Goal: Task Accomplishment & Management: Manage account settings

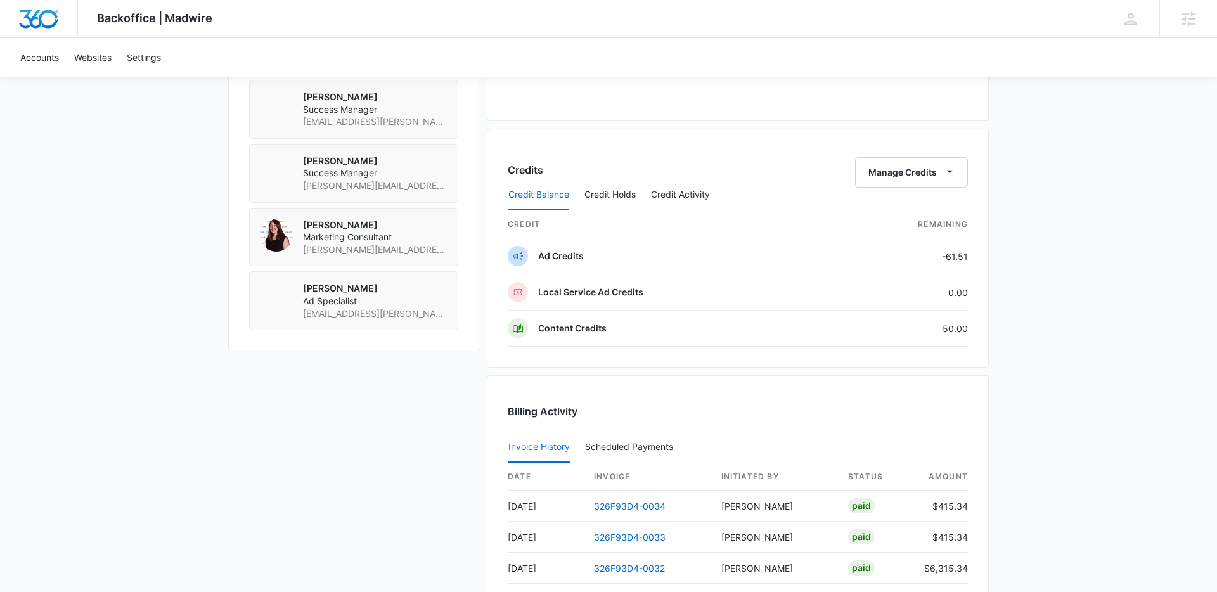
scroll to position [1224, 0]
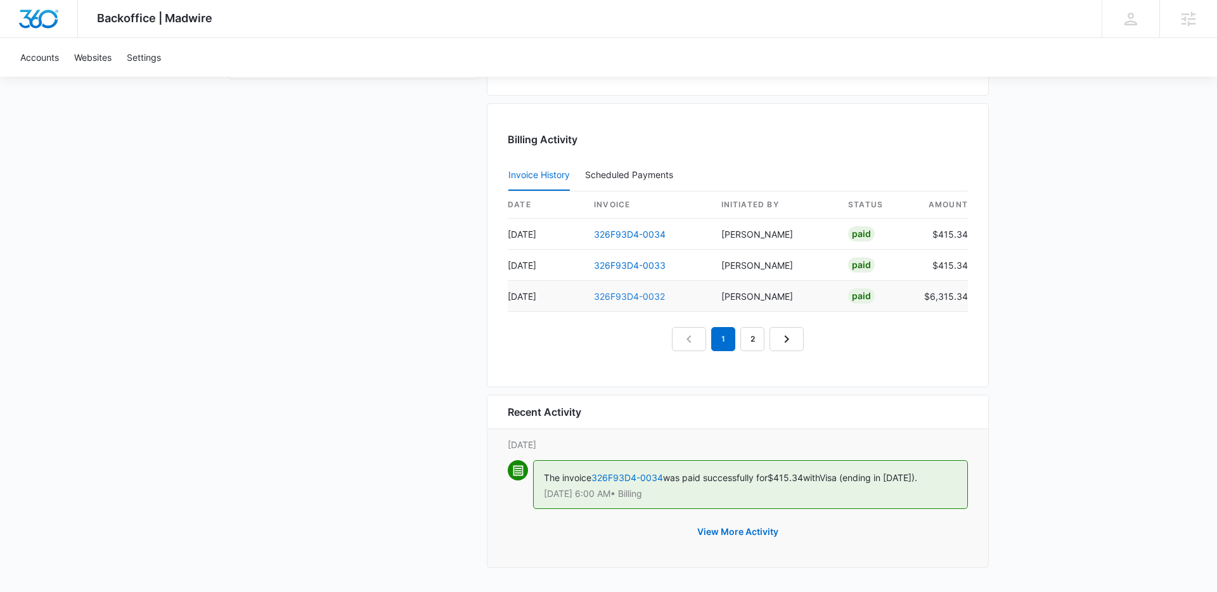
click at [616, 295] on link "326F93D4-0032" at bounding box center [629, 296] width 71 height 11
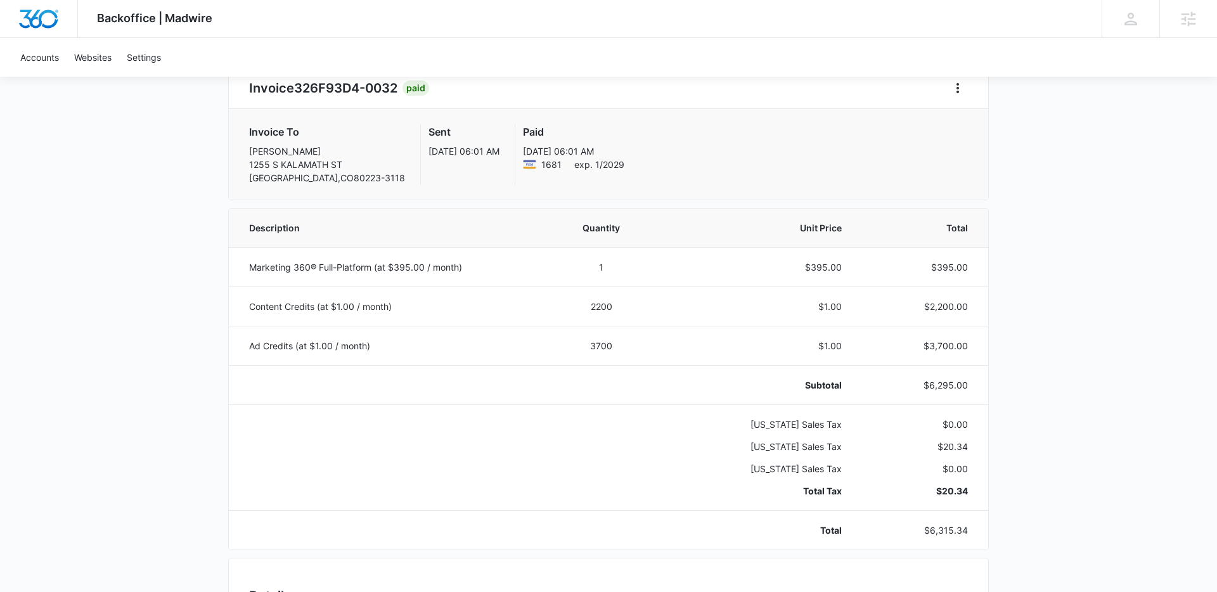
scroll to position [137, 0]
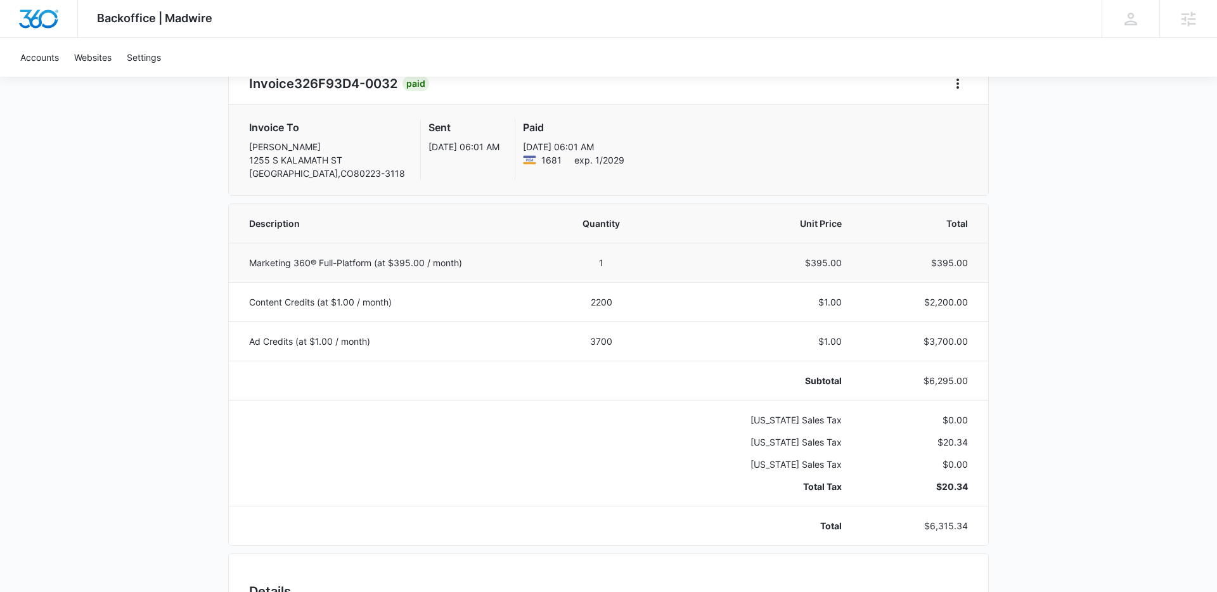
click at [950, 261] on p "$395.00" at bounding box center [920, 262] width 96 height 13
click at [955, 262] on p "$395.00" at bounding box center [920, 262] width 96 height 13
click at [952, 263] on p "$395.00" at bounding box center [920, 262] width 96 height 13
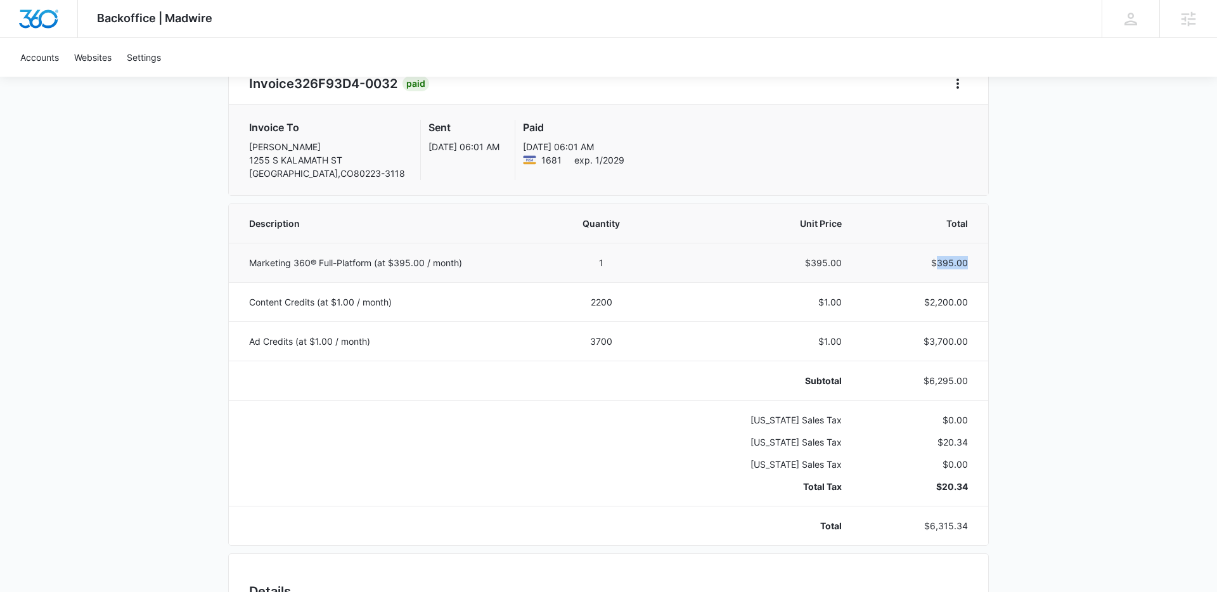
click at [952, 263] on p "$395.00" at bounding box center [920, 262] width 96 height 13
click at [958, 309] on td "$2,200.00" at bounding box center [922, 301] width 131 height 39
click at [954, 304] on p "$2,200.00" at bounding box center [920, 301] width 96 height 13
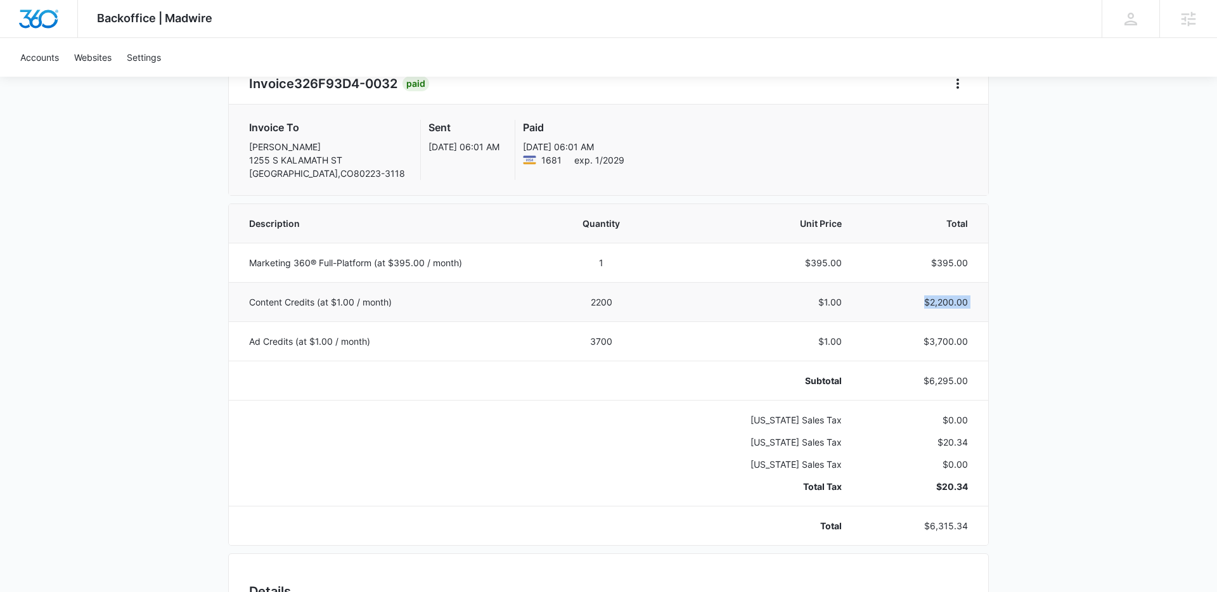
click at [954, 304] on p "$2,200.00" at bounding box center [920, 301] width 96 height 13
click at [959, 341] on p "$3,700.00" at bounding box center [920, 341] width 96 height 13
click at [982, 342] on td "$3,700.00" at bounding box center [922, 340] width 131 height 39
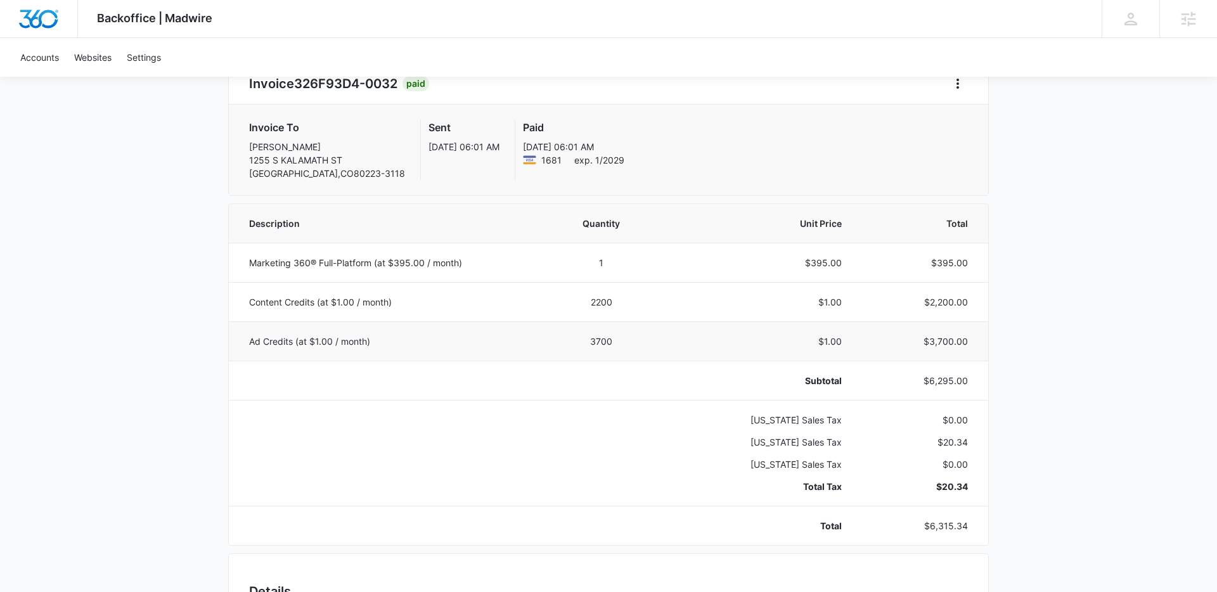
click at [955, 338] on p "$3,700.00" at bounding box center [920, 341] width 96 height 13
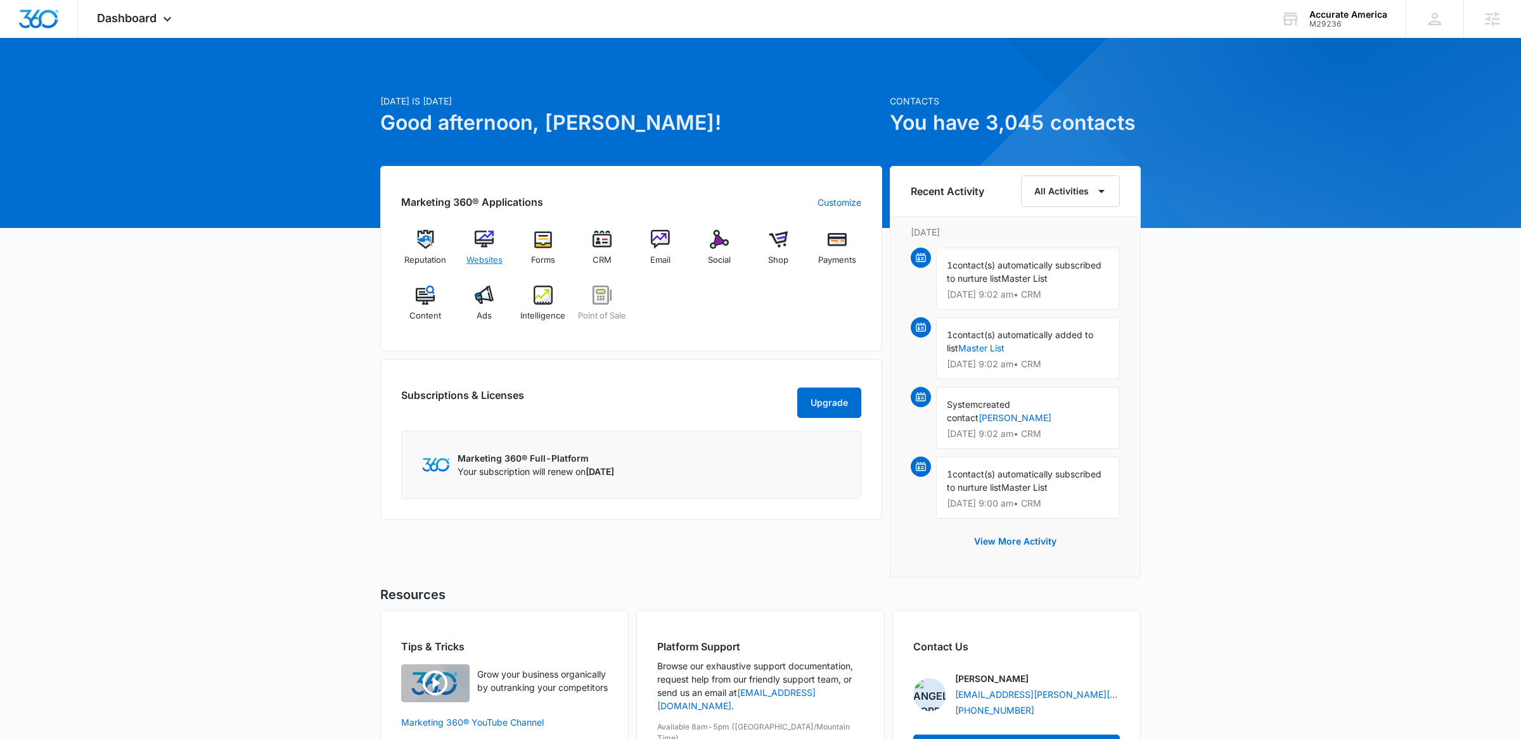
click at [478, 237] on img at bounding box center [484, 239] width 19 height 19
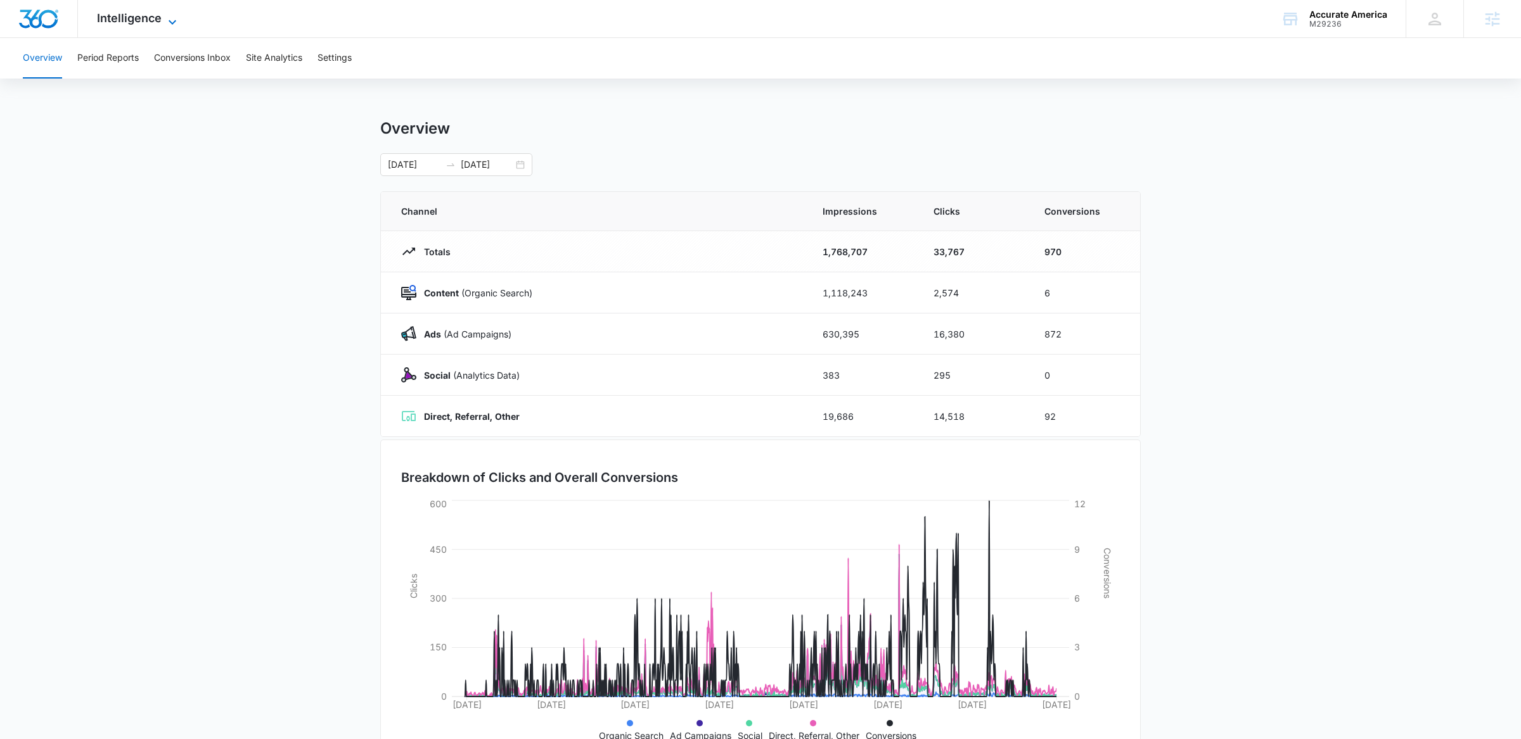
click at [156, 15] on span "Intelligence" at bounding box center [129, 17] width 65 height 13
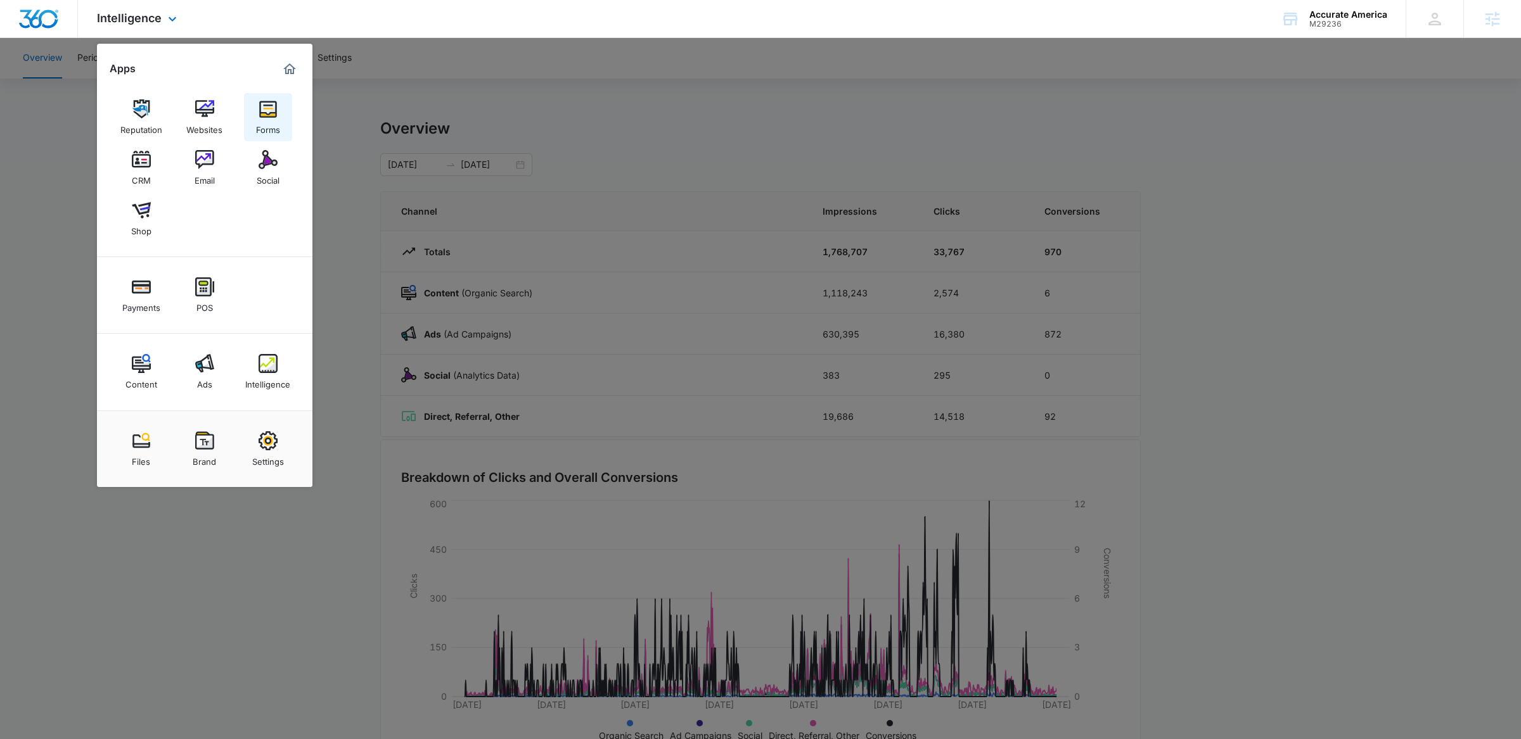
click at [259, 113] on img at bounding box center [268, 108] width 19 height 19
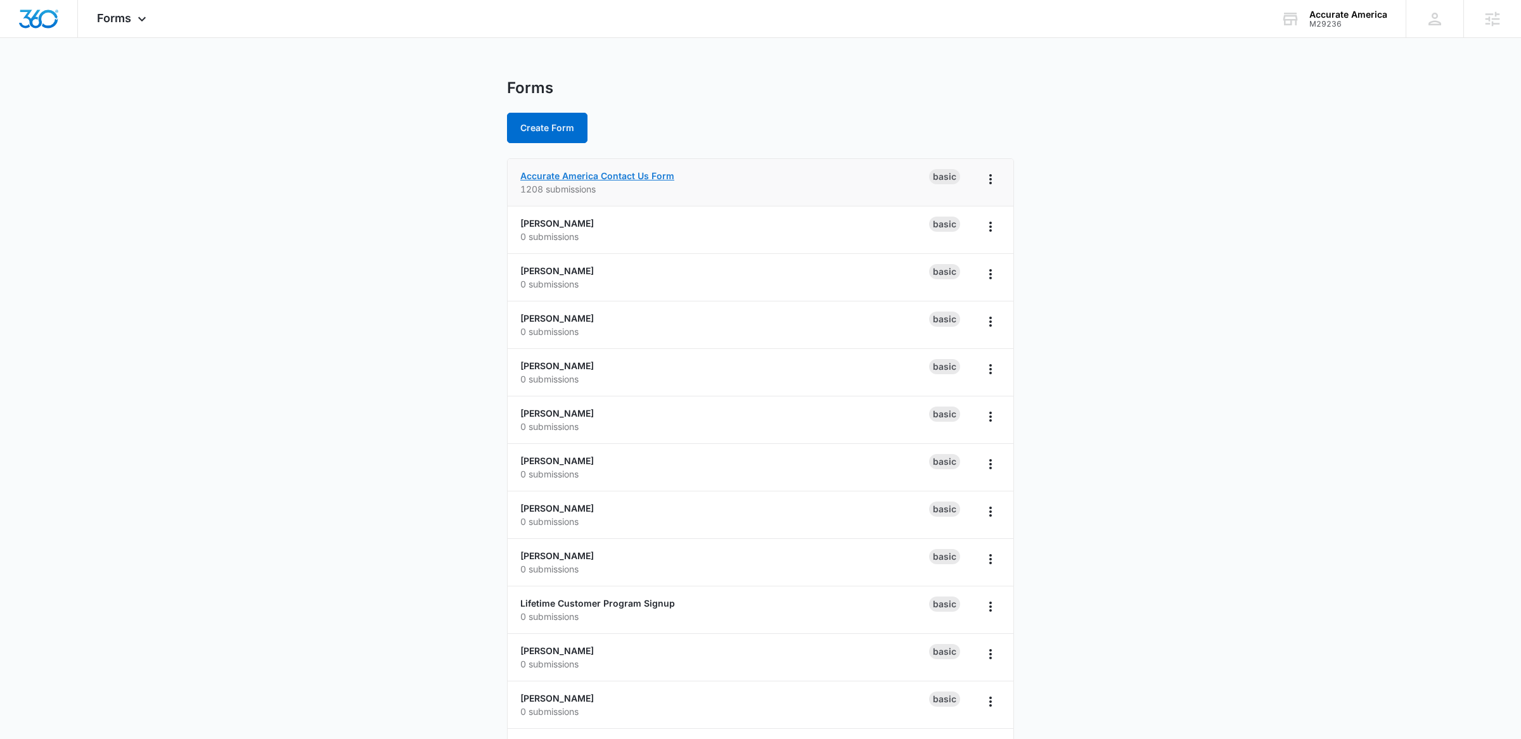
click at [568, 173] on link "Accurate America Contact Us Form" at bounding box center [597, 175] width 154 height 11
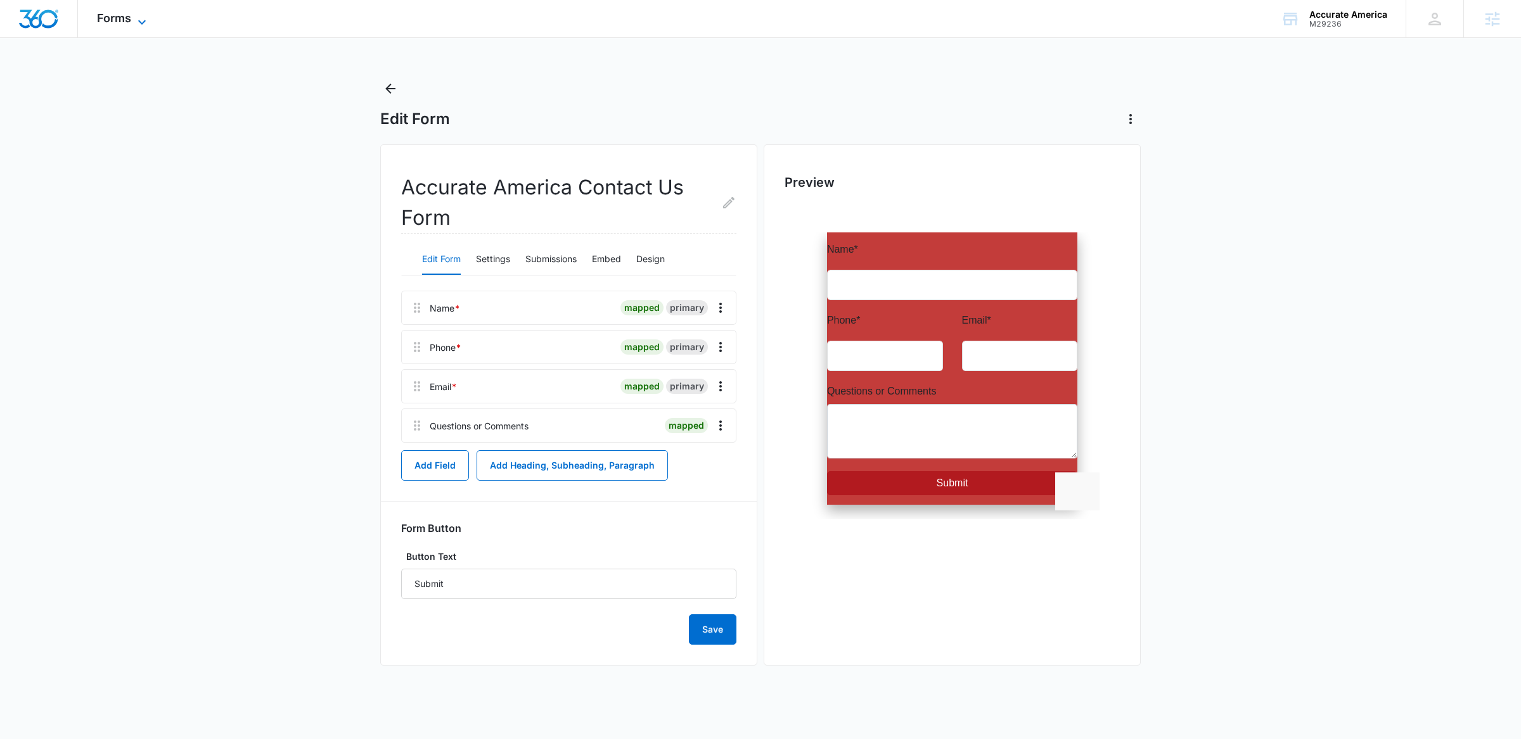
click at [120, 18] on span "Forms" at bounding box center [114, 17] width 34 height 13
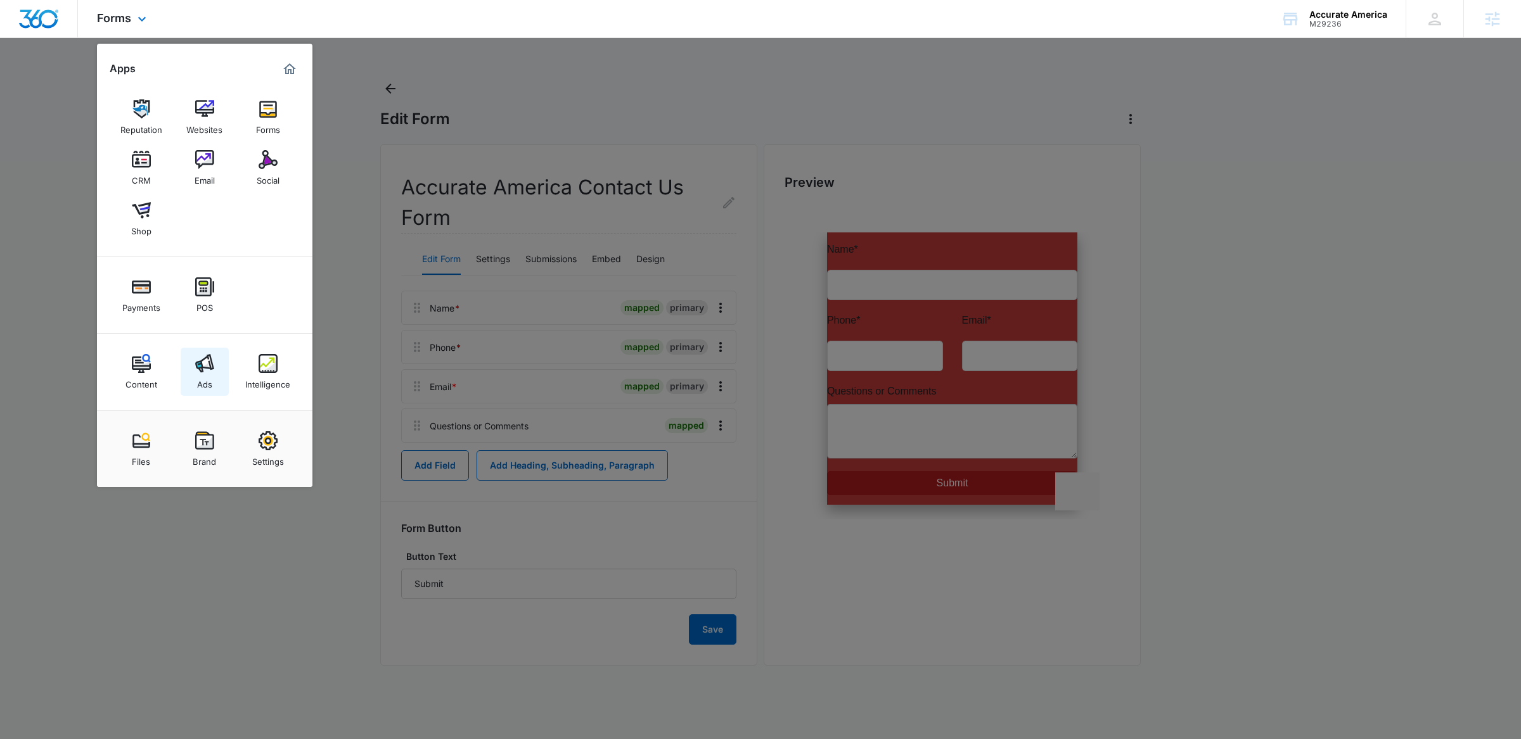
click at [200, 365] on img at bounding box center [204, 363] width 19 height 19
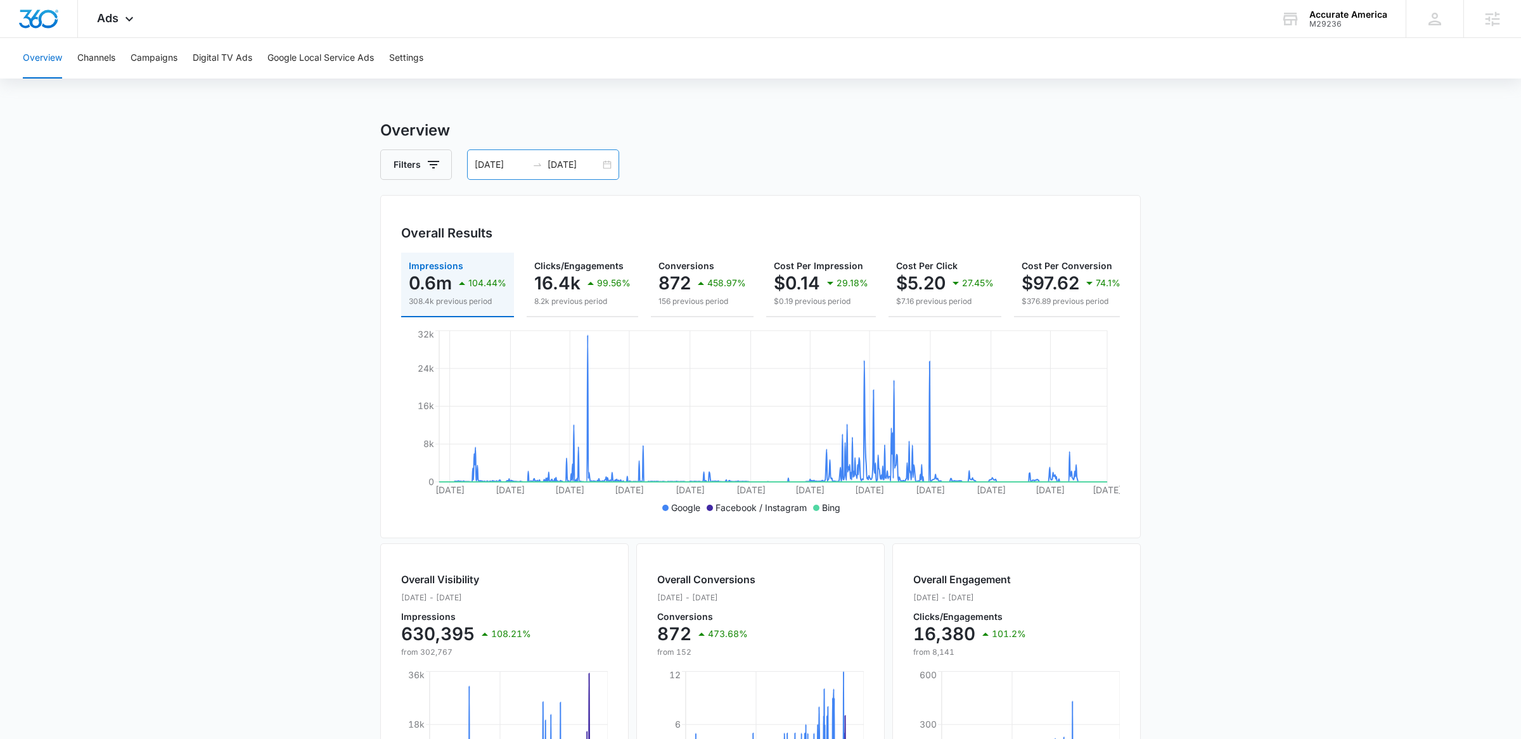
click at [607, 163] on div "01/01/2023 10/09/2025" at bounding box center [543, 165] width 152 height 30
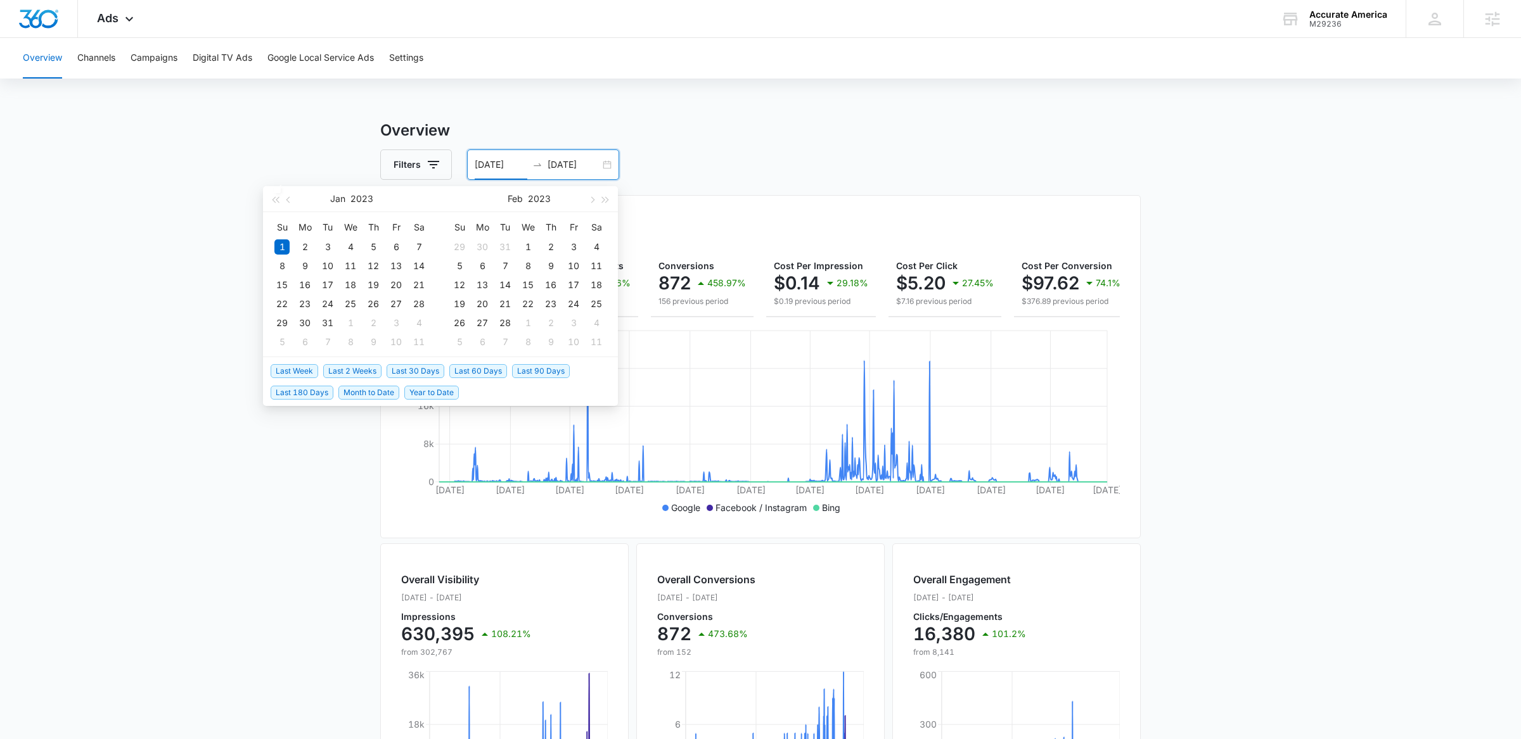
click at [416, 388] on span "Year to Date" at bounding box center [431, 393] width 54 height 14
type input "[DATE]"
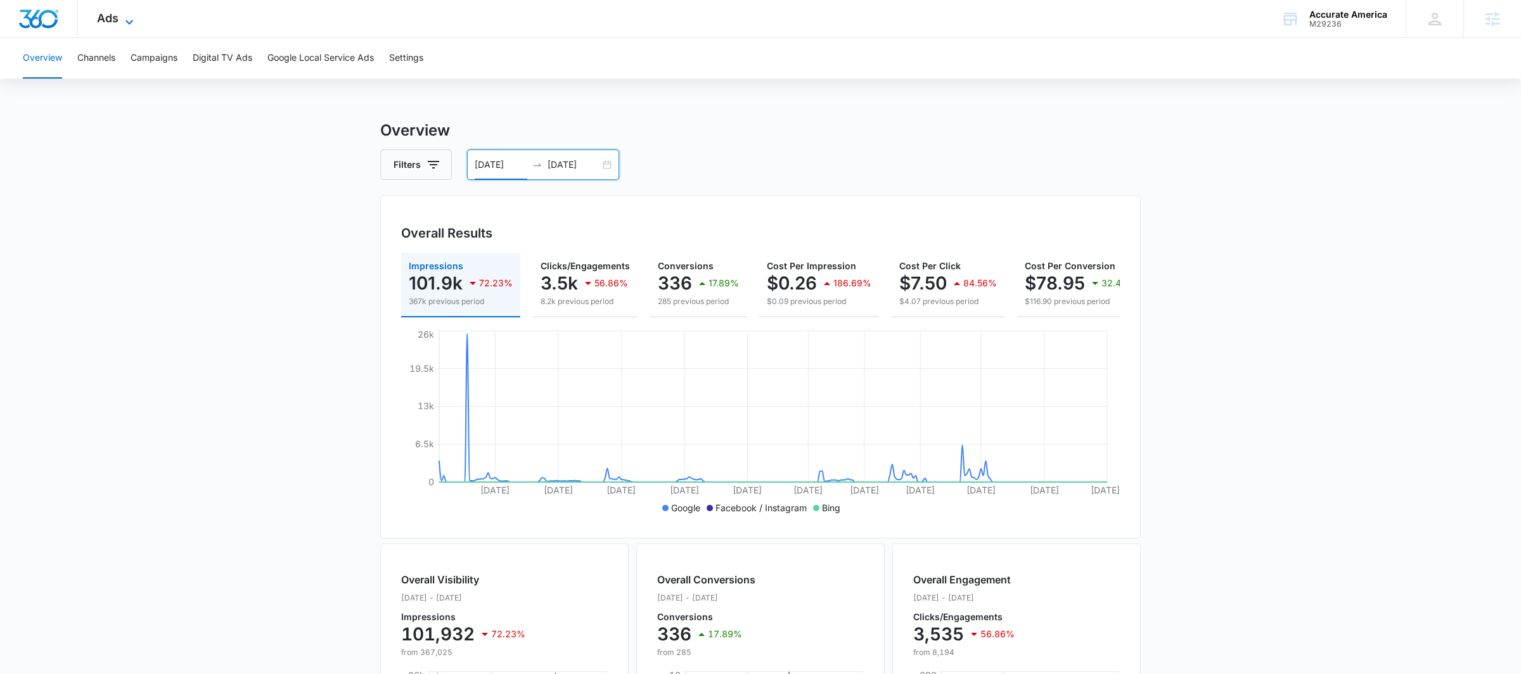
click at [113, 13] on span "Ads" at bounding box center [108, 17] width 22 height 13
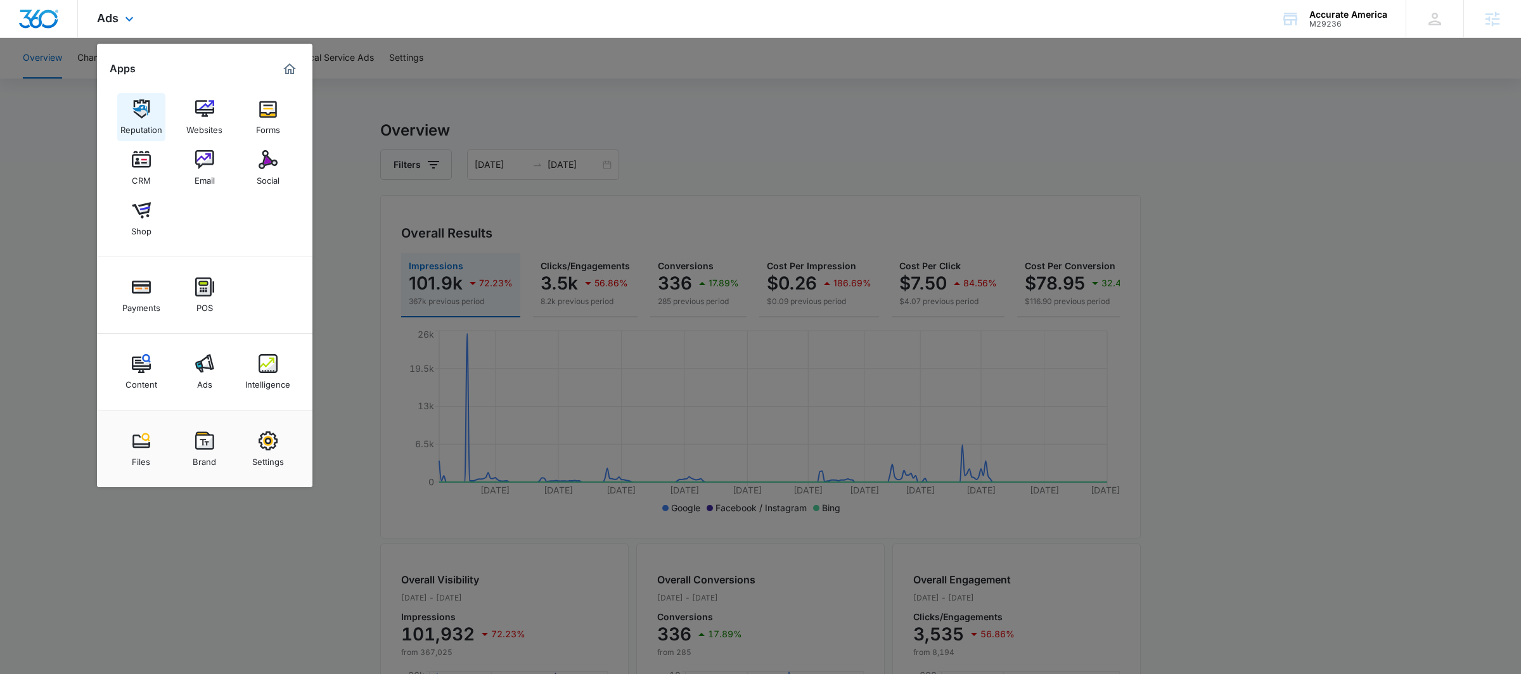
click at [117, 111] on link "Reputation" at bounding box center [141, 117] width 48 height 48
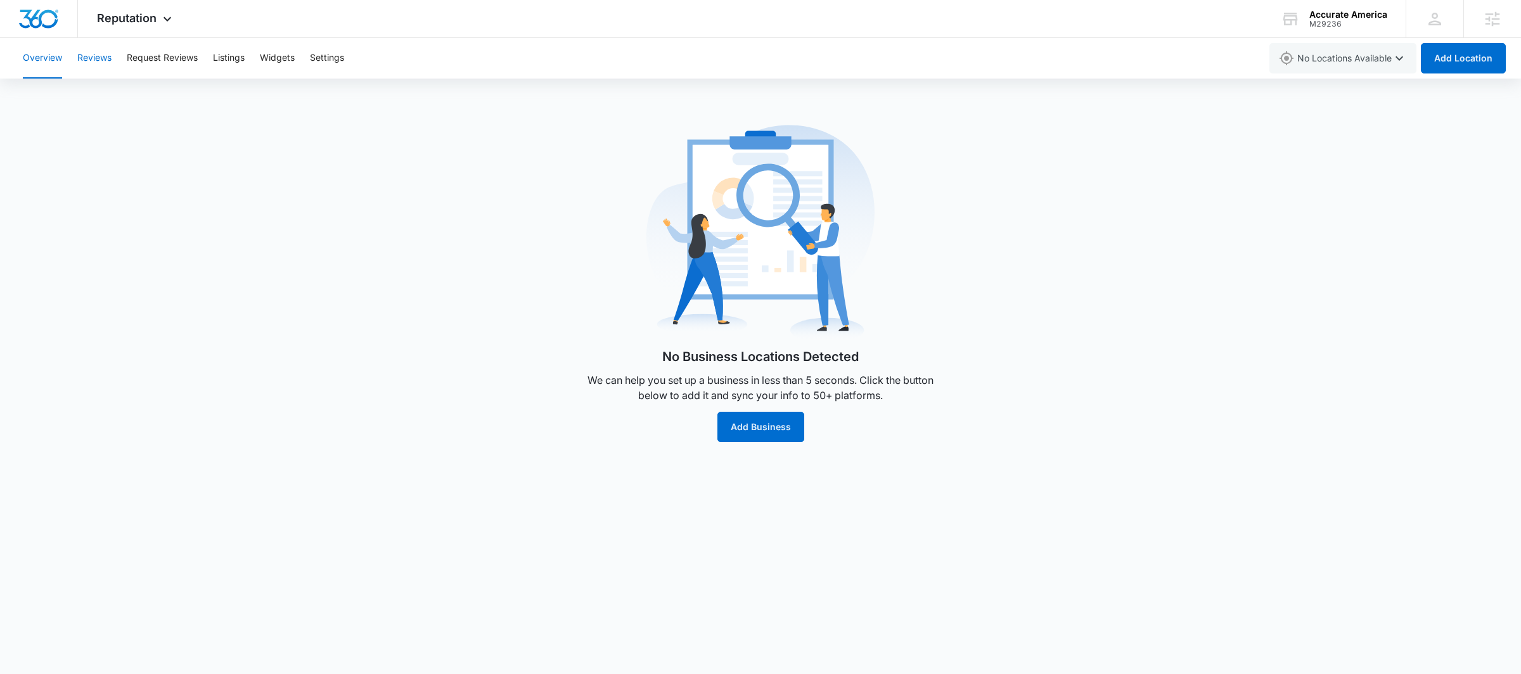
click at [88, 54] on button "Reviews" at bounding box center [94, 58] width 34 height 41
click at [163, 60] on button "Request Reviews" at bounding box center [162, 58] width 71 height 41
click at [229, 56] on button "Listings" at bounding box center [229, 58] width 32 height 41
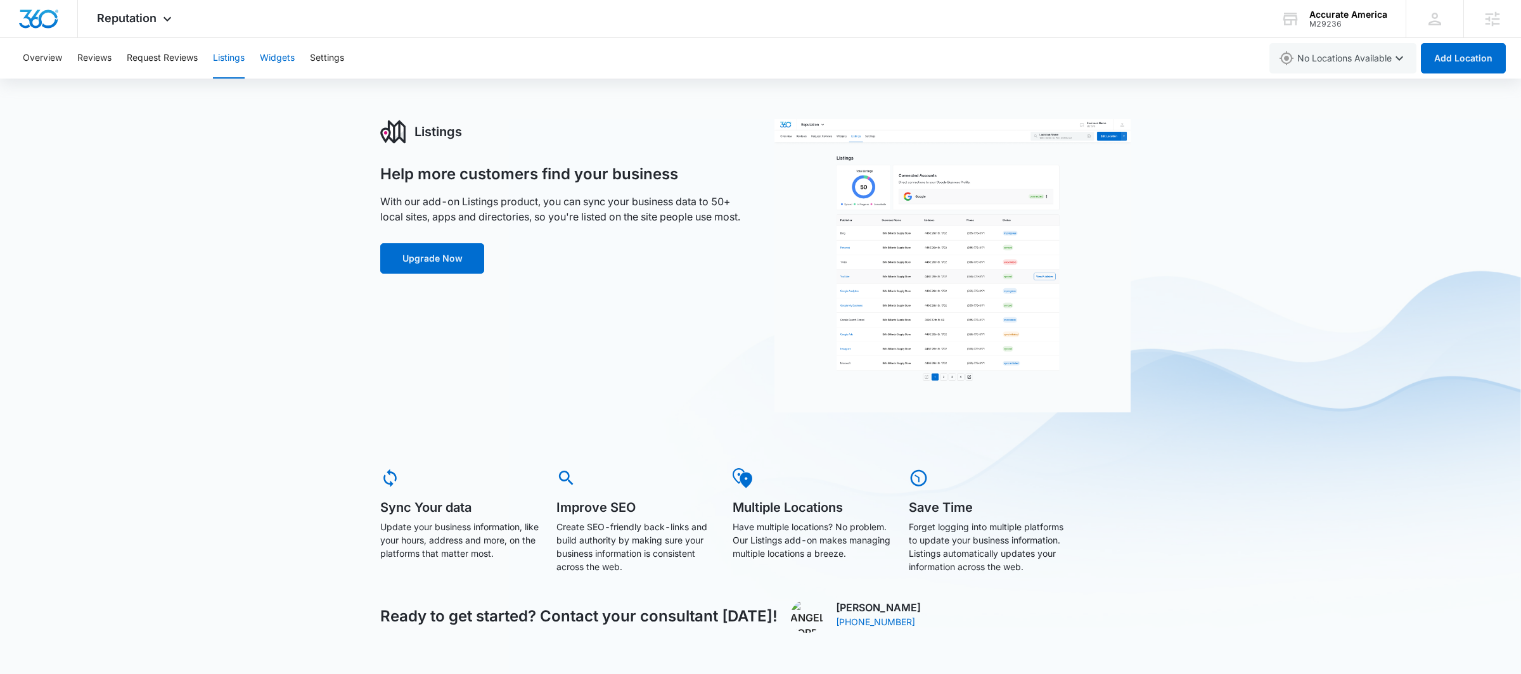
click at [283, 60] on button "Widgets" at bounding box center [277, 58] width 35 height 41
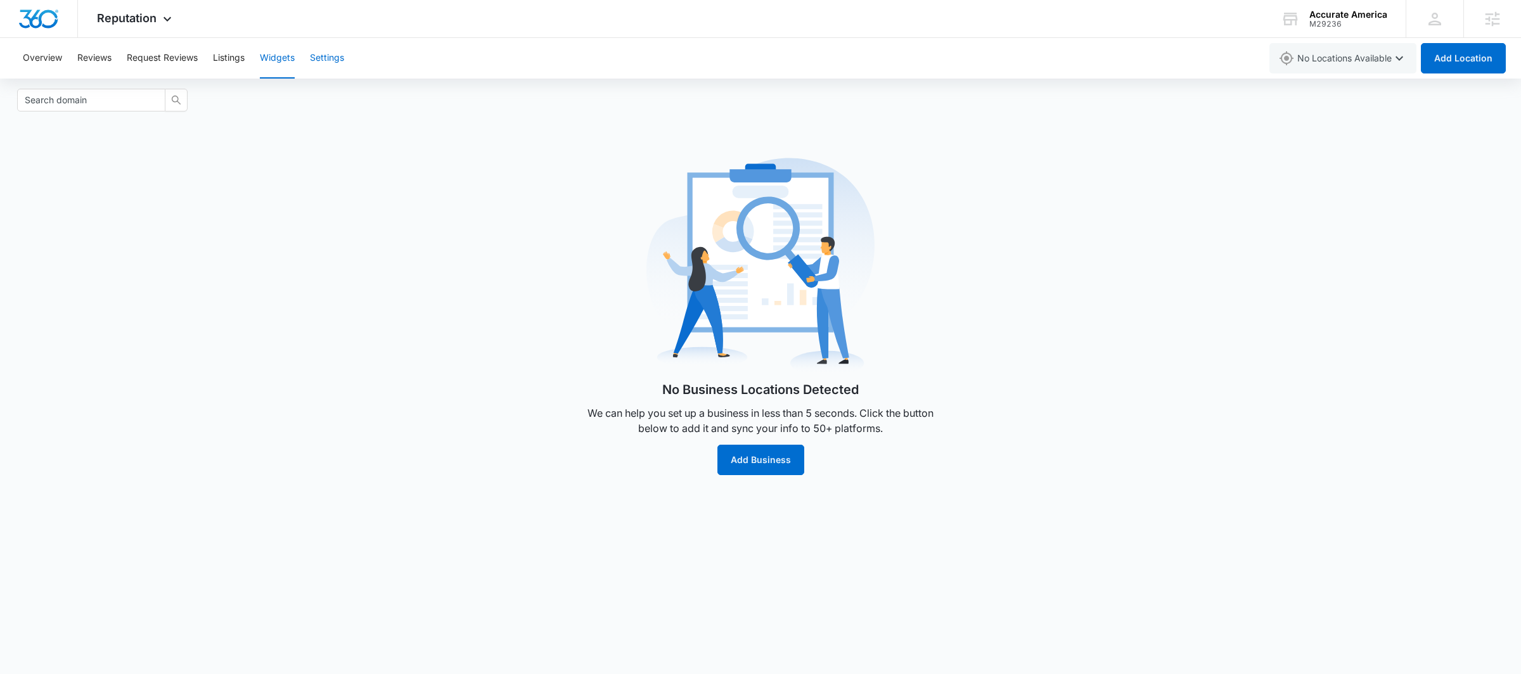
click at [339, 65] on button "Settings" at bounding box center [327, 58] width 34 height 41
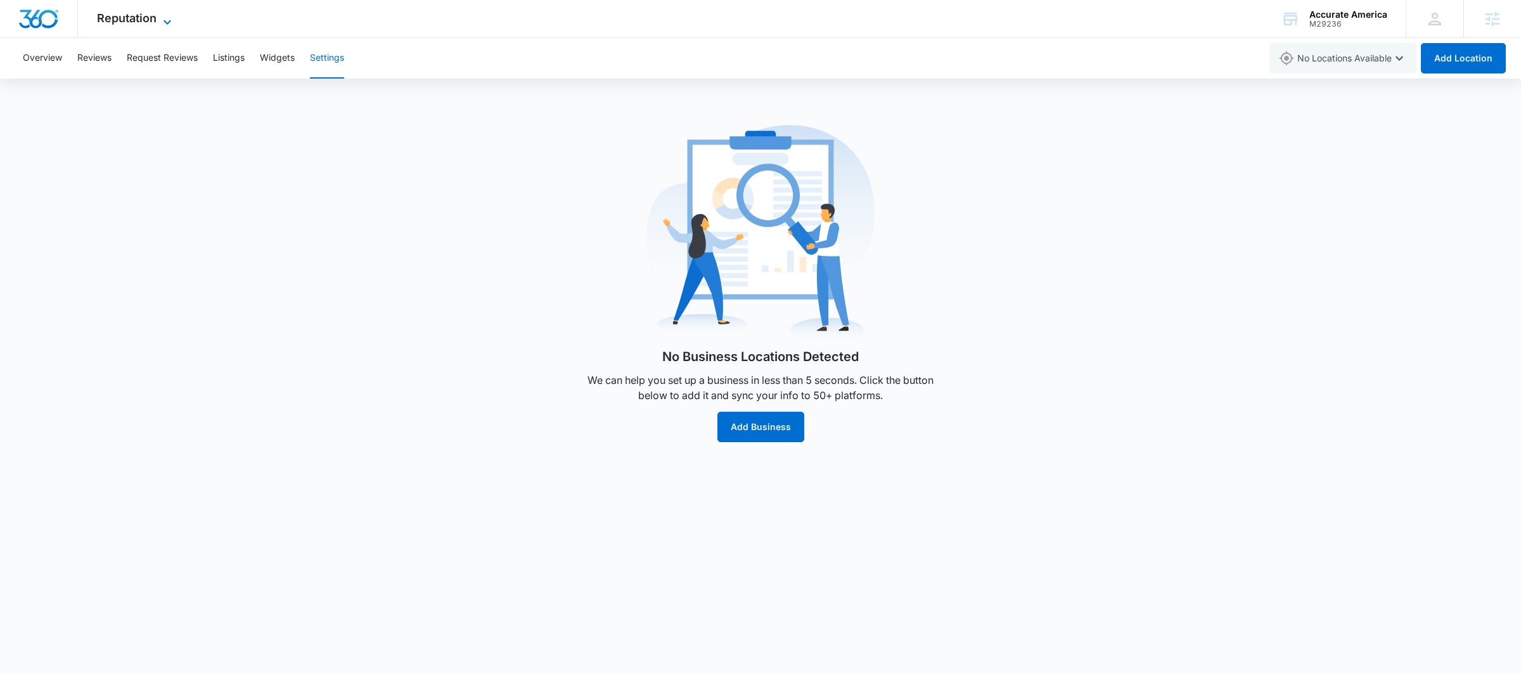
click at [120, 11] on span "Reputation" at bounding box center [127, 17] width 60 height 13
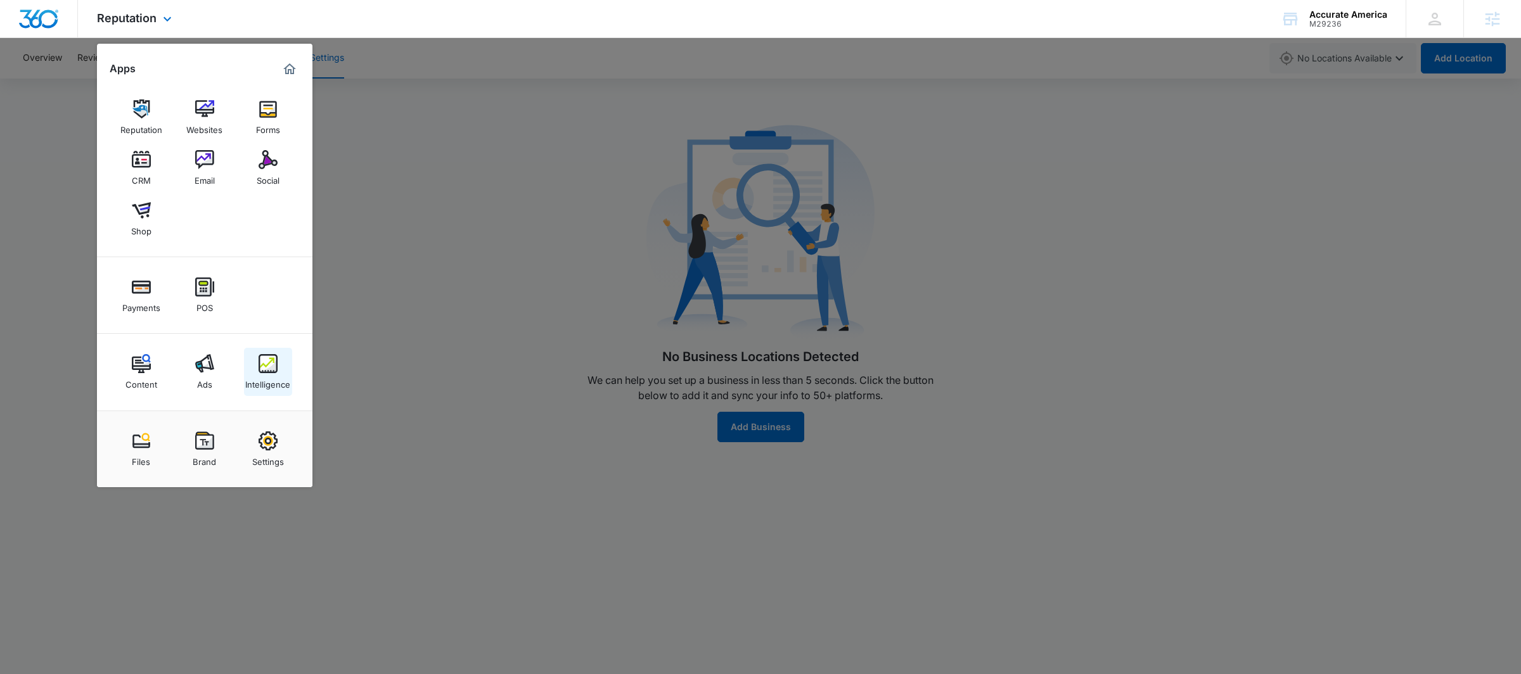
click at [271, 368] on img at bounding box center [268, 363] width 19 height 19
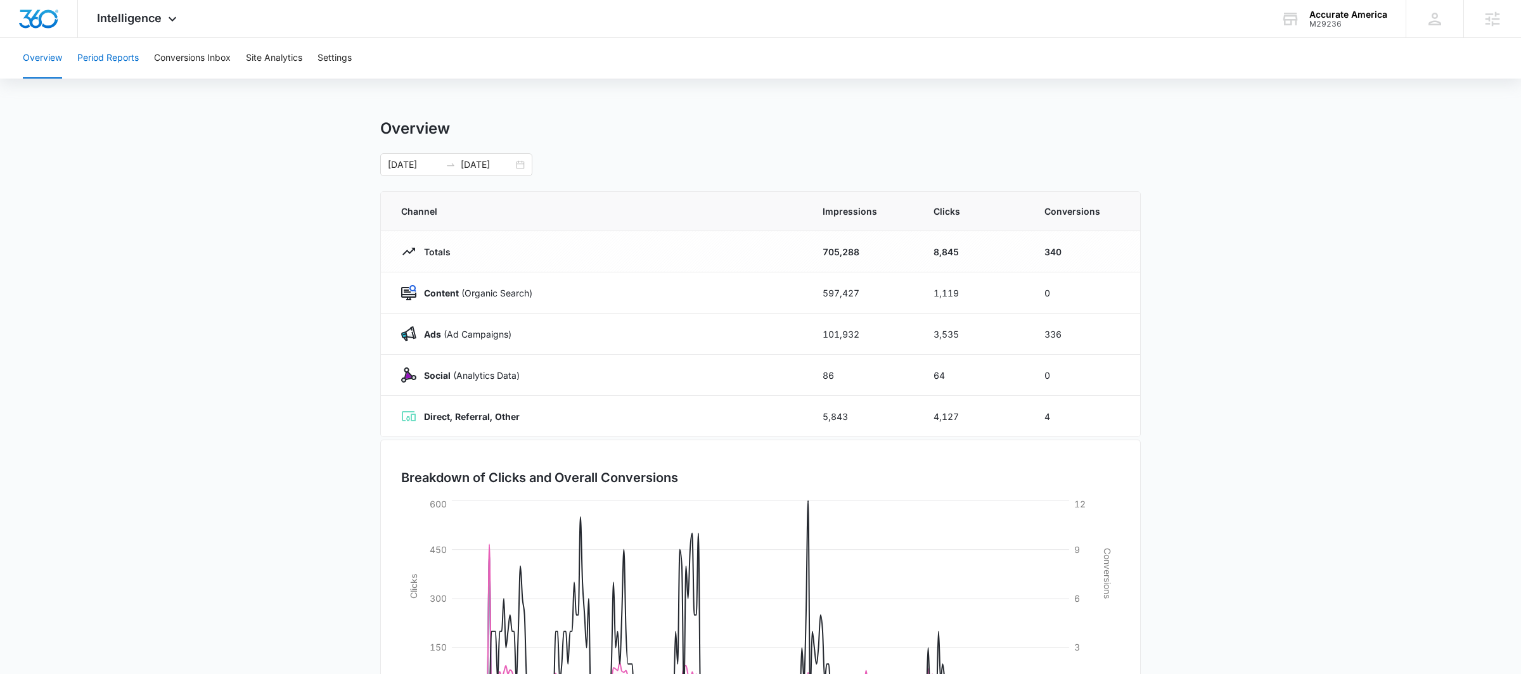
click at [100, 46] on button "Period Reports" at bounding box center [107, 58] width 61 height 41
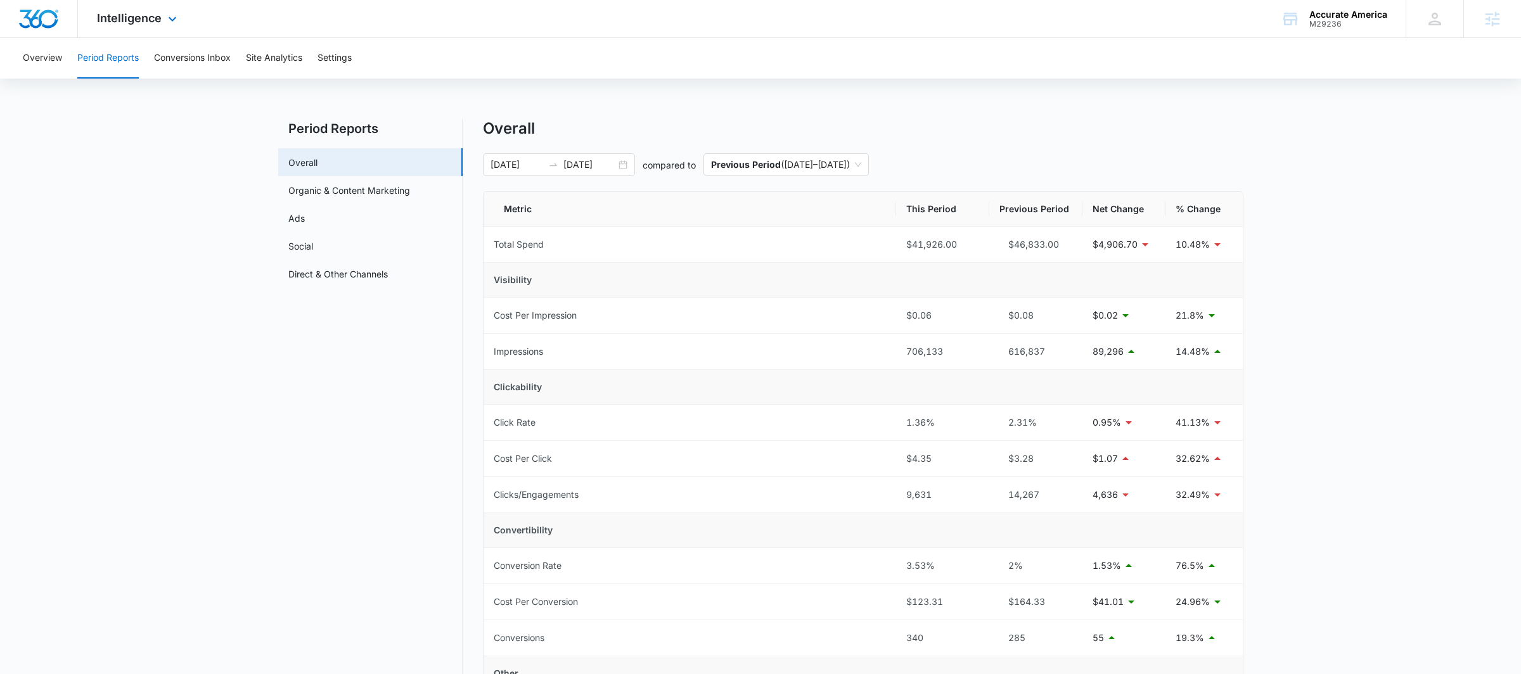
click at [134, 4] on div "Intelligence Apps Reputation Websites Forms CRM Email Social Shop Payments POS …" at bounding box center [138, 18] width 121 height 37
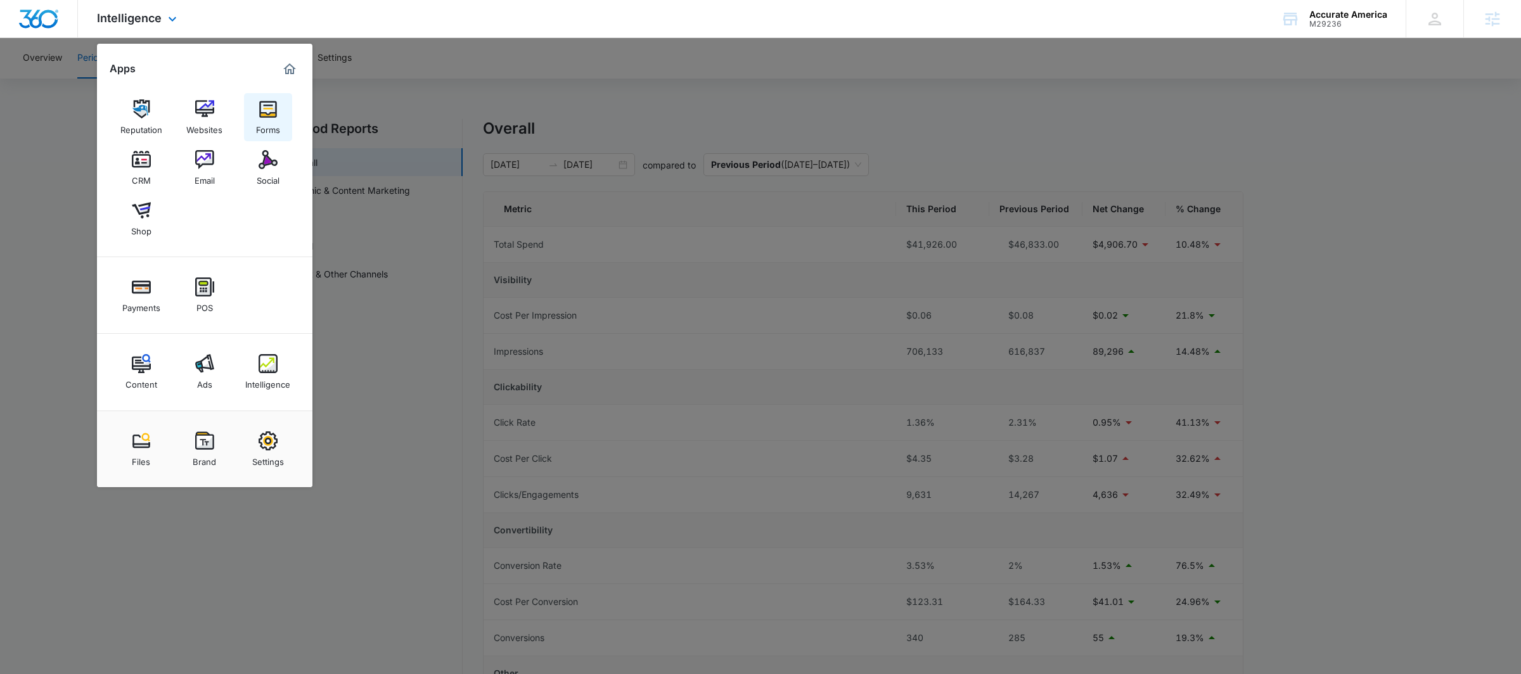
click at [281, 118] on link "Forms" at bounding box center [268, 117] width 48 height 48
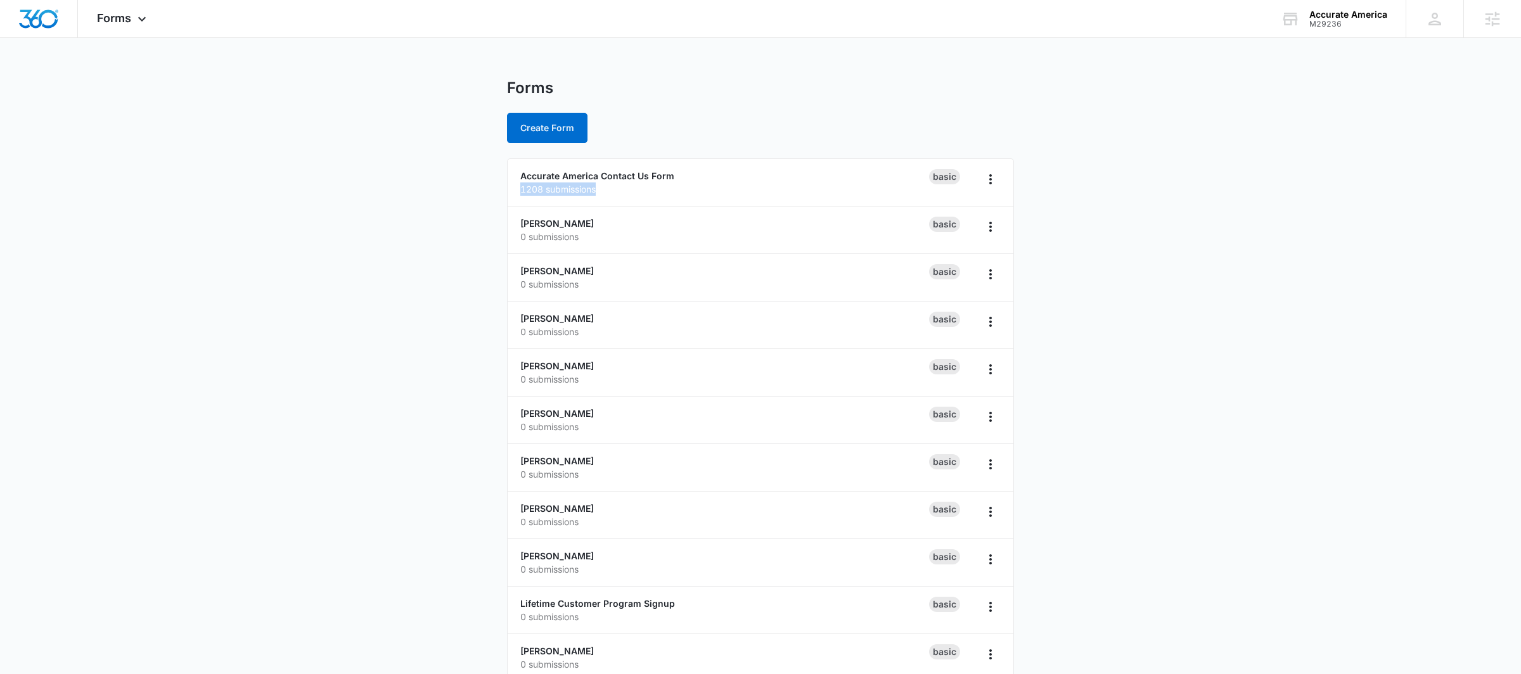
drag, startPoint x: 613, startPoint y: 195, endPoint x: 496, endPoint y: 186, distance: 116.9
click at [496, 186] on main "Forms Create Form Accurate America Contact Us Form 1208 submissions Basic Alex …" at bounding box center [760, 578] width 1521 height 999
click at [988, 182] on icon "Overflow Menu" at bounding box center [990, 179] width 15 height 15
click at [734, 167] on li "Accurate America Contact Us Form 1208 submissions Basic" at bounding box center [761, 183] width 506 height 48
click at [562, 181] on link "Accurate America Contact Us Form" at bounding box center [597, 175] width 154 height 11
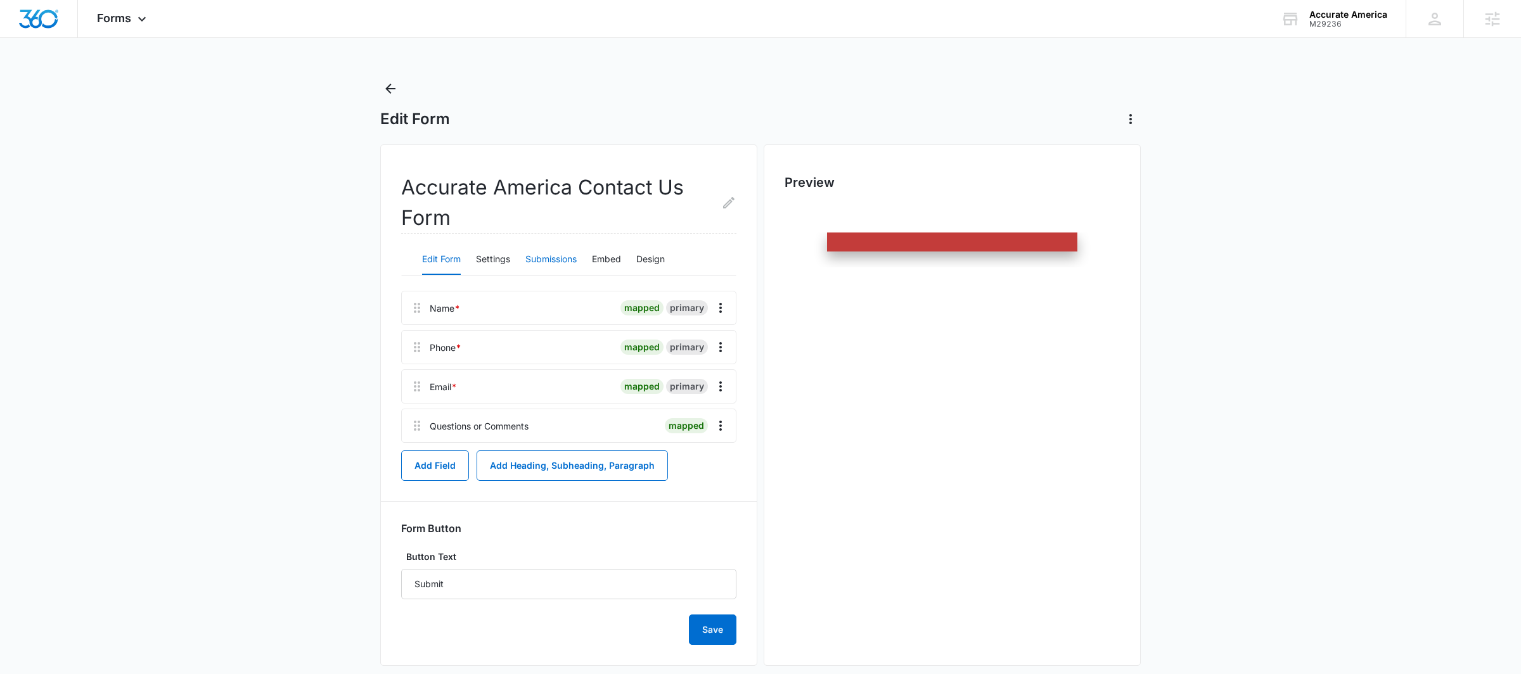
click at [557, 249] on button "Submissions" at bounding box center [550, 260] width 51 height 30
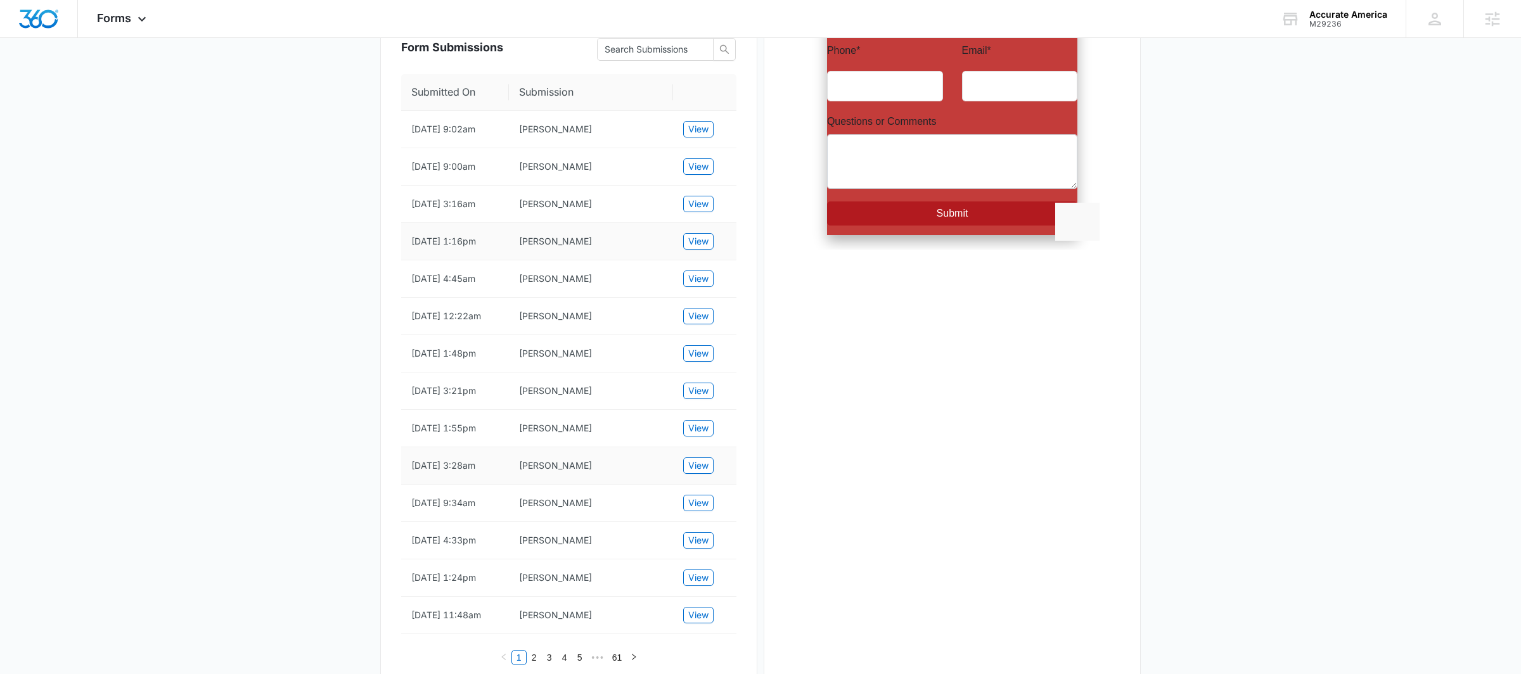
scroll to position [292, 0]
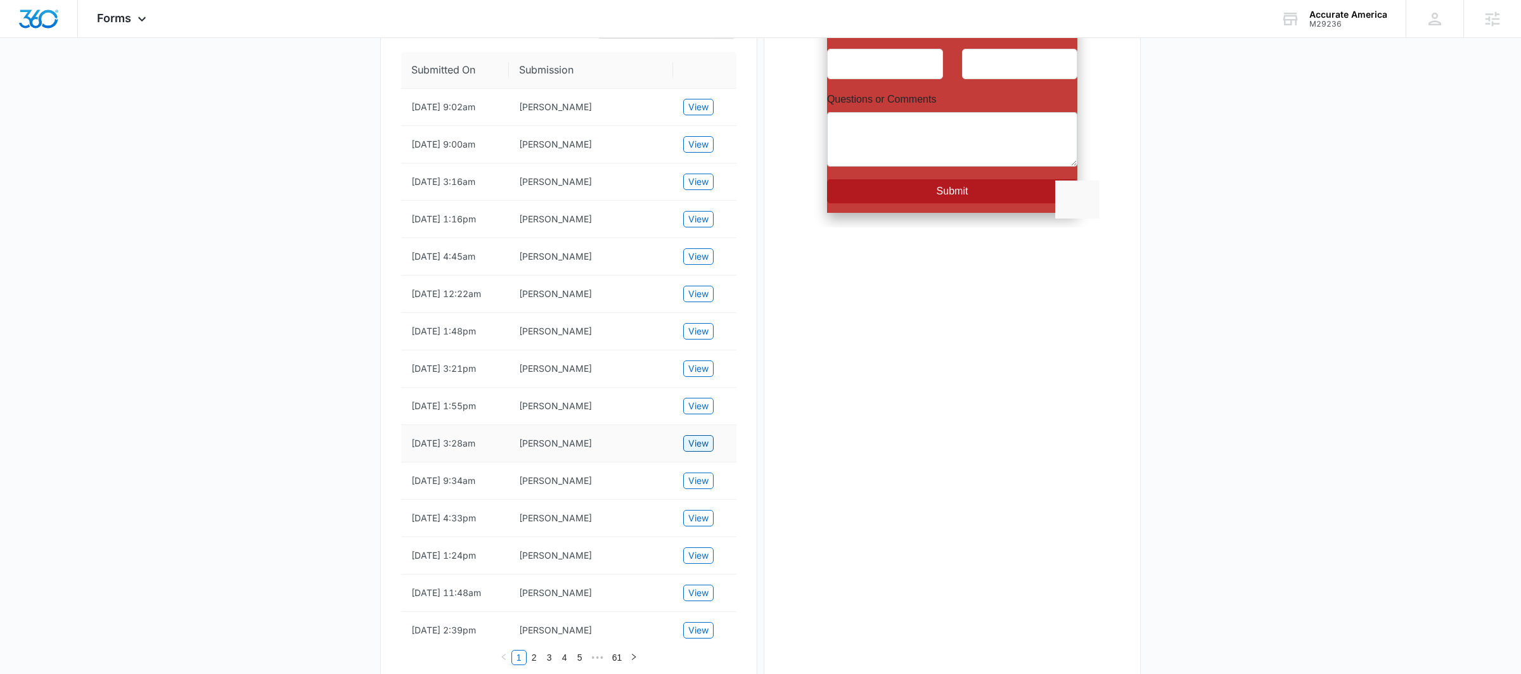
click at [696, 451] on span "View" at bounding box center [698, 444] width 20 height 14
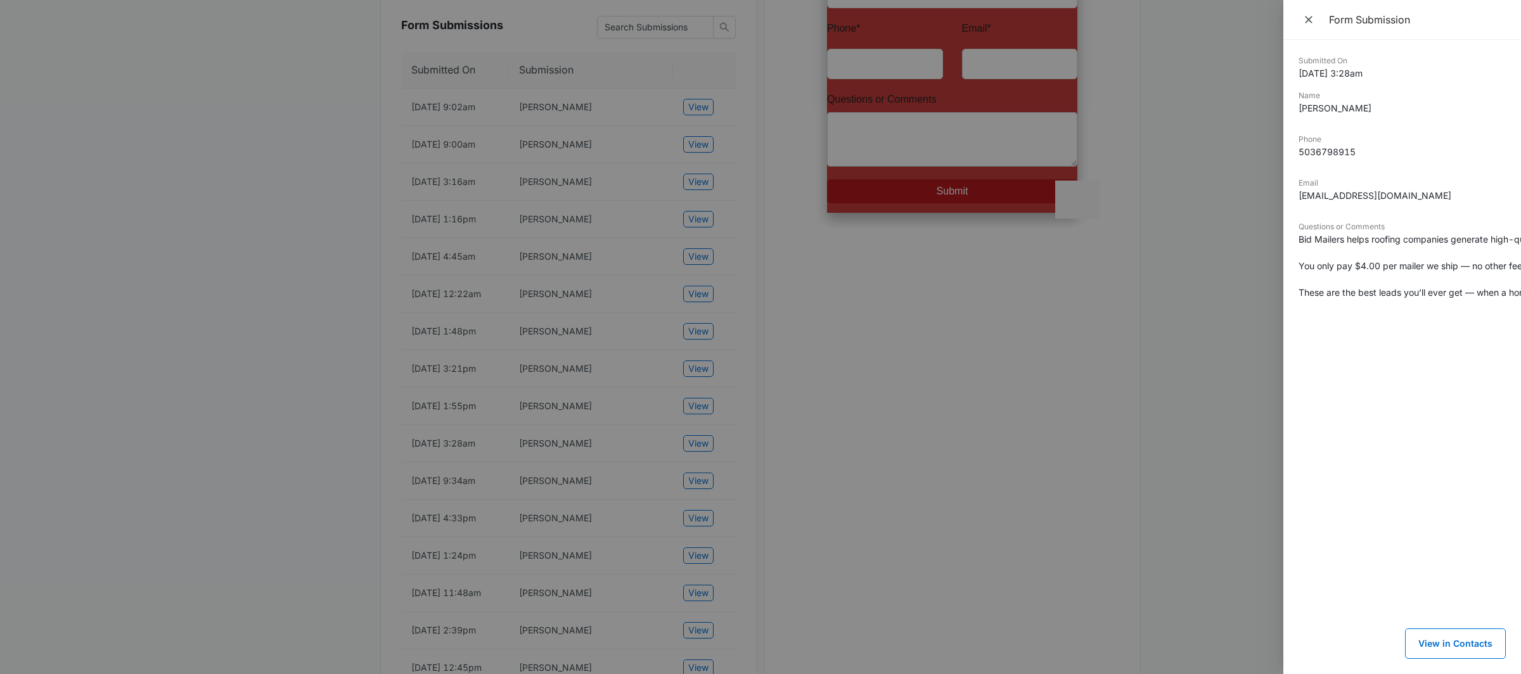
click at [1168, 327] on div at bounding box center [760, 337] width 1521 height 674
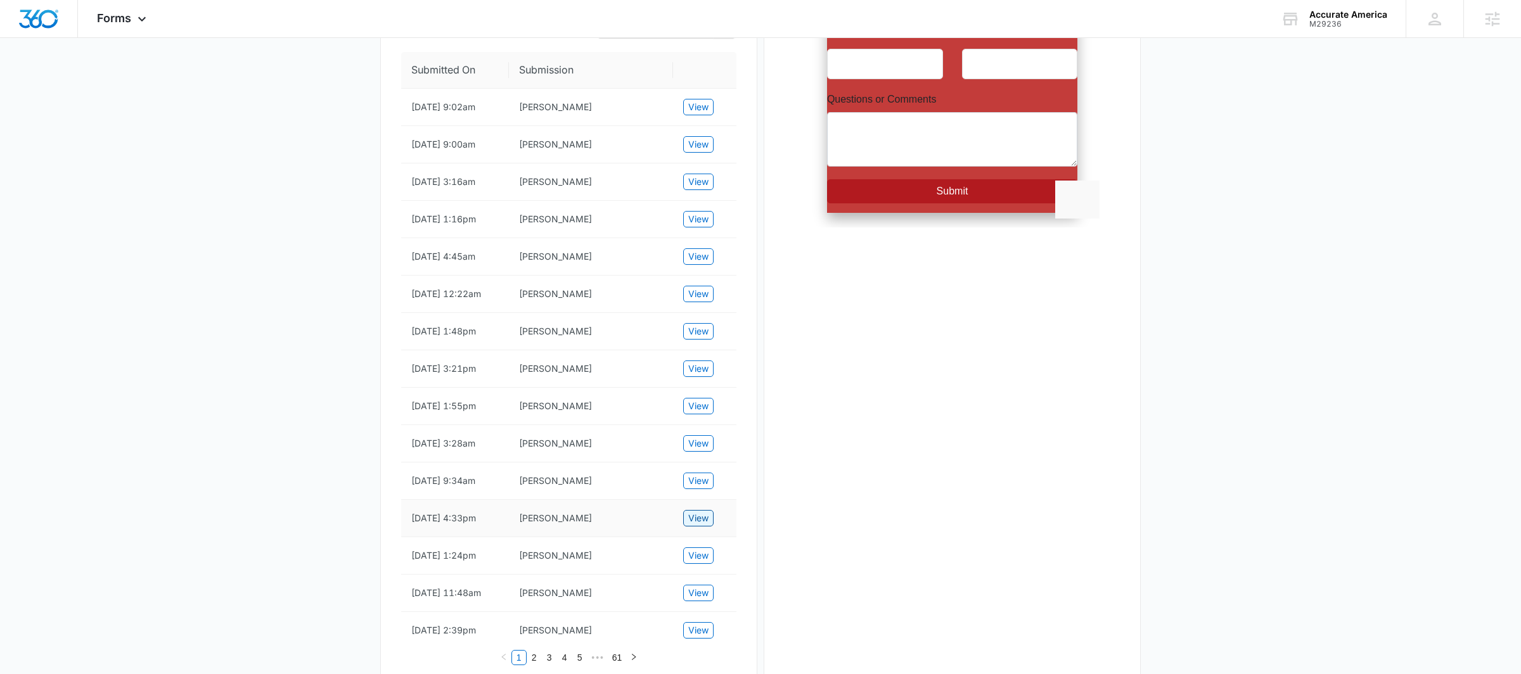
click at [699, 525] on span "View" at bounding box center [698, 518] width 20 height 14
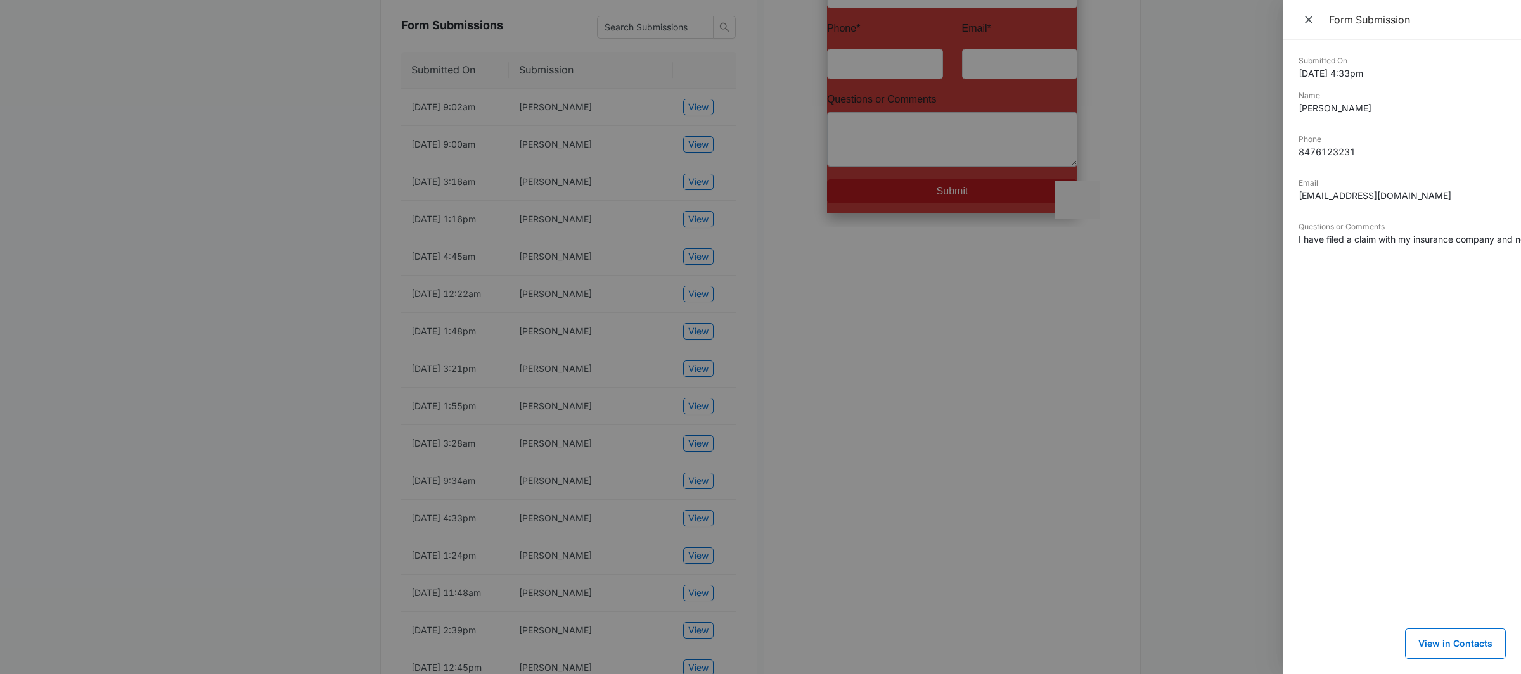
click at [1189, 338] on div at bounding box center [760, 337] width 1521 height 674
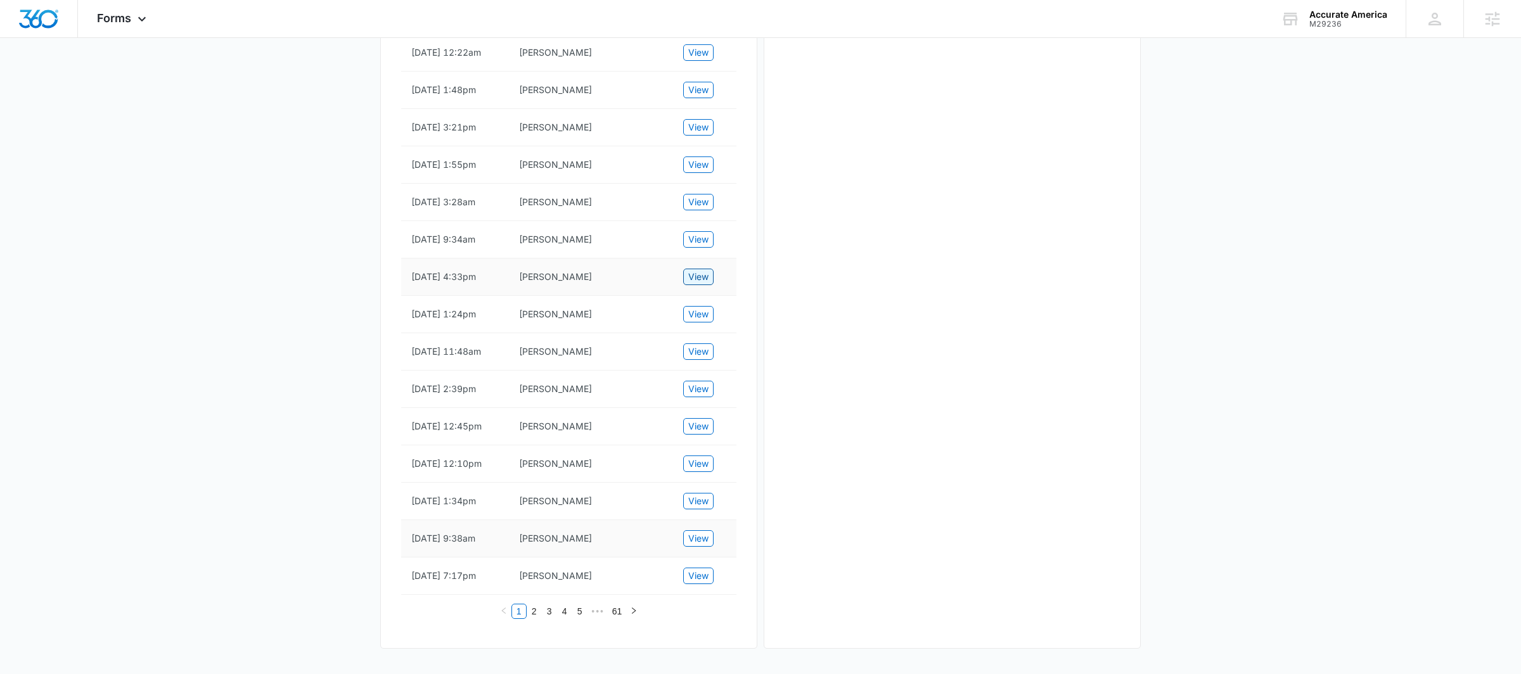
scroll to position [0, 0]
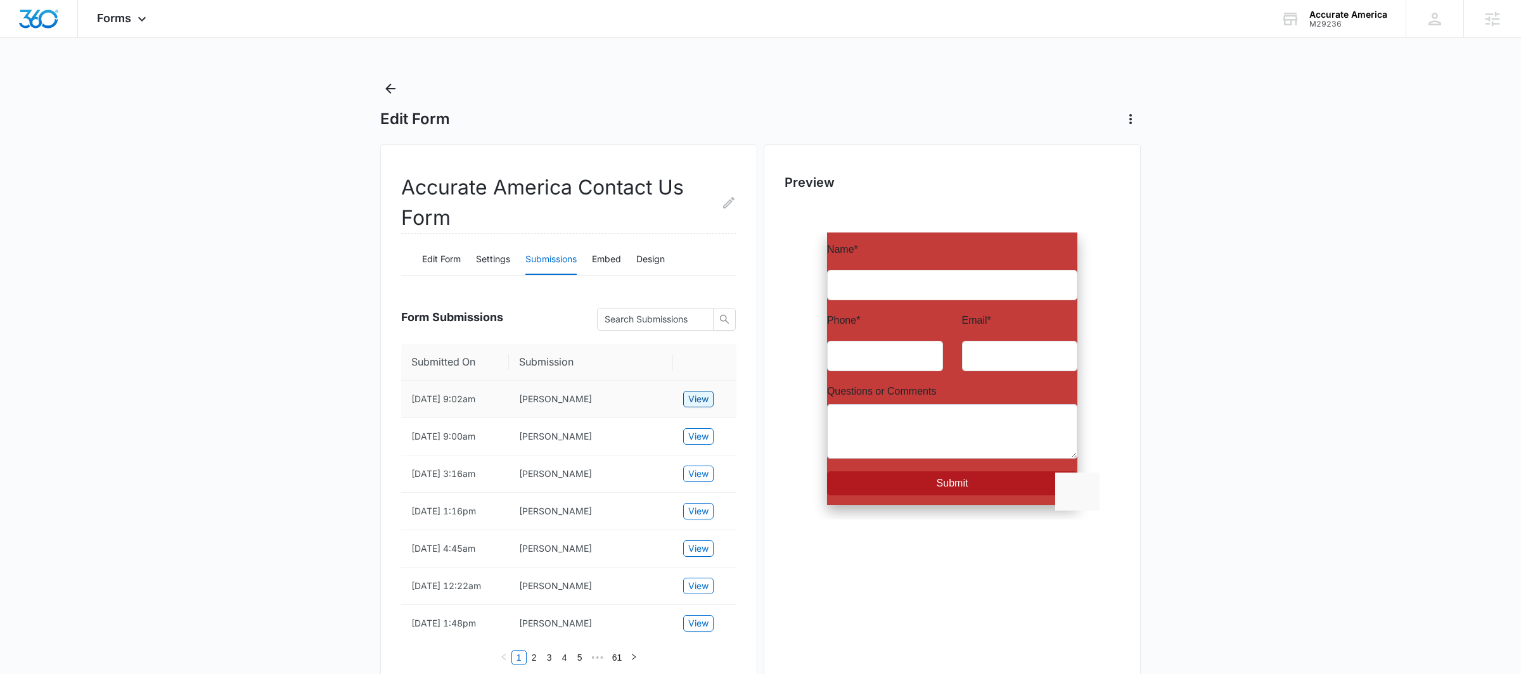
click at [691, 402] on span "View" at bounding box center [698, 399] width 20 height 14
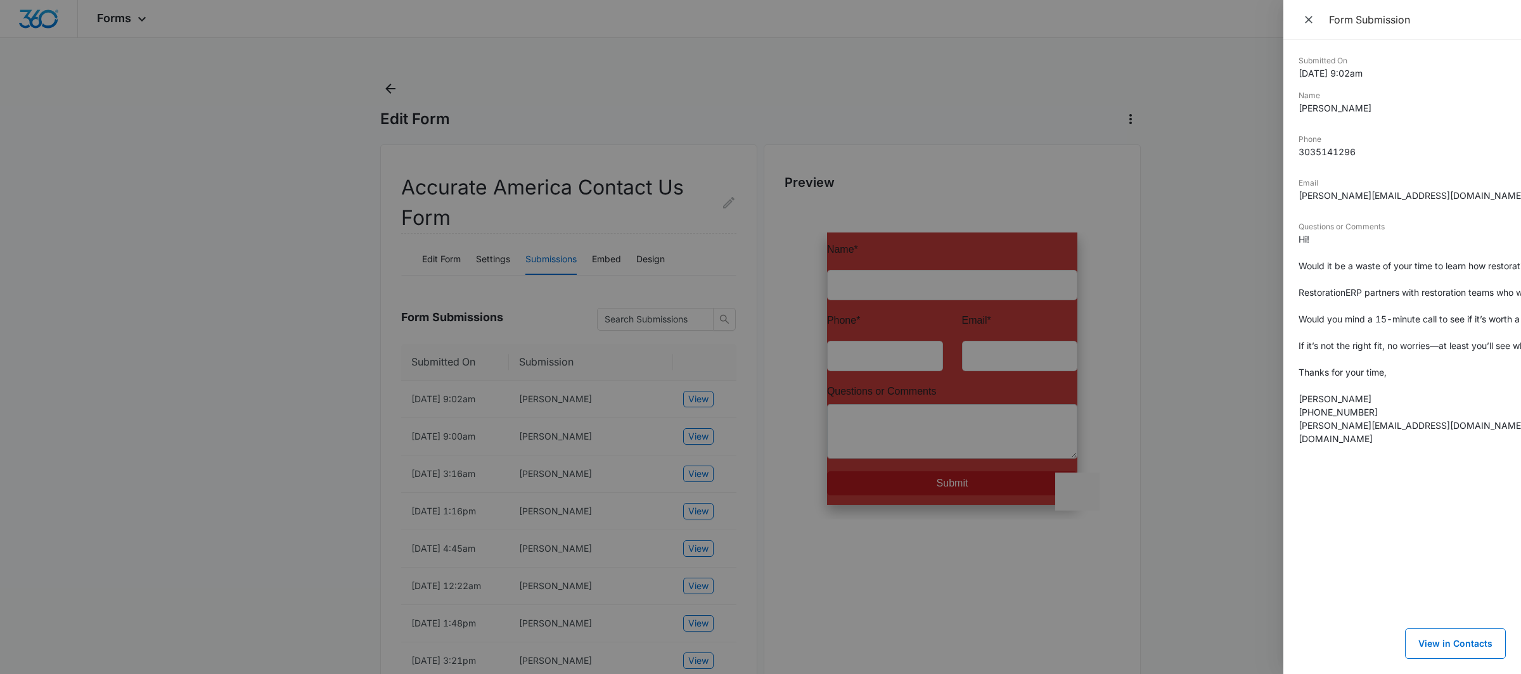
click at [1258, 539] on div at bounding box center [760, 337] width 1521 height 674
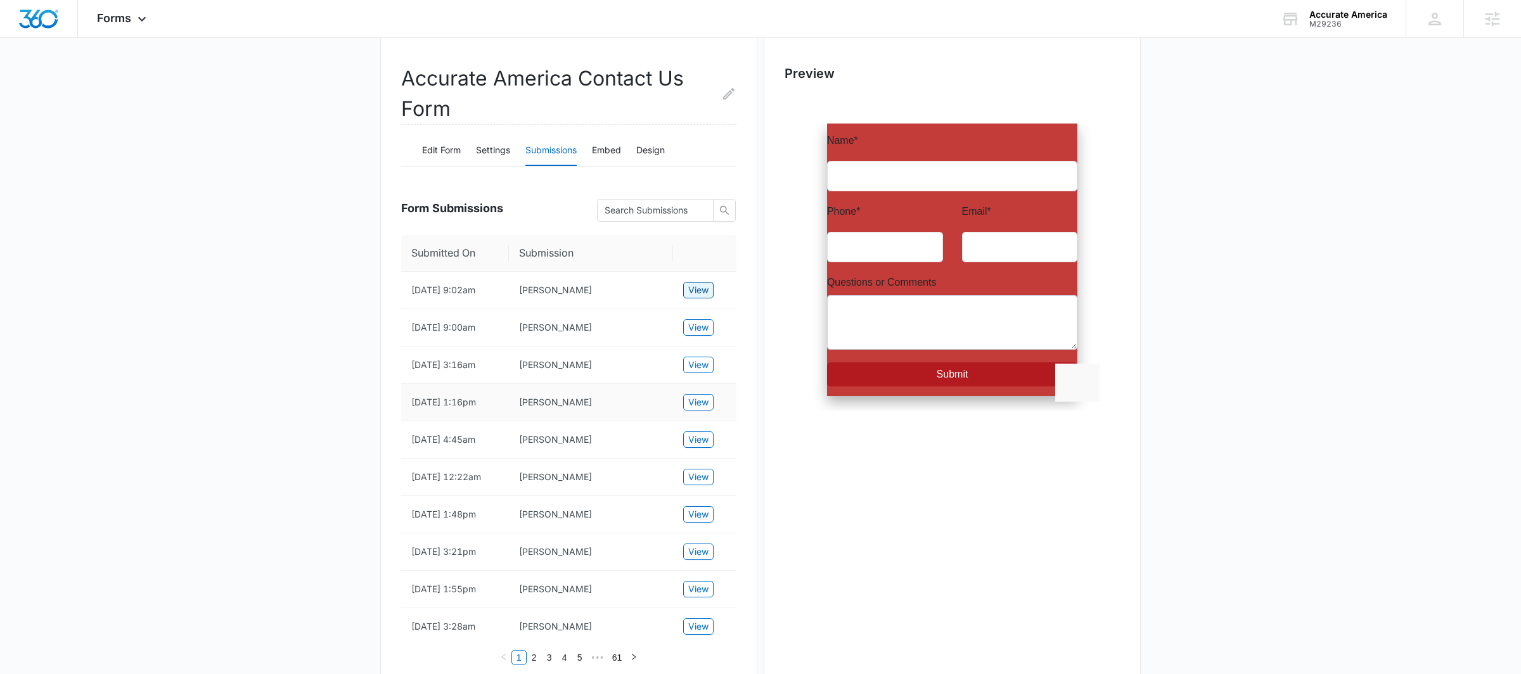
scroll to position [112, 0]
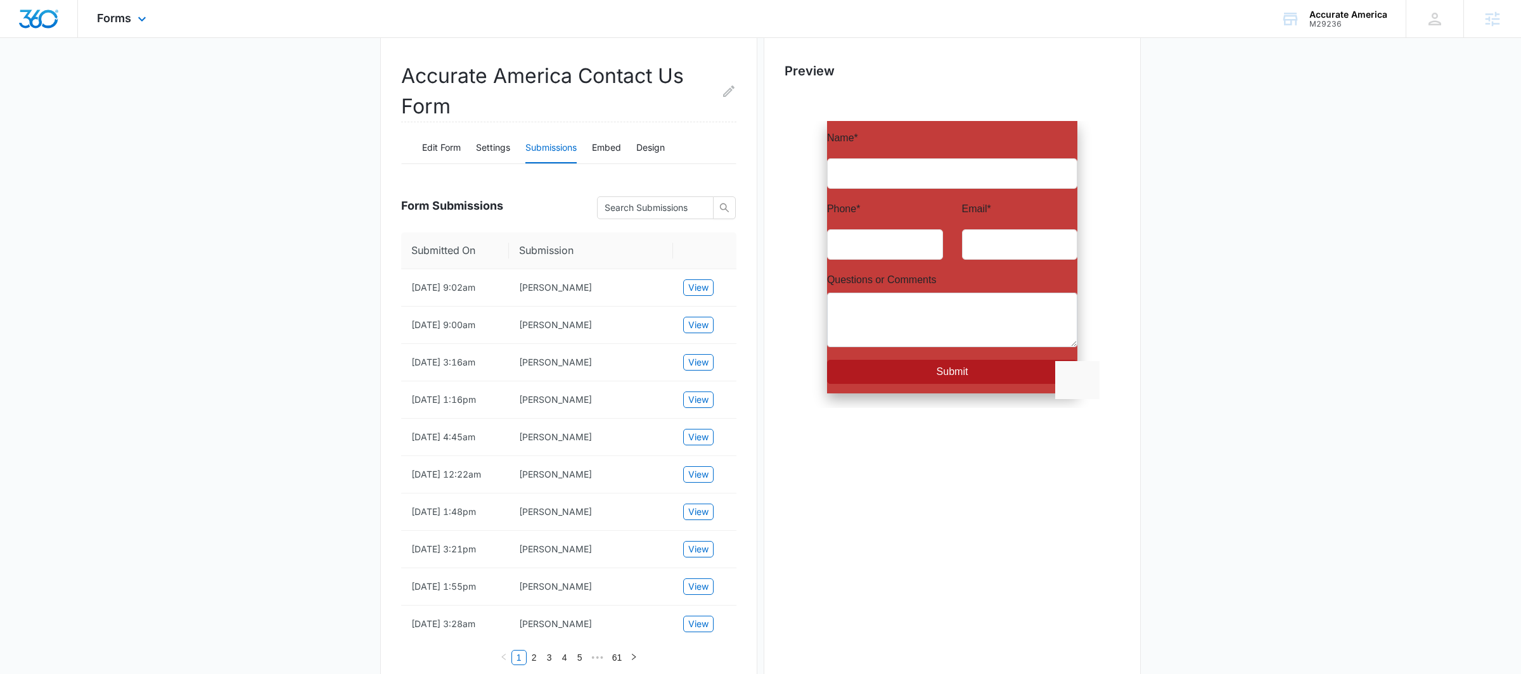
click at [89, 18] on div "Forms Apps Reputation Websites Forms CRM Email Social Shop Payments POS Content…" at bounding box center [123, 18] width 91 height 37
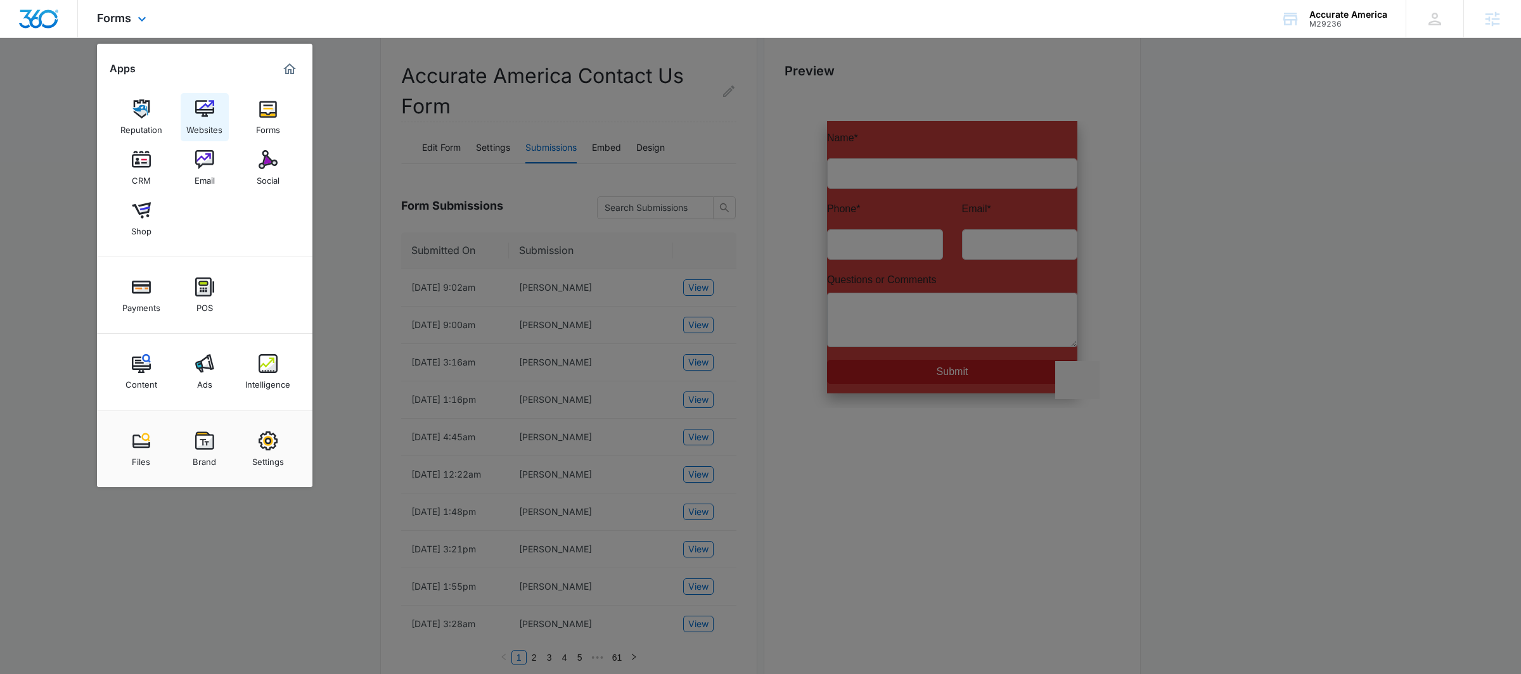
click at [210, 114] on img at bounding box center [204, 108] width 19 height 19
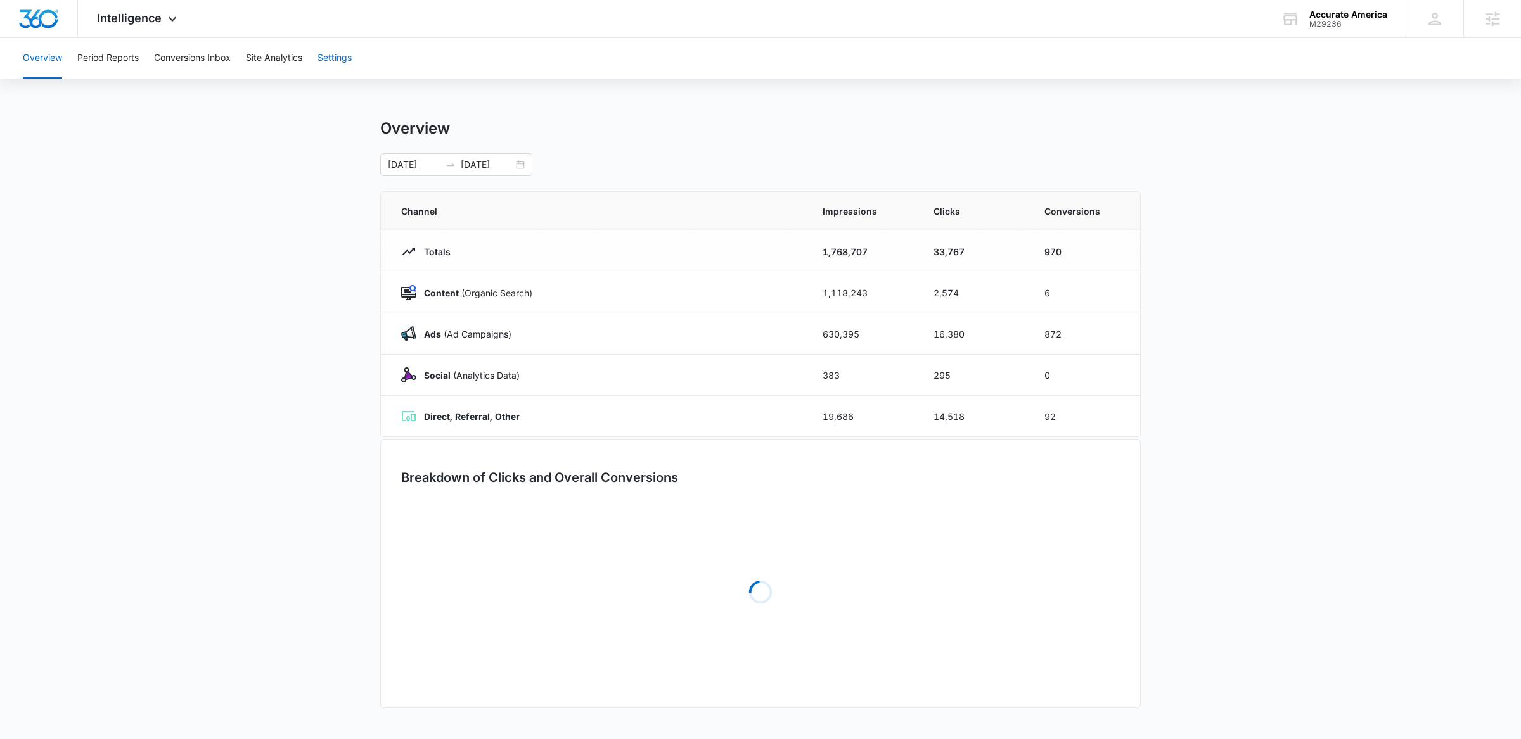
click at [324, 42] on button "Settings" at bounding box center [334, 58] width 34 height 41
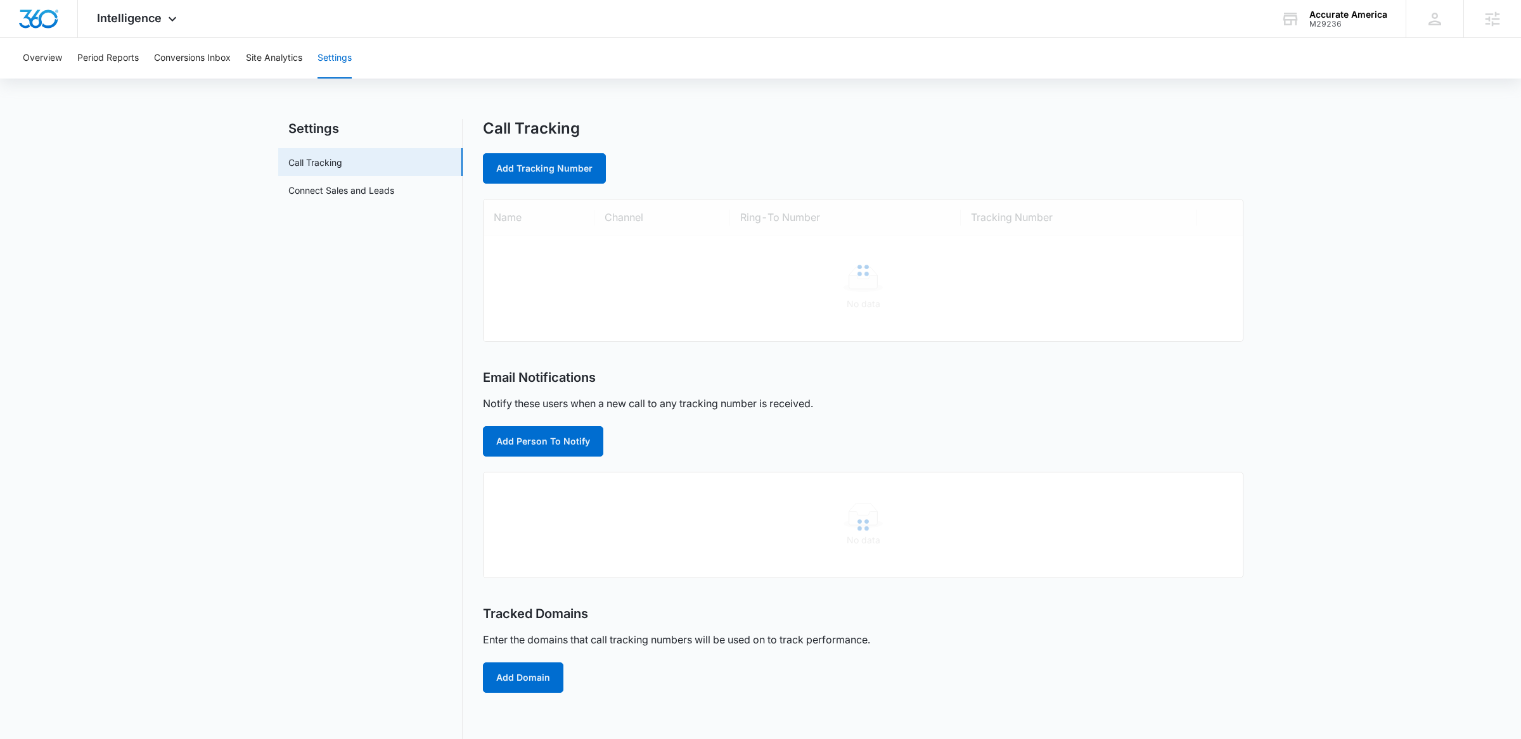
click at [327, 57] on button "Settings" at bounding box center [334, 58] width 34 height 41
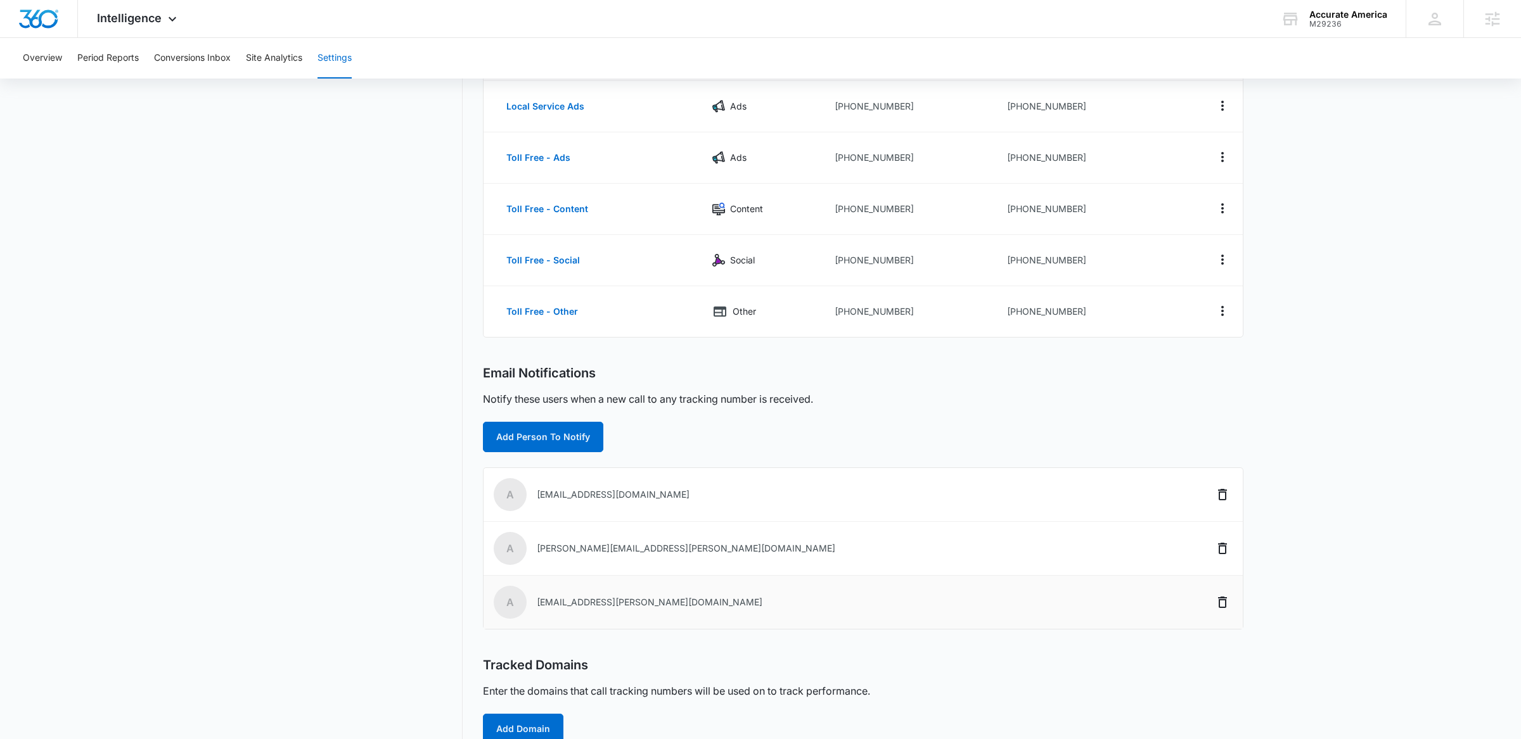
scroll to position [160, 0]
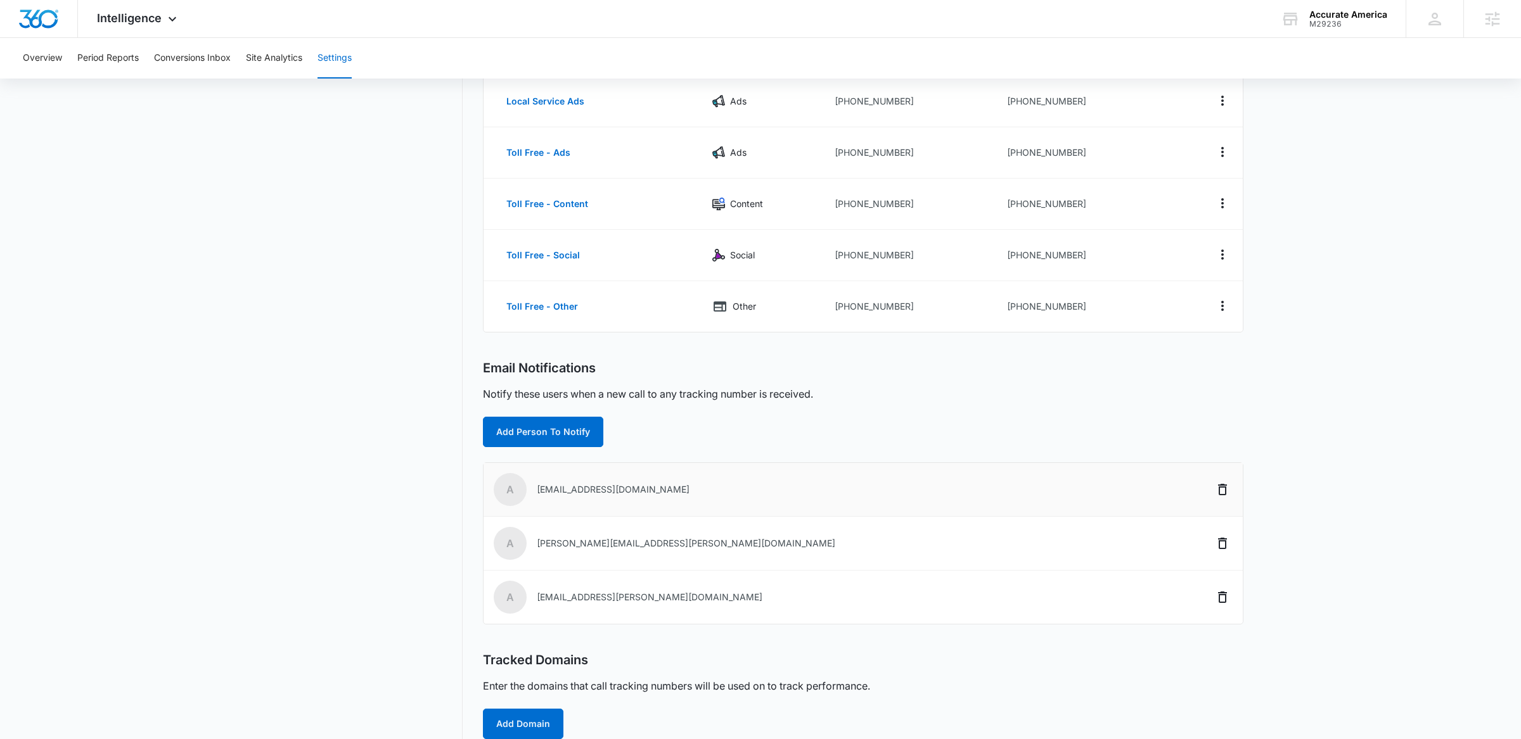
click at [598, 483] on td "a admin@accurateamerica.com" at bounding box center [824, 490] width 682 height 54
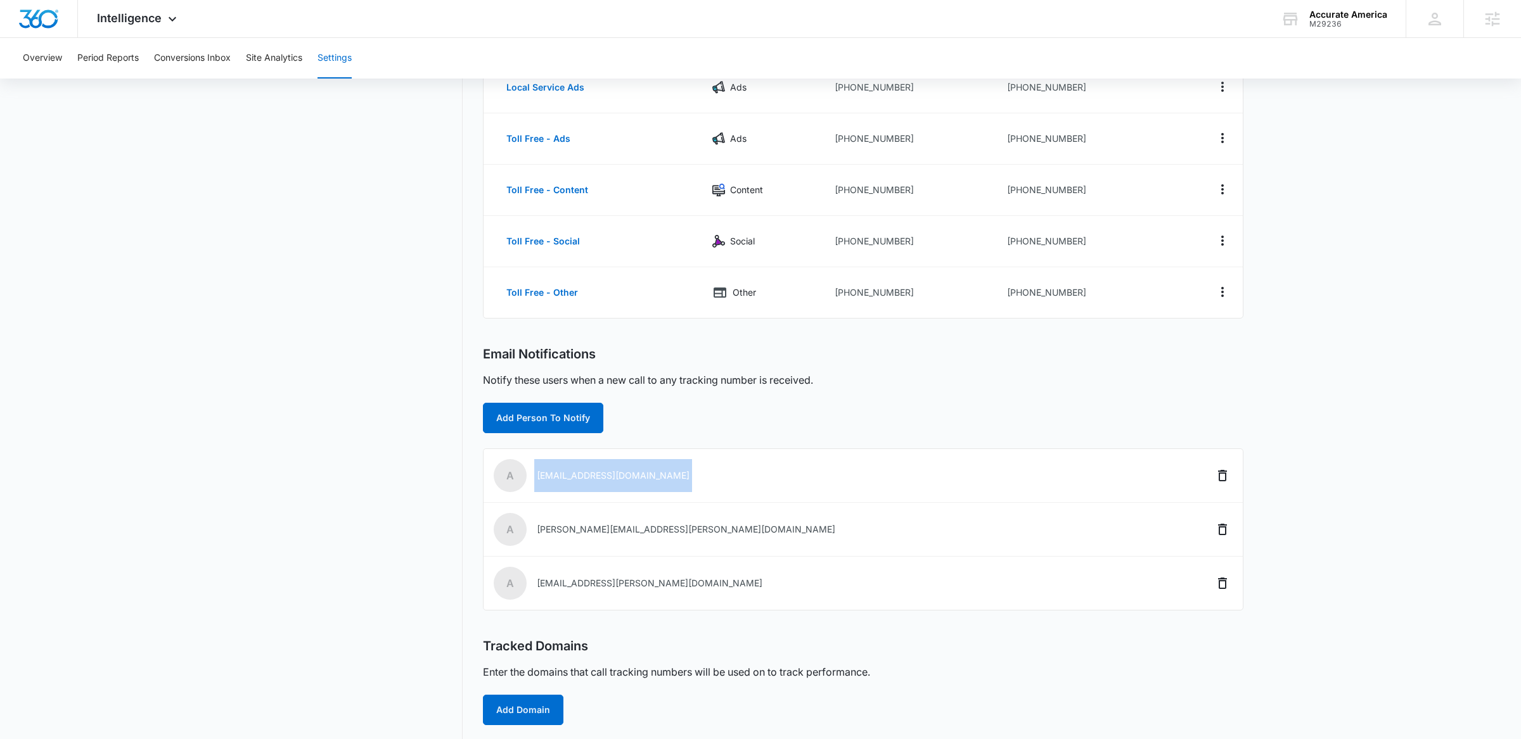
scroll to position [179, 0]
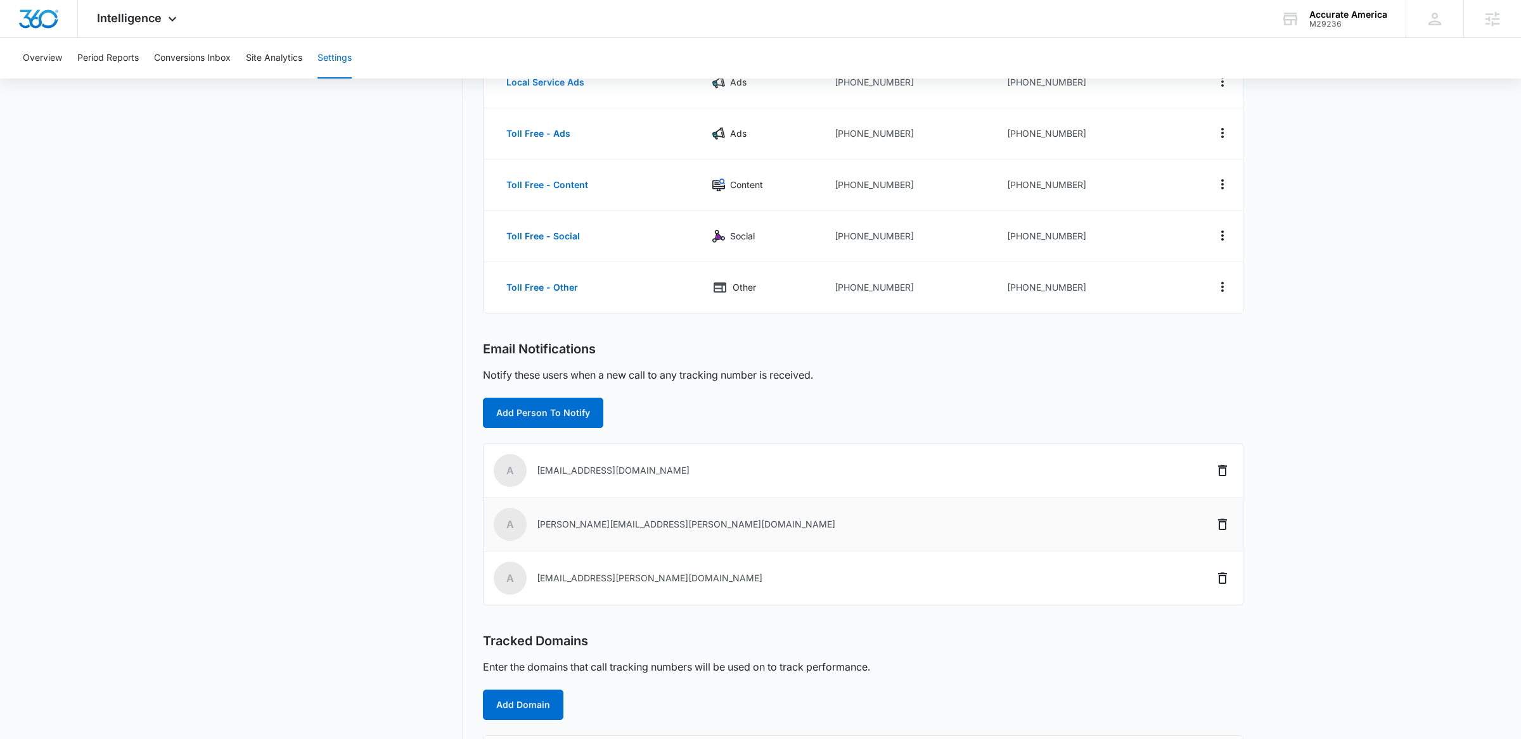
click at [583, 516] on td "a aimee.lee@madwire.com" at bounding box center [824, 525] width 682 height 54
click at [568, 574] on td "a angelis.torres@madwire.com" at bounding box center [824, 578] width 682 height 53
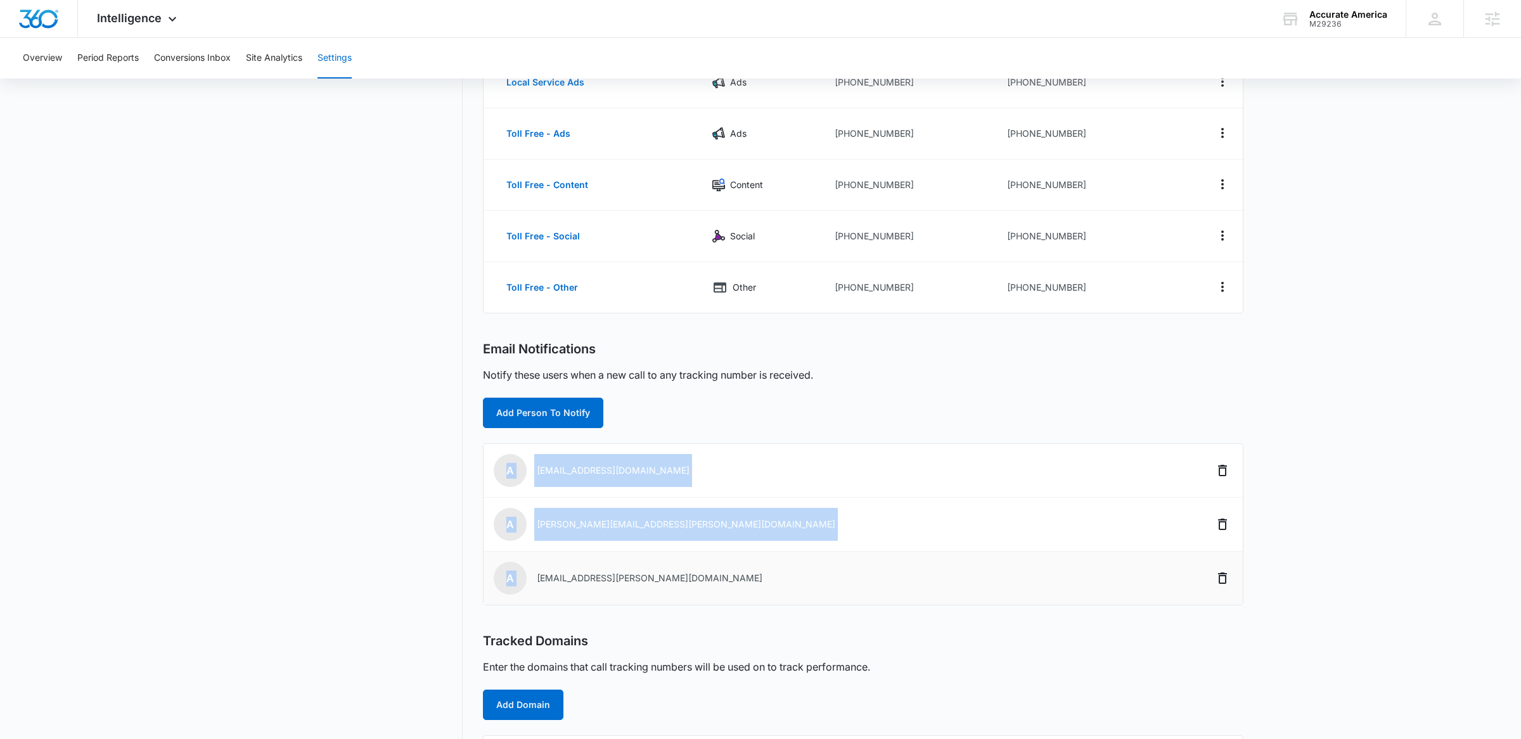
click at [568, 574] on td "a angelis.torres@madwire.com" at bounding box center [824, 578] width 682 height 53
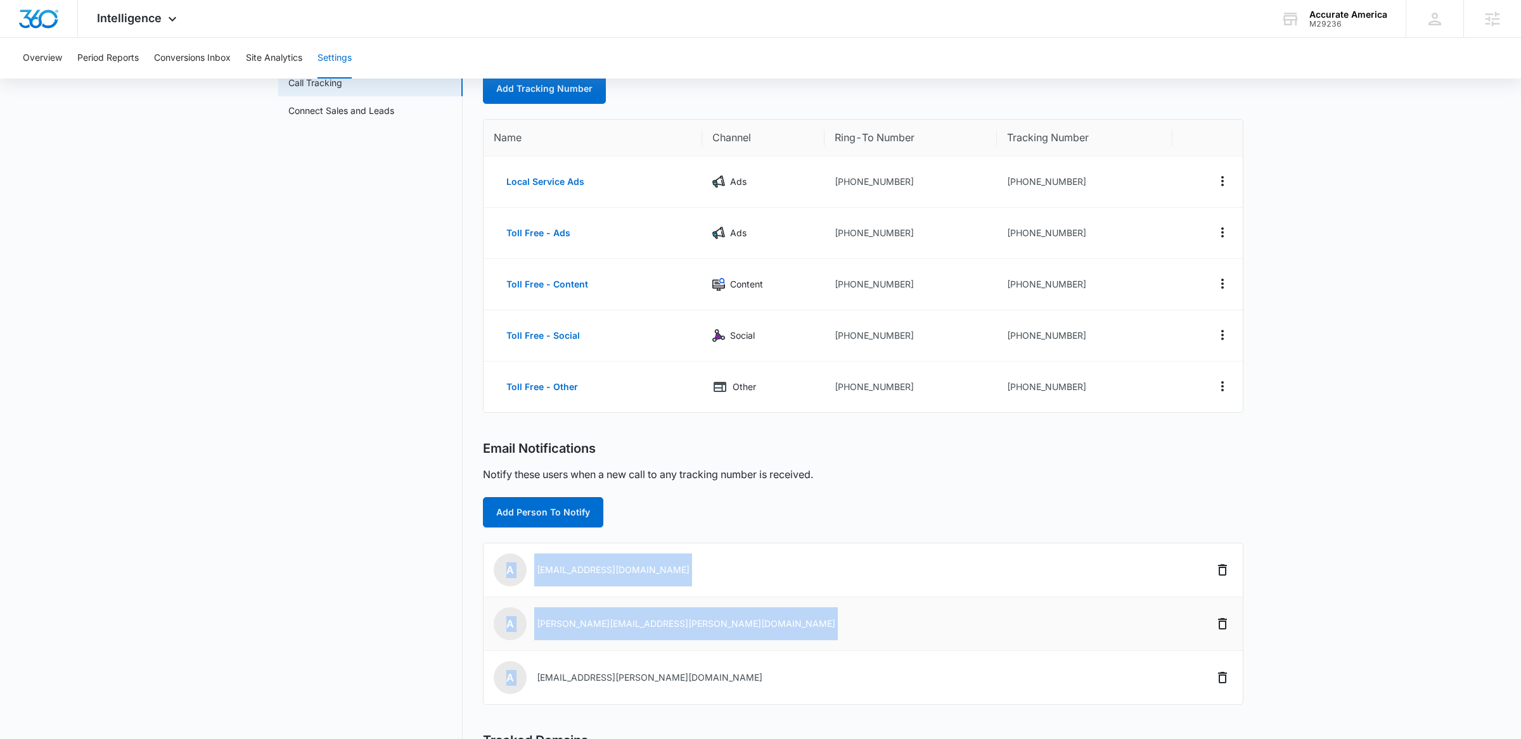
scroll to position [48, 0]
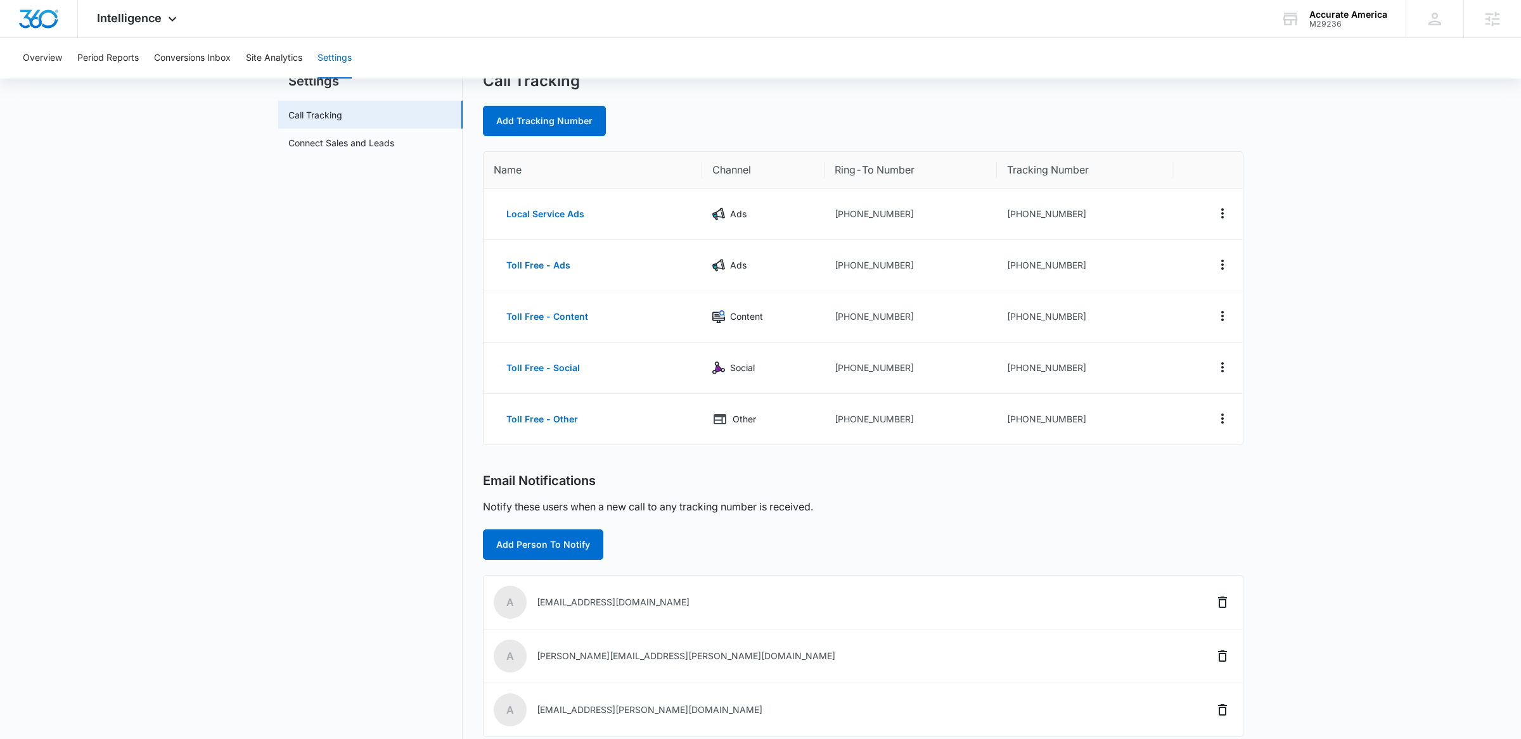
click at [365, 508] on nav "Settings Call Tracking Connect Sales and Leads" at bounding box center [370, 491] width 184 height 838
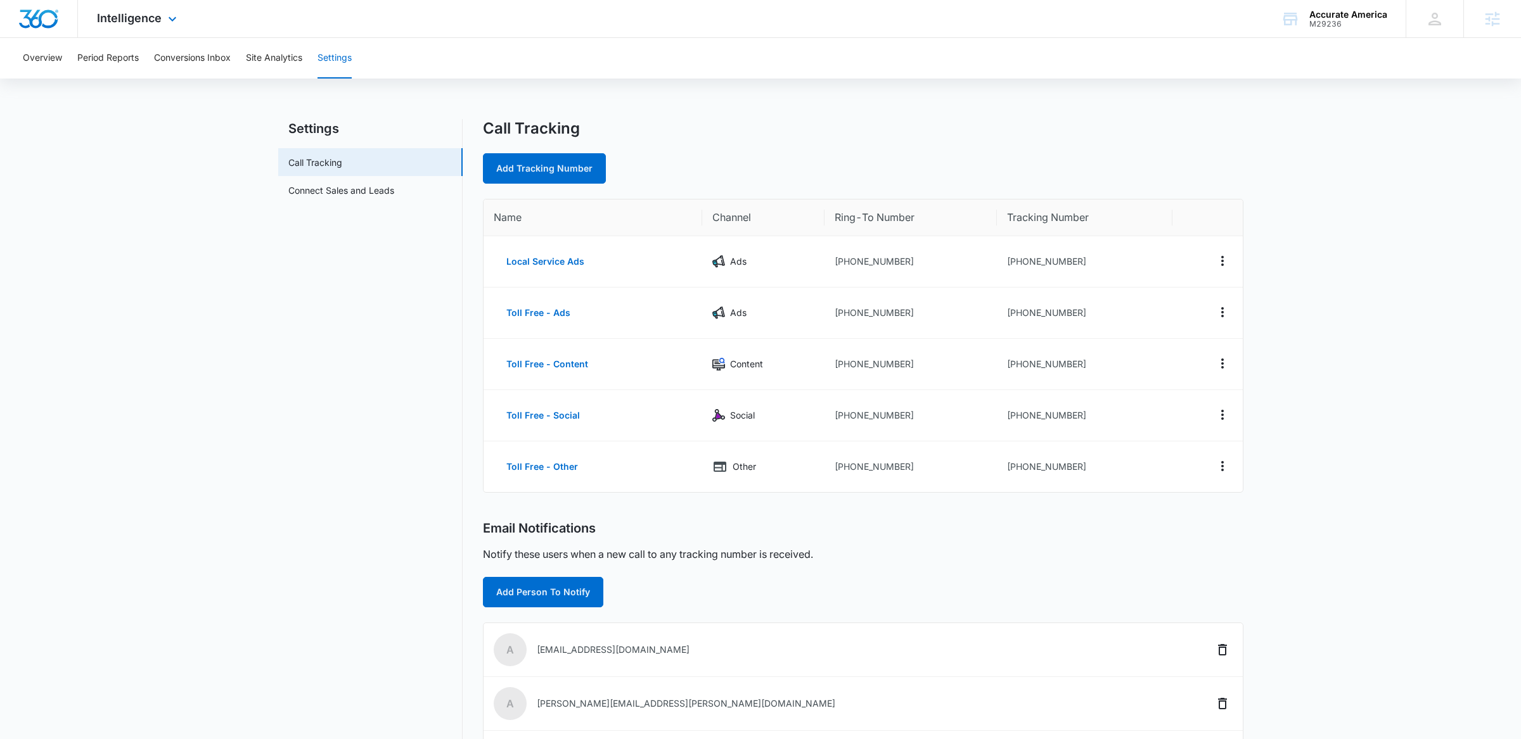
click at [43, 18] on img "Dashboard" at bounding box center [38, 19] width 41 height 19
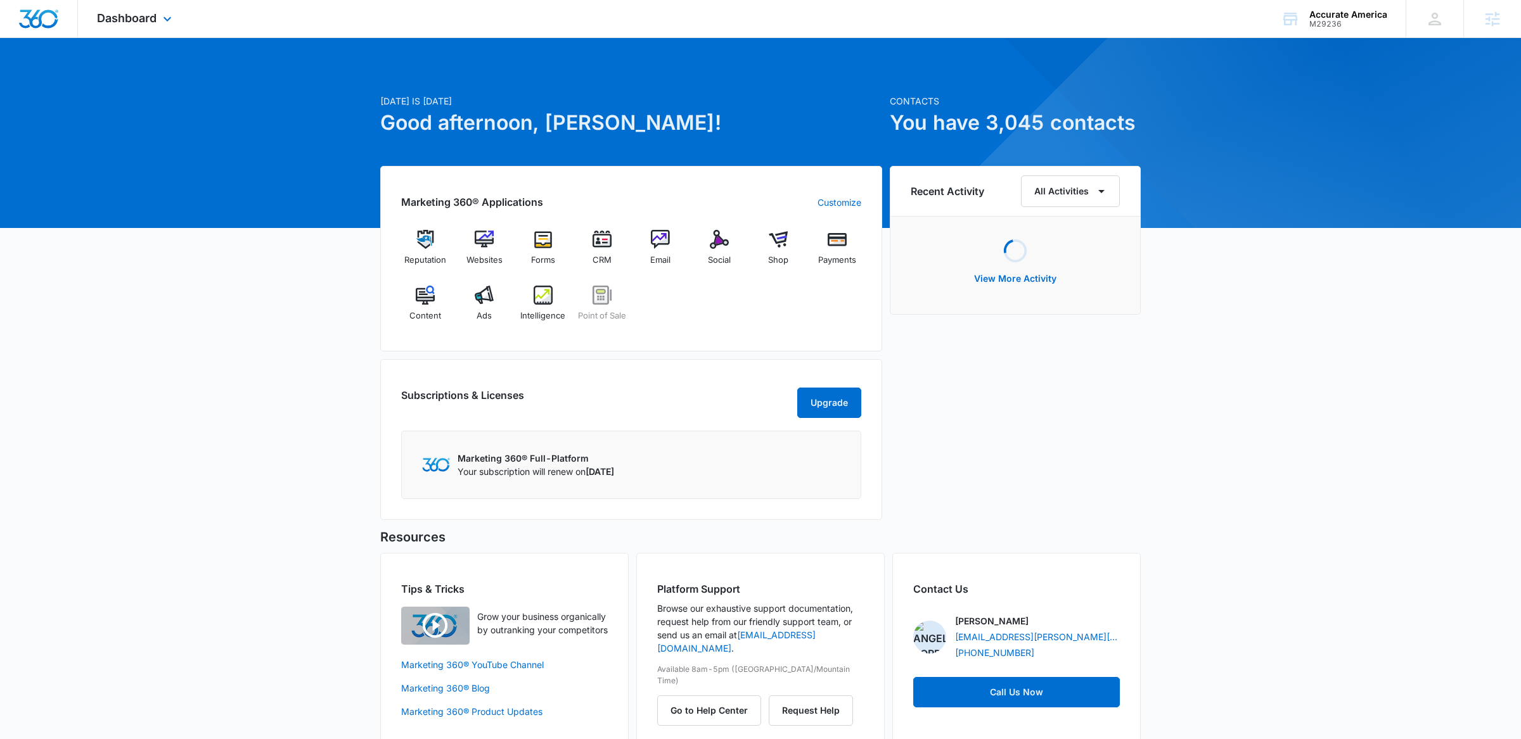
click at [130, 8] on div "Dashboard Apps Reputation Websites Forms CRM Email Social Shop Payments POS Con…" at bounding box center [136, 18] width 116 height 37
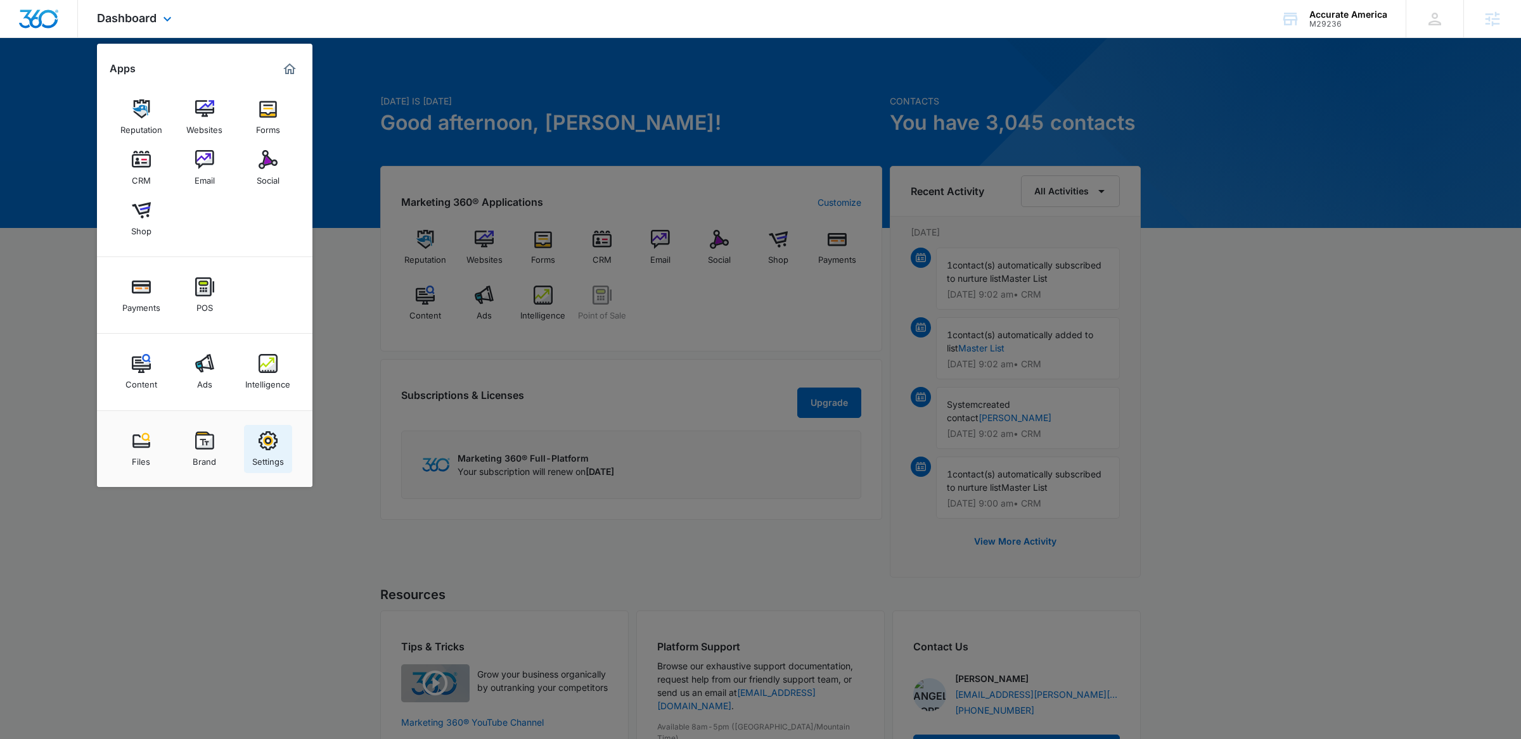
click at [274, 441] on img at bounding box center [268, 441] width 19 height 19
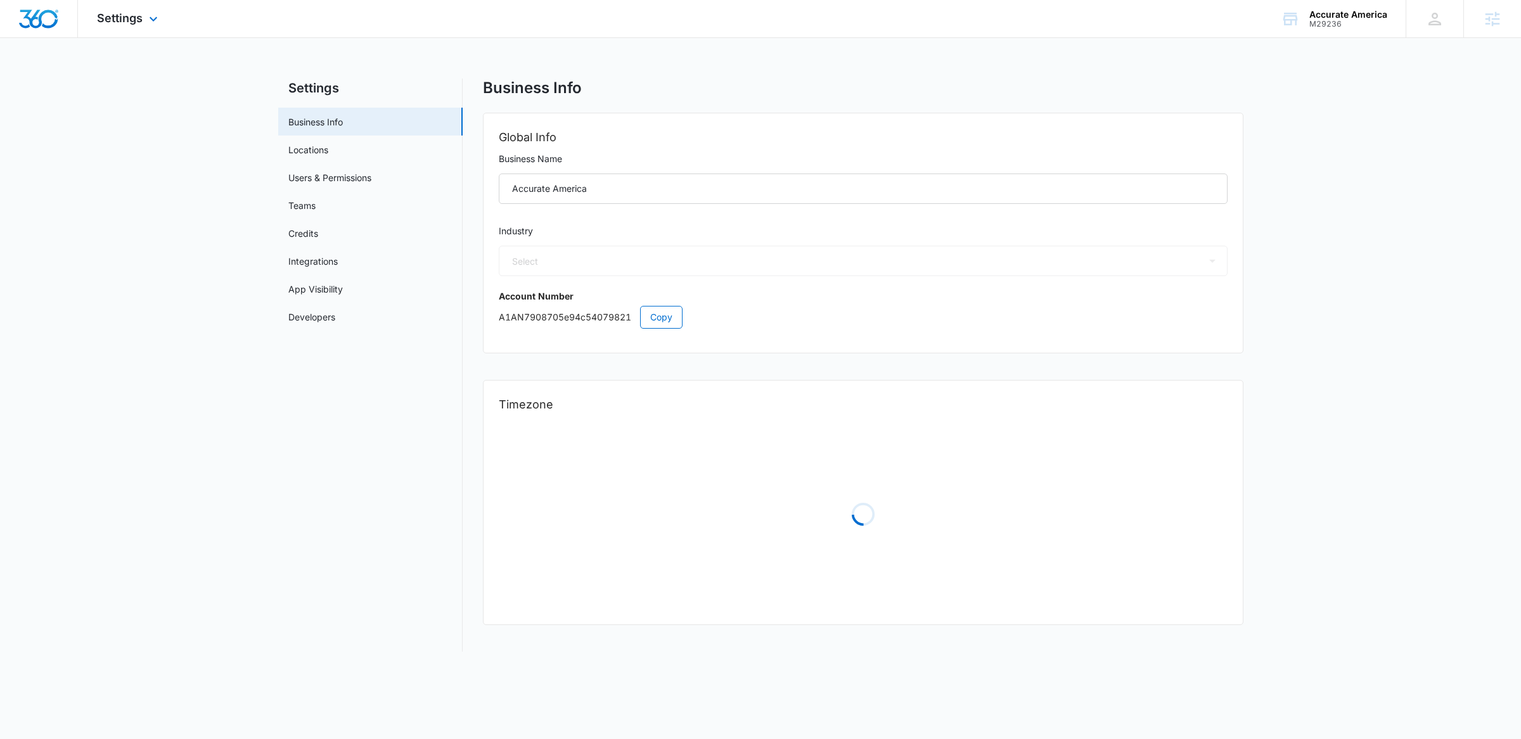
select select "6"
select select "US"
select select "America/Denver"
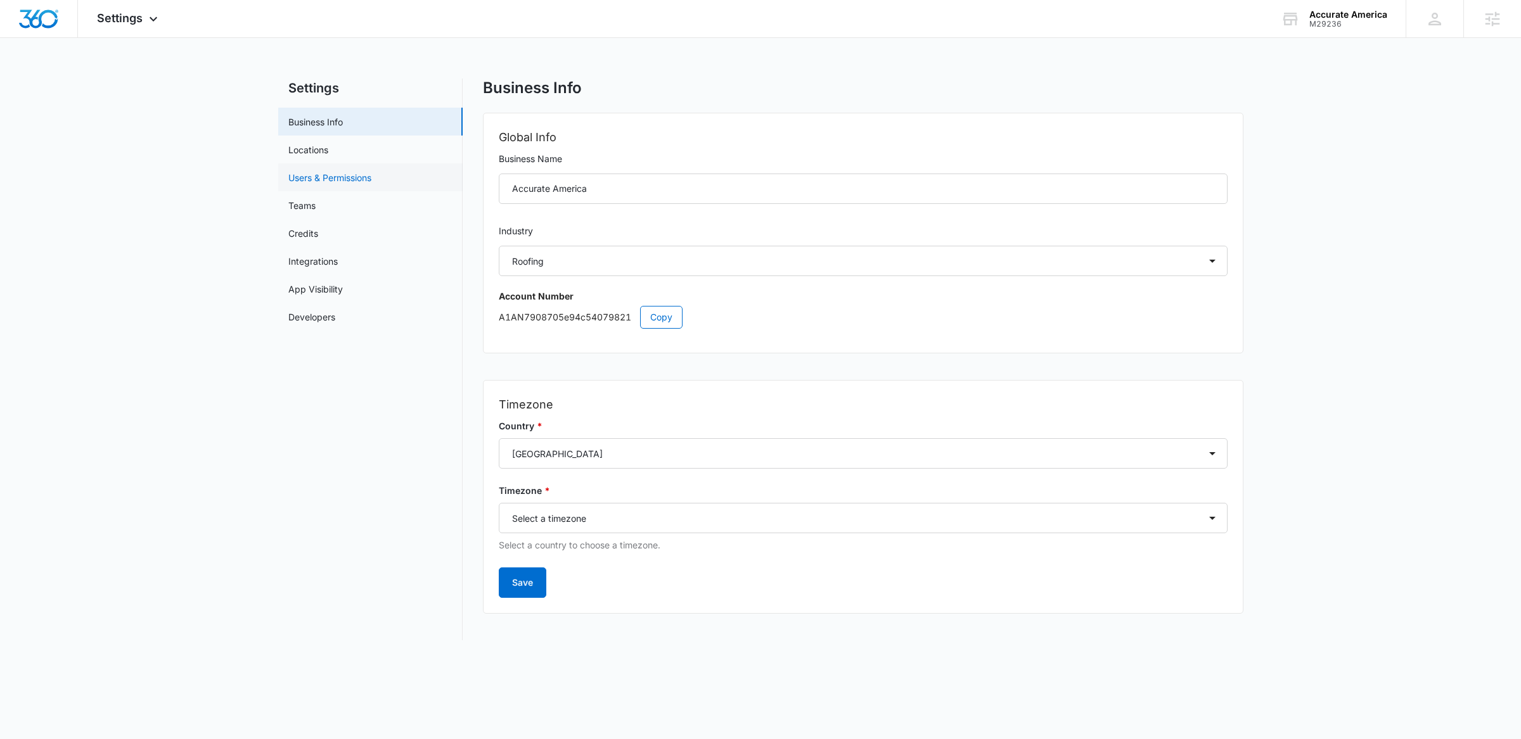
click at [326, 173] on link "Users & Permissions" at bounding box center [329, 177] width 83 height 13
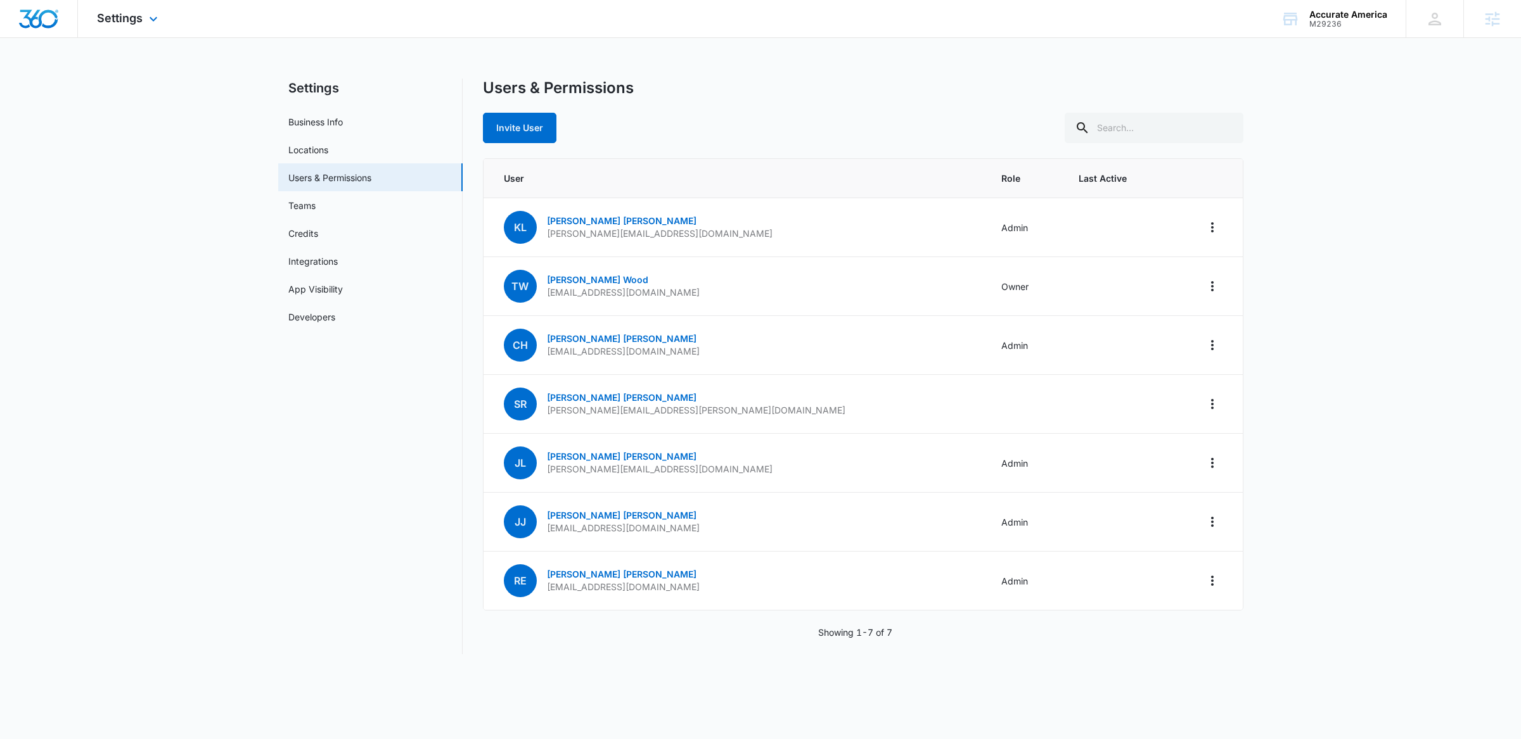
click at [134, 27] on div "Settings Apps Reputation Websites Forms CRM Email Social Shop Payments POS Cont…" at bounding box center [129, 18] width 102 height 37
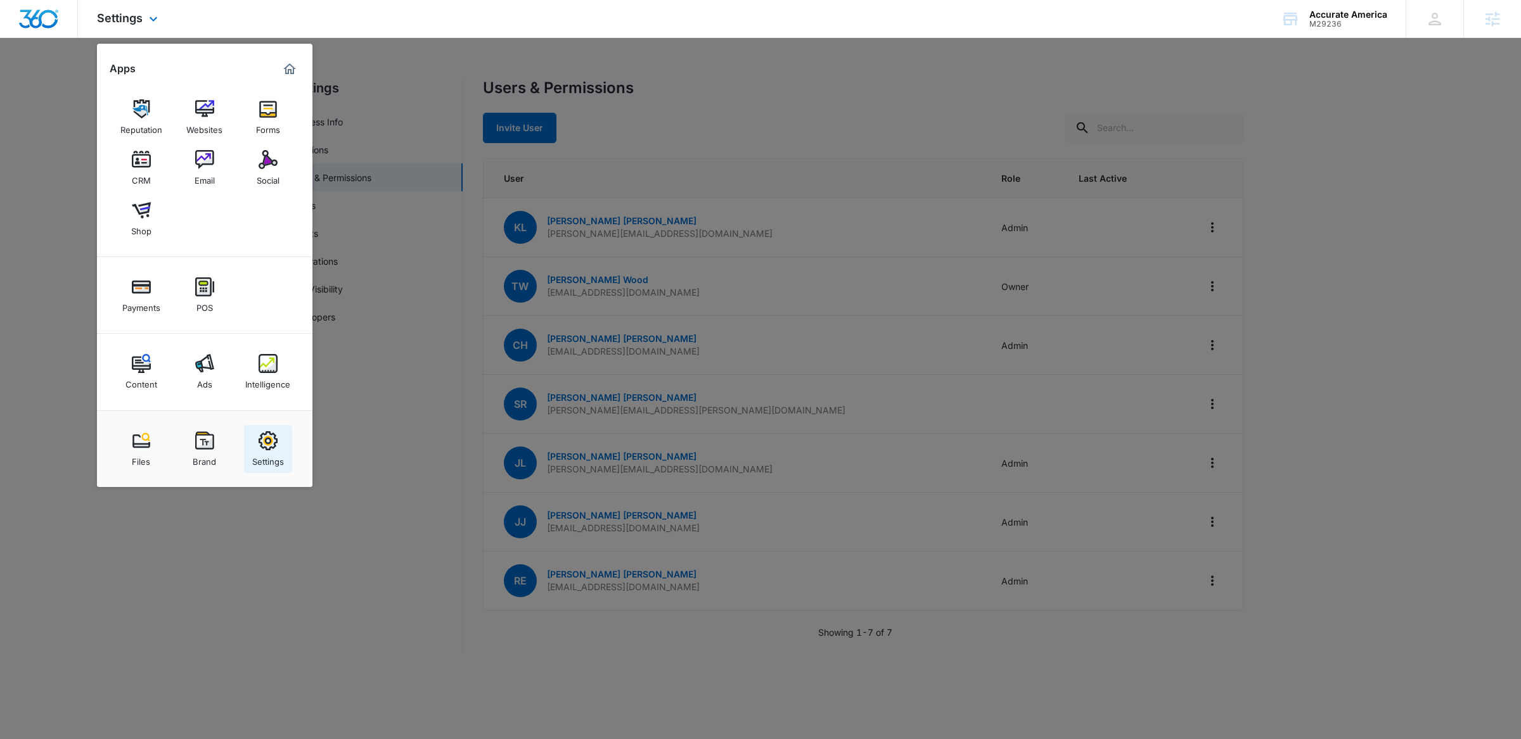
click at [276, 459] on div "Settings" at bounding box center [268, 459] width 32 height 16
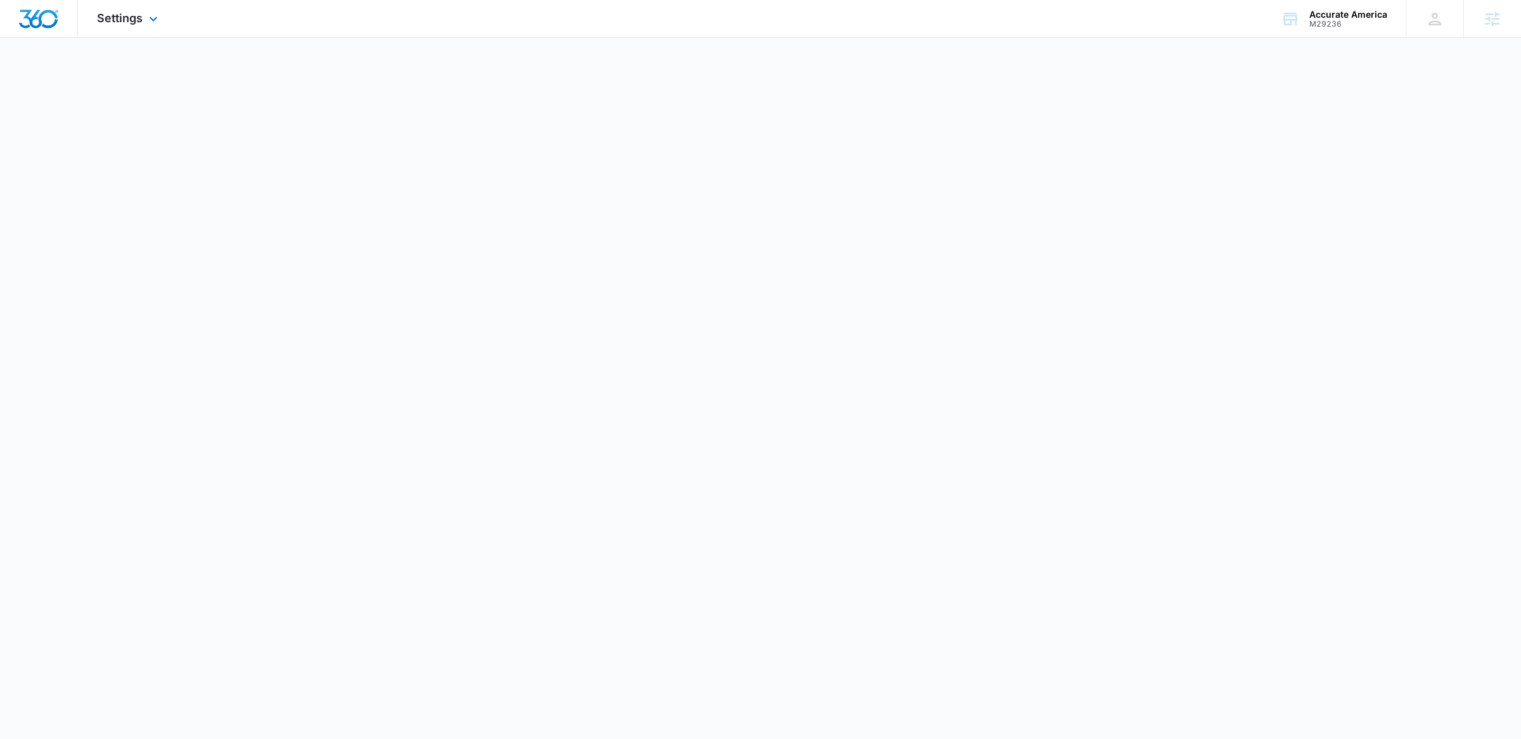
select select "6"
select select "US"
select select "America/Denver"
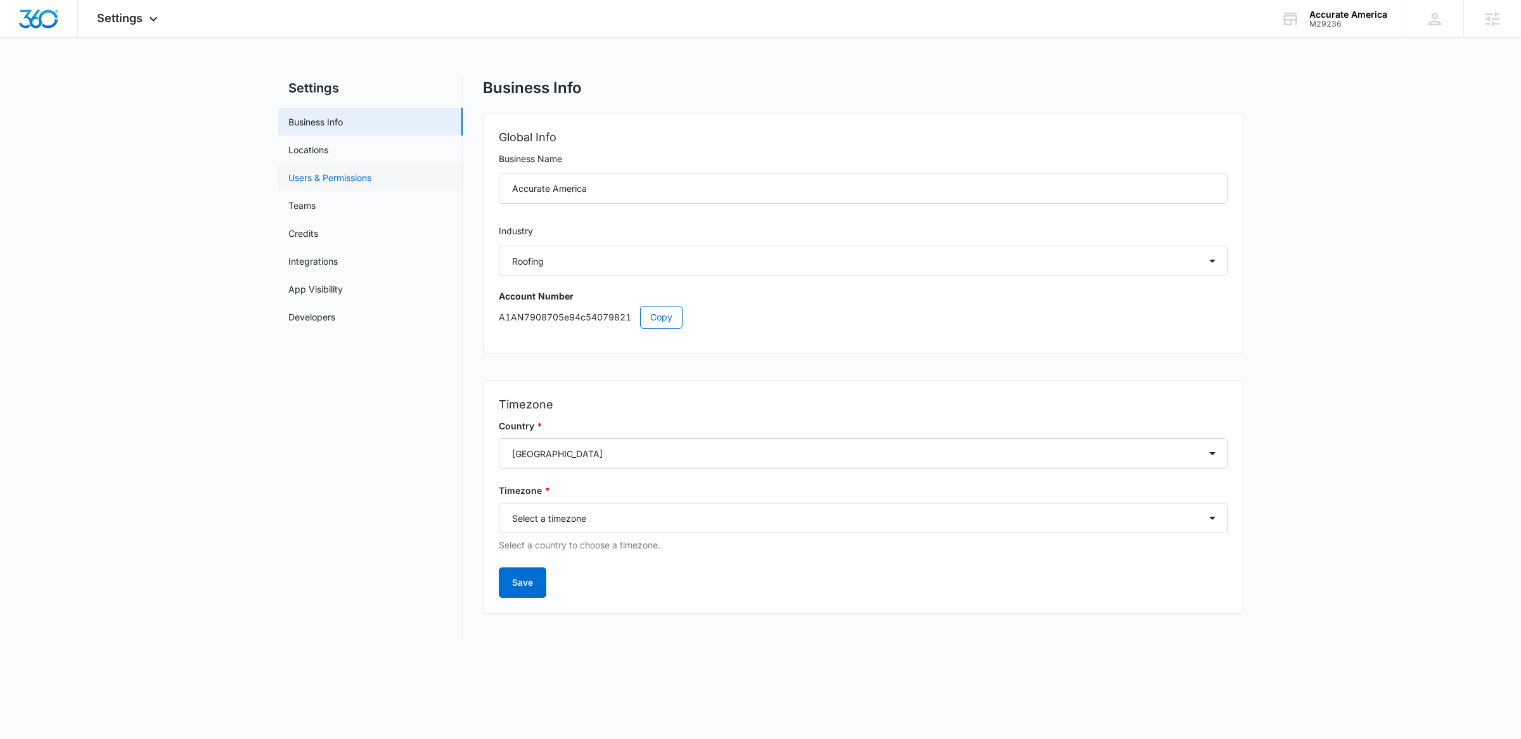
click at [301, 174] on link "Users & Permissions" at bounding box center [329, 177] width 83 height 13
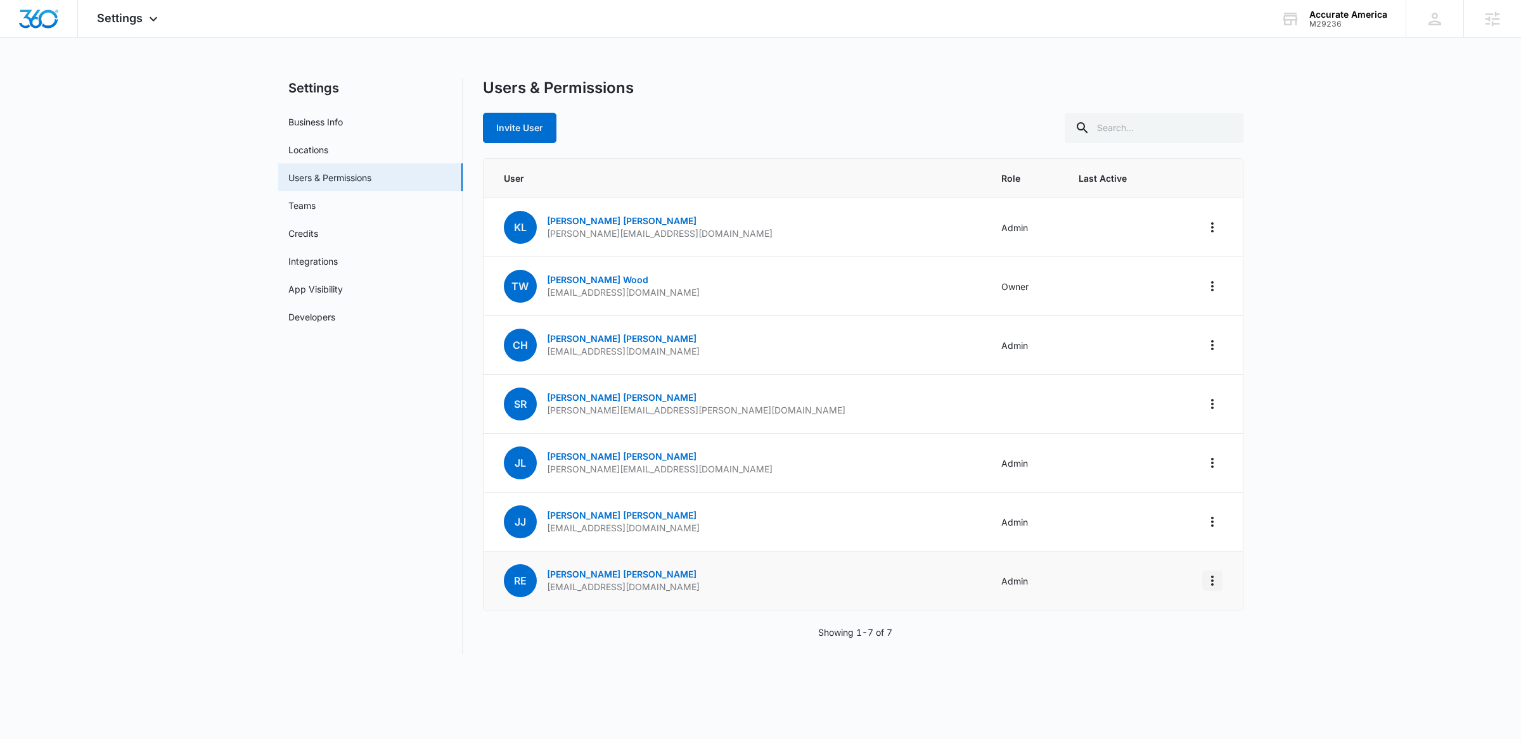
click at [1211, 577] on icon "Actions" at bounding box center [1212, 580] width 15 height 15
click at [1099, 652] on div "Remove User" at bounding box center [1134, 652] width 115 height 9
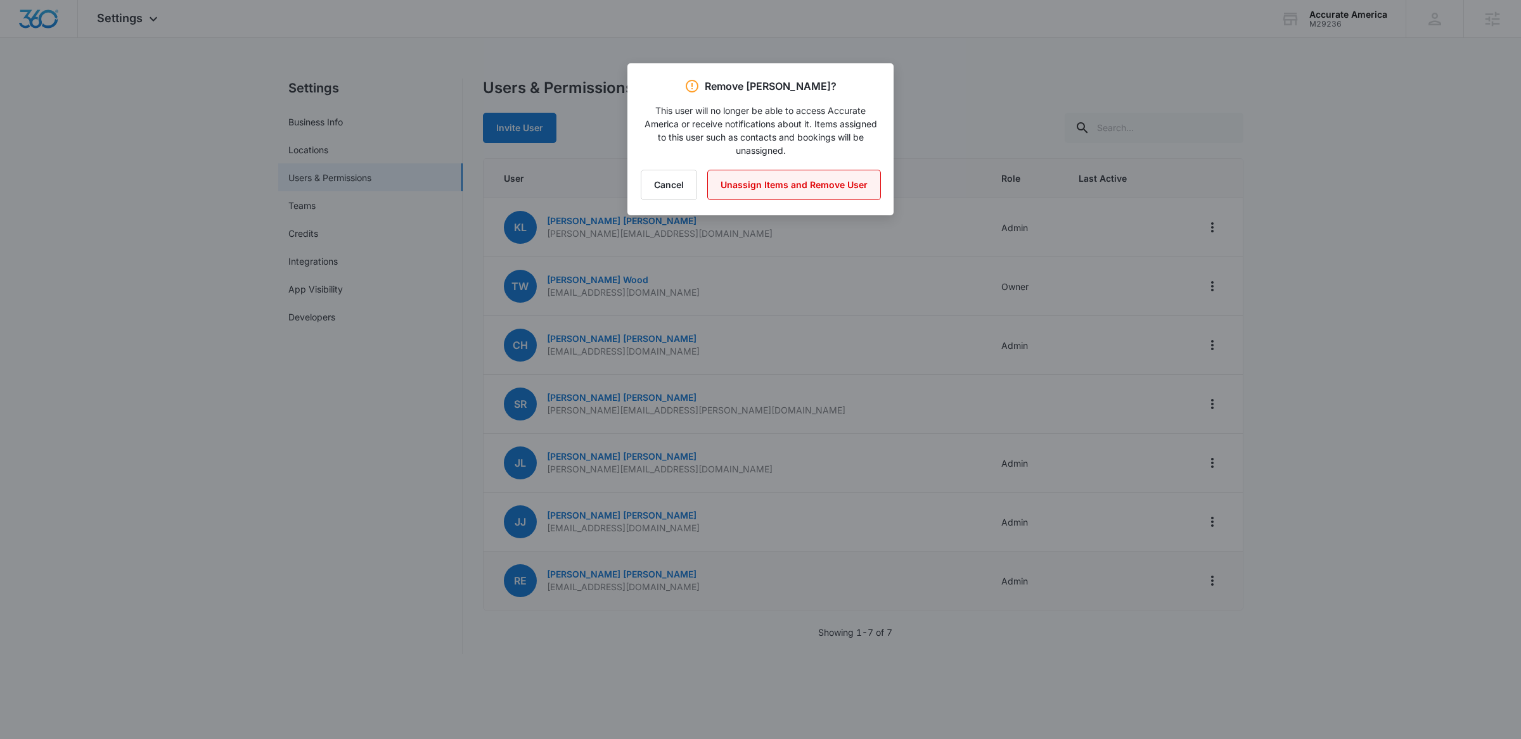
click at [810, 177] on button "Unassign Items and Remove User" at bounding box center [794, 185] width 174 height 30
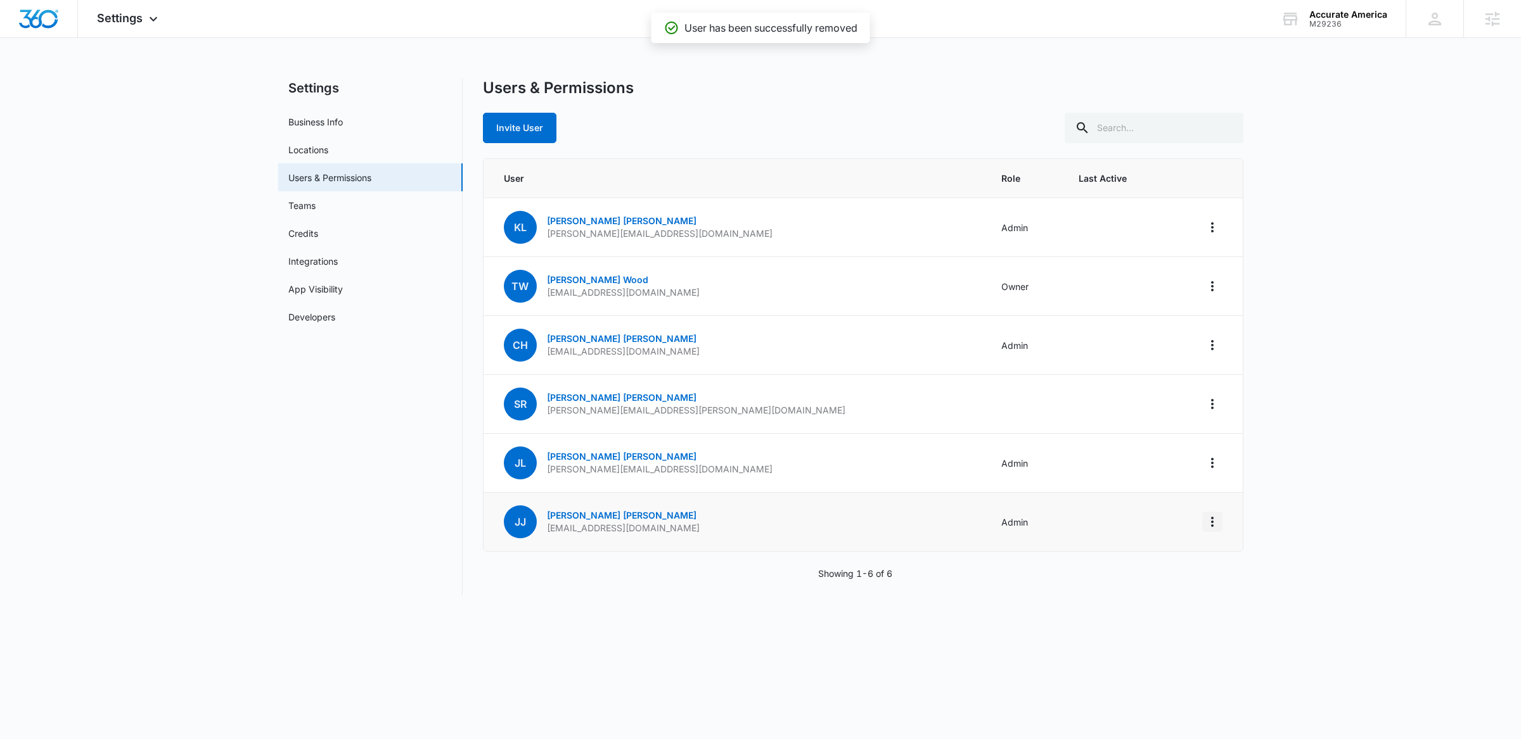
click at [1211, 522] on icon "Actions" at bounding box center [1212, 522] width 15 height 15
click at [1108, 599] on button "Remove User" at bounding box center [1141, 593] width 160 height 19
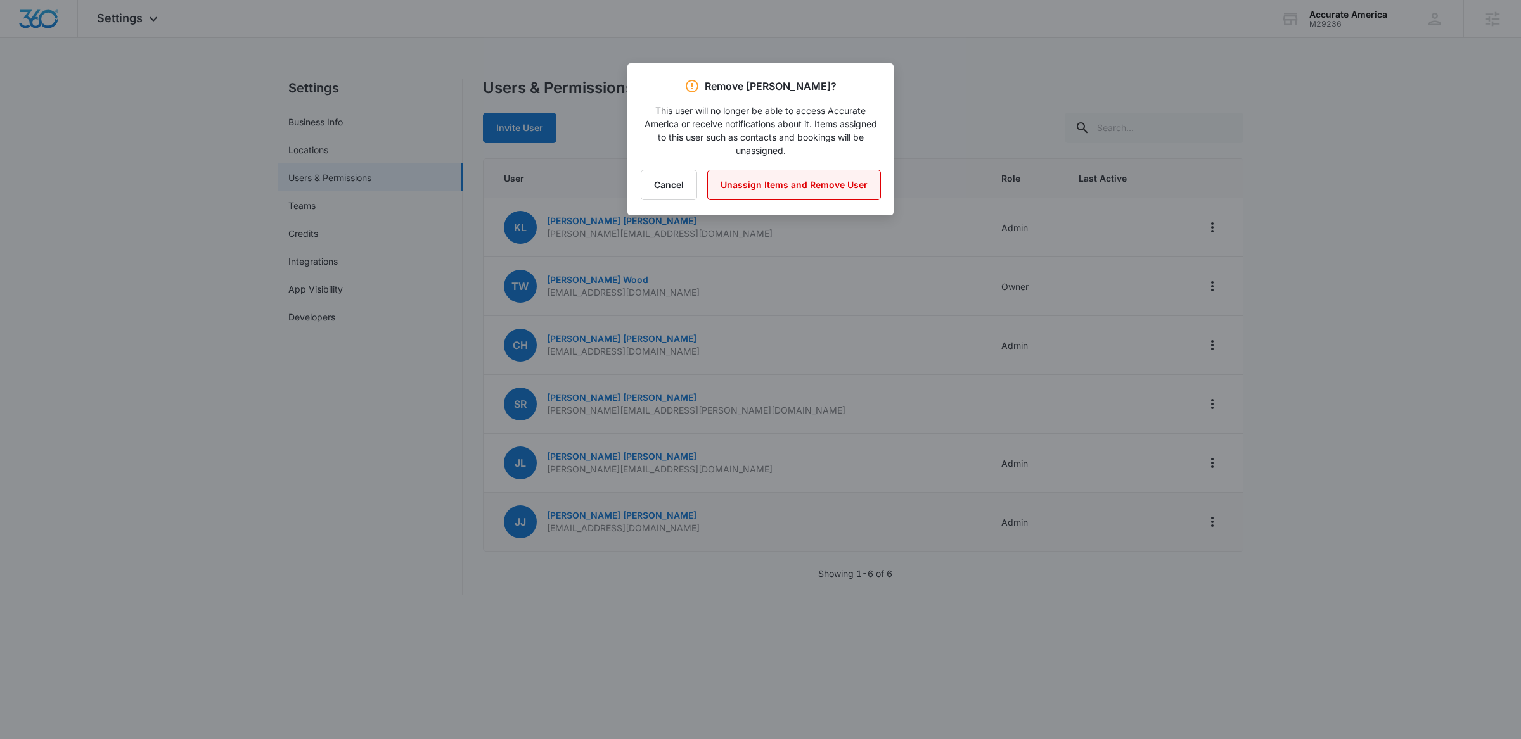
click at [810, 183] on button "Unassign Items and Remove User" at bounding box center [794, 185] width 174 height 30
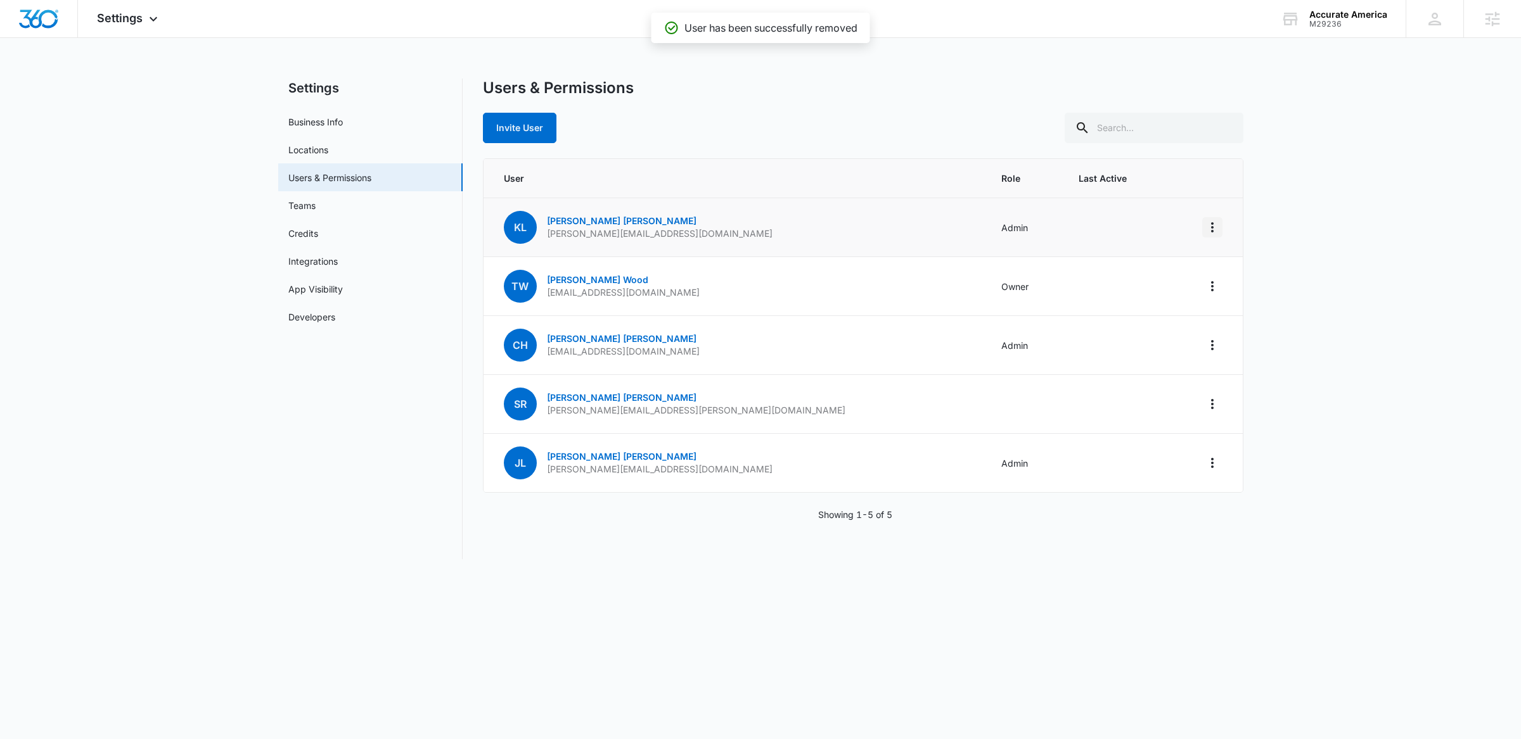
click at [1212, 225] on icon "Actions" at bounding box center [1212, 227] width 3 height 10
click at [1108, 298] on div "Remove User" at bounding box center [1134, 299] width 115 height 9
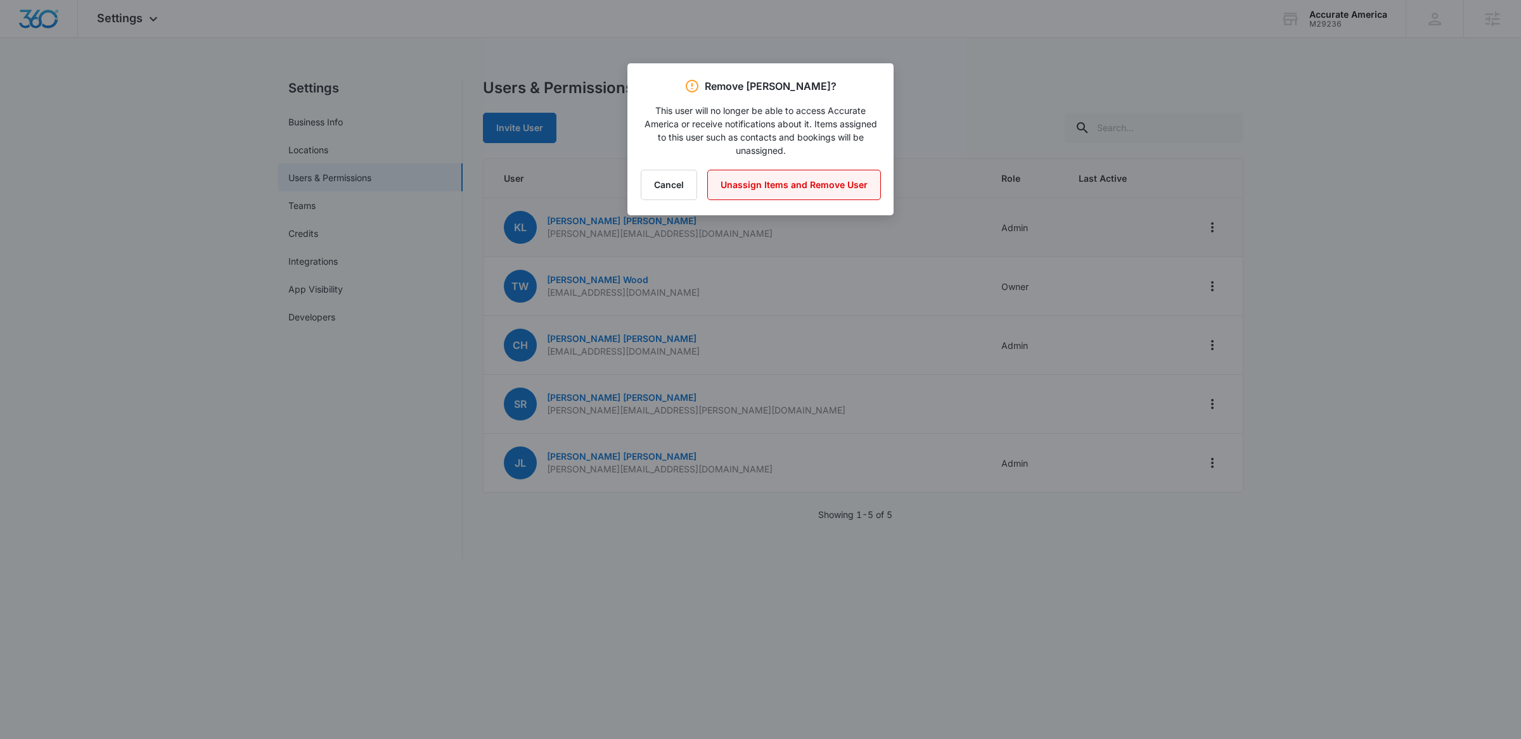
click at [803, 182] on button "Unassign Items and Remove User" at bounding box center [794, 185] width 174 height 30
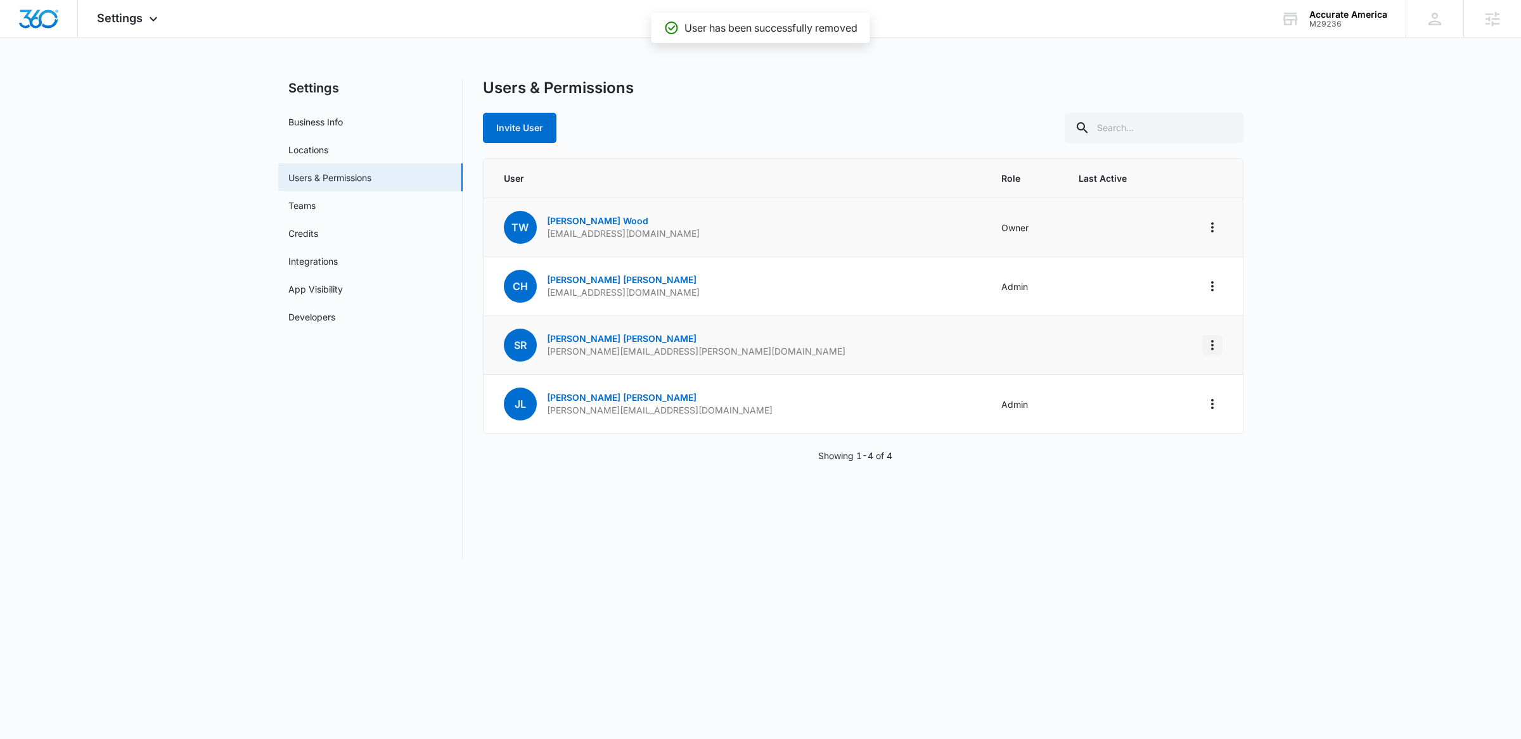
click at [1215, 343] on icon "Actions" at bounding box center [1212, 345] width 15 height 15
click at [1147, 400] on div "Remove User" at bounding box center [1148, 398] width 85 height 9
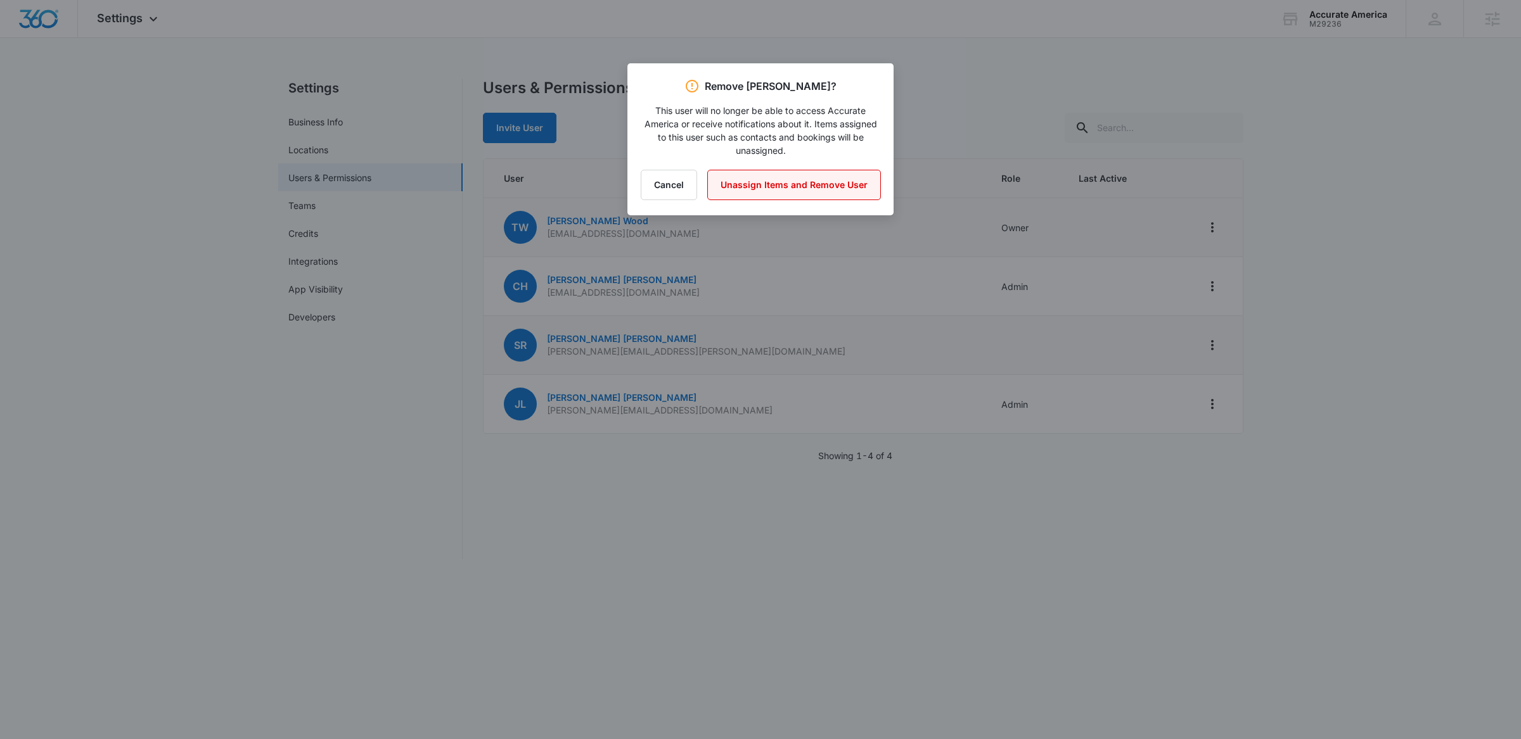
click at [795, 190] on button "Unassign Items and Remove User" at bounding box center [794, 185] width 174 height 30
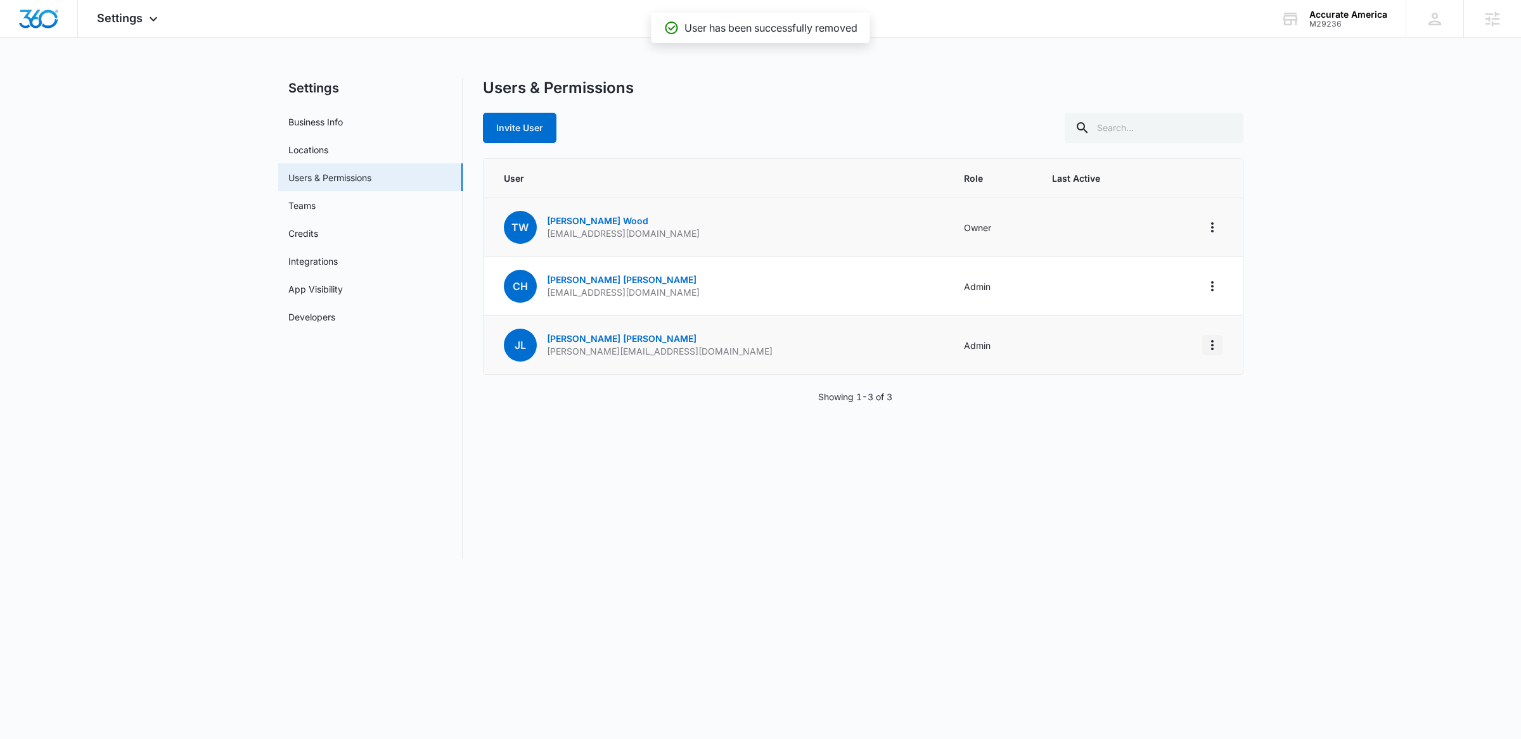
click at [1210, 342] on icon "Actions" at bounding box center [1212, 345] width 15 height 15
click at [1106, 413] on div "Remove User" at bounding box center [1134, 417] width 115 height 9
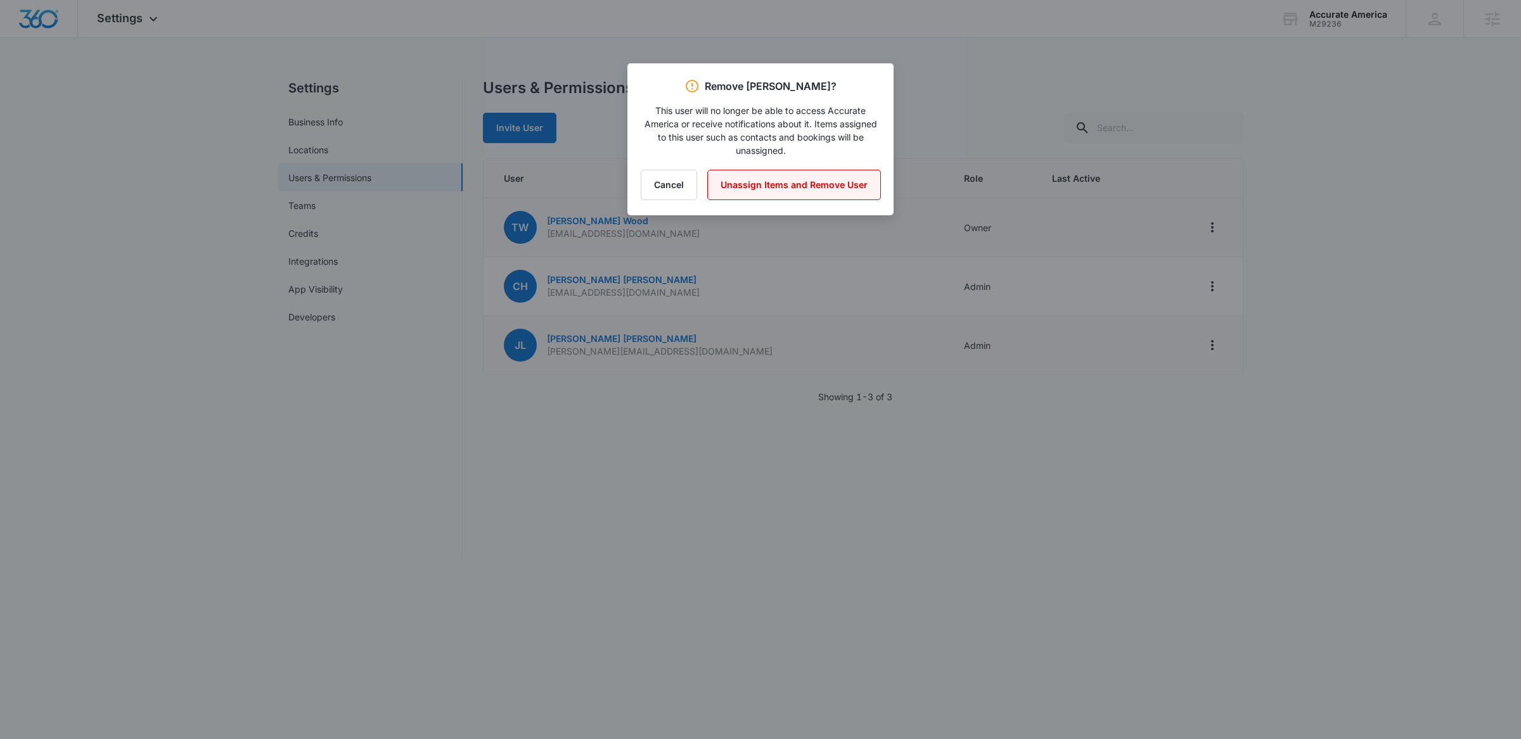
click at [805, 177] on button "Unassign Items and Remove User" at bounding box center [794, 185] width 174 height 30
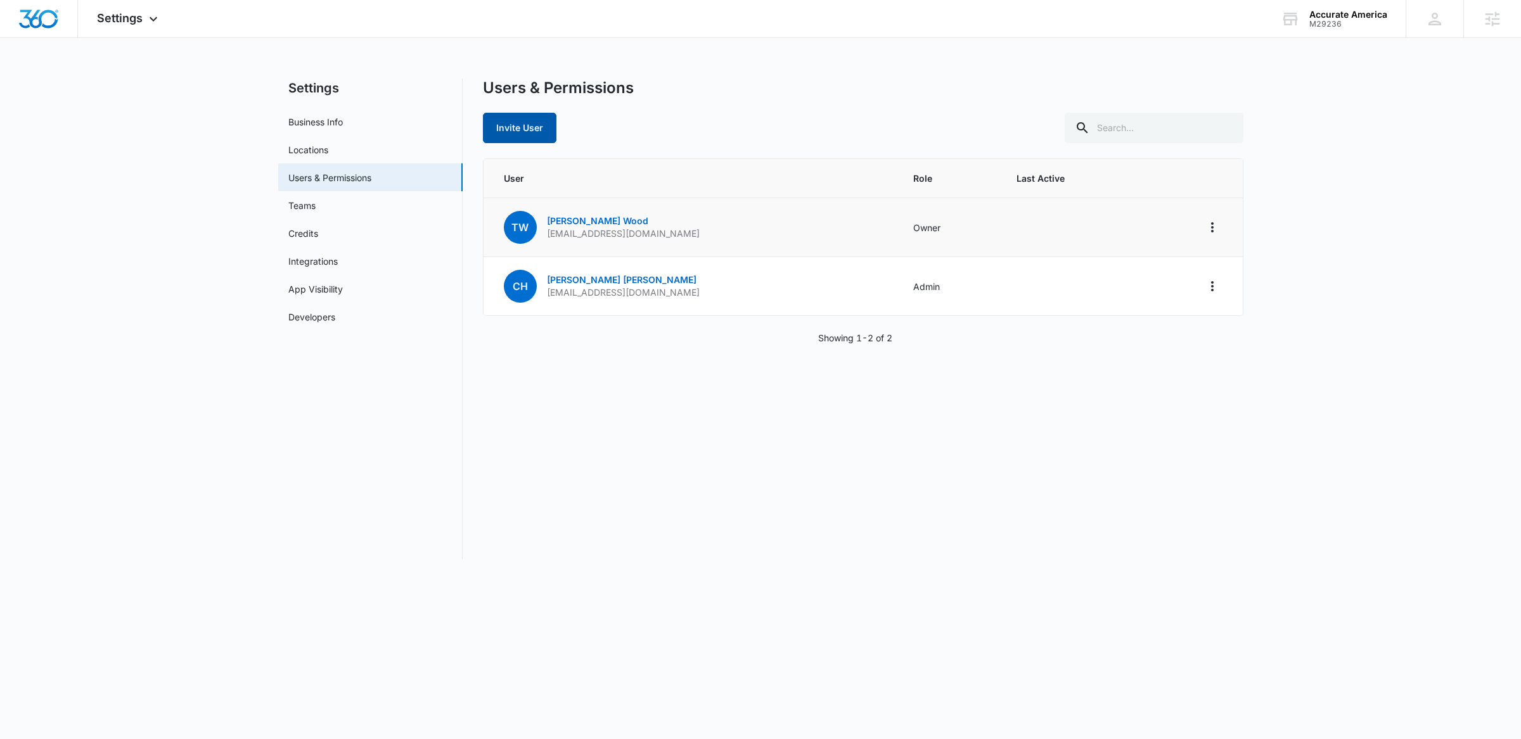
click at [534, 115] on button "Invite User" at bounding box center [520, 128] width 74 height 30
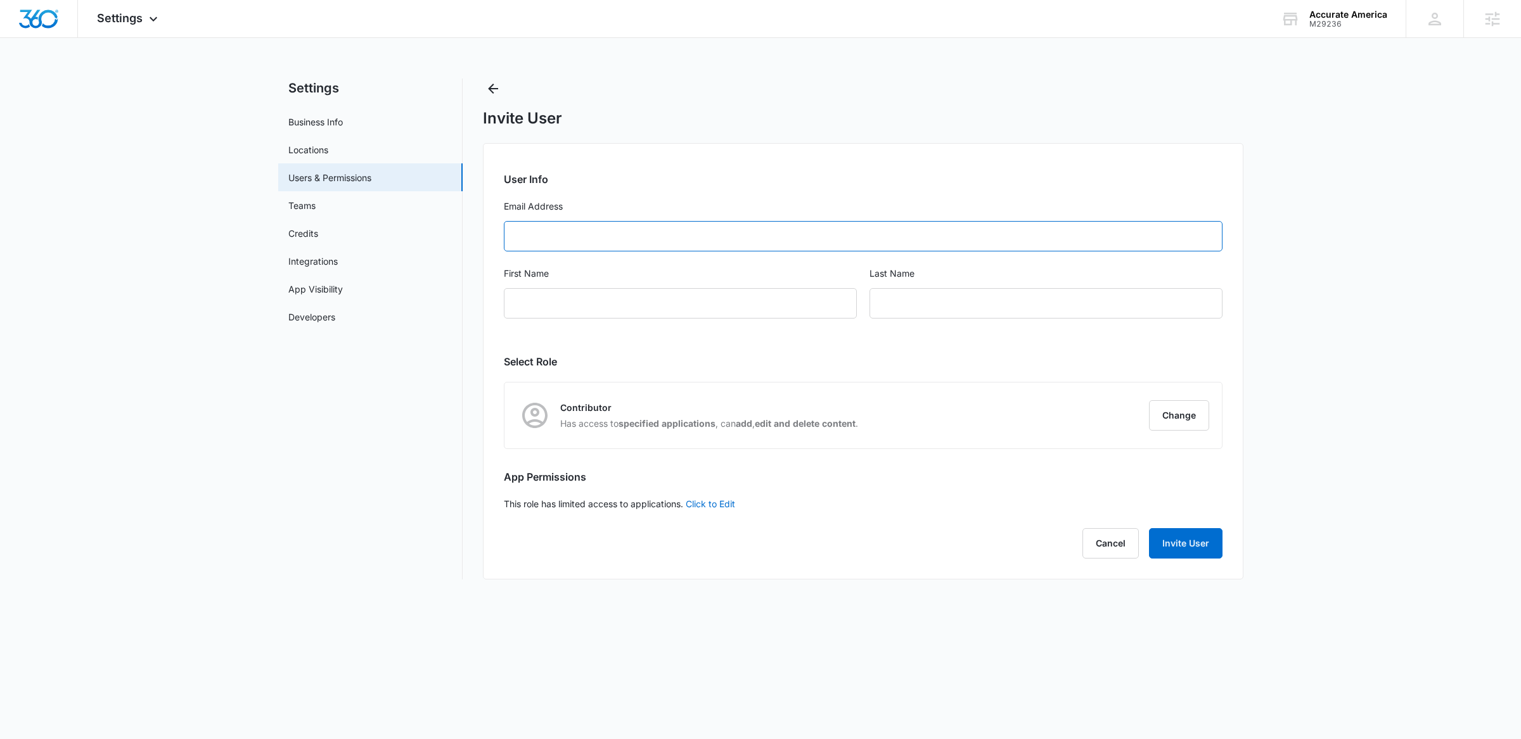
click at [544, 237] on input "Email Address" at bounding box center [863, 236] width 719 height 30
click at [586, 219] on form "User Info Email Address First Name Last Name" at bounding box center [863, 253] width 719 height 162
click at [516, 311] on input "First Name" at bounding box center [680, 303] width 353 height 30
type input "Missy"
click at [575, 231] on input "Email Address" at bounding box center [863, 236] width 719 height 30
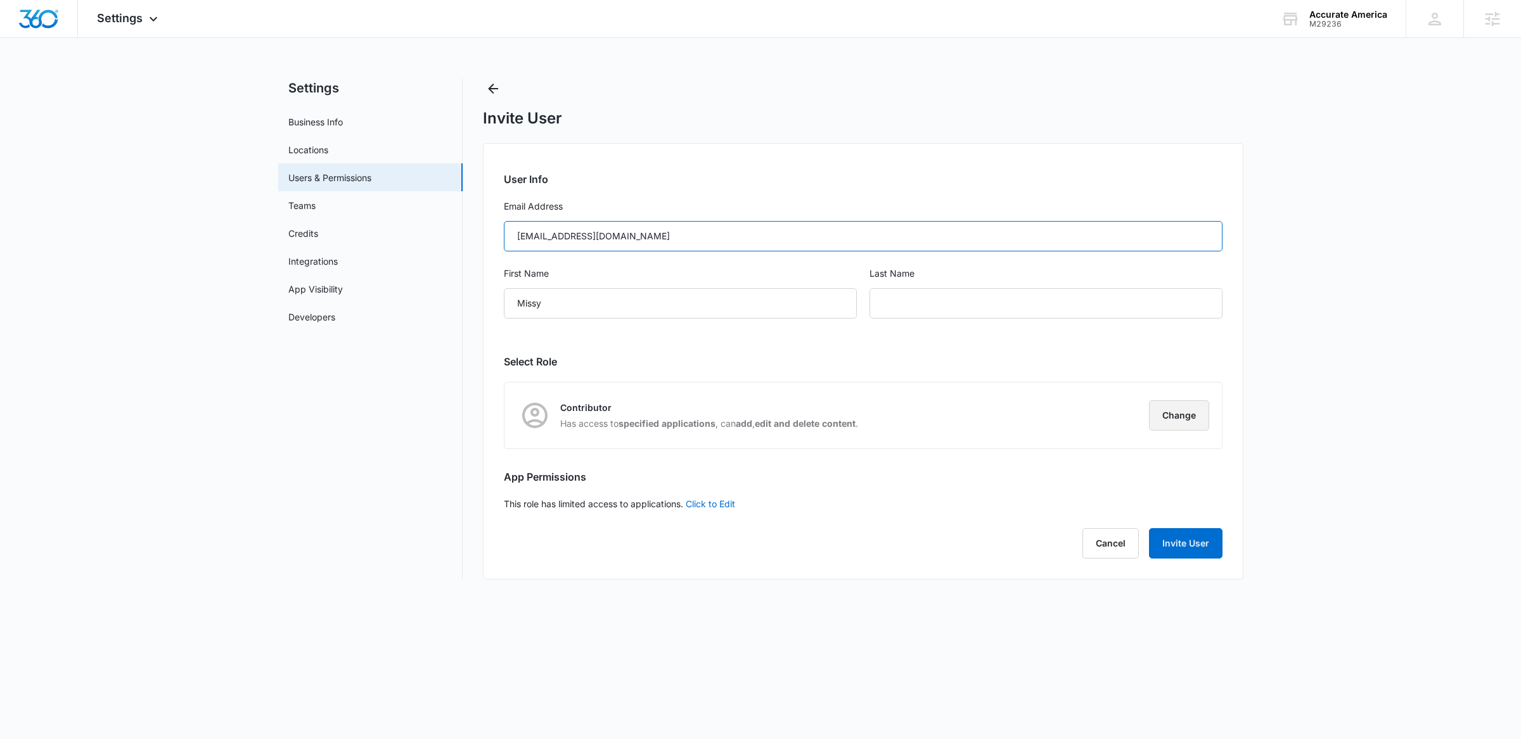
type input "missy@accurateamerica.com"
click at [1195, 414] on button "Change" at bounding box center [1179, 415] width 60 height 30
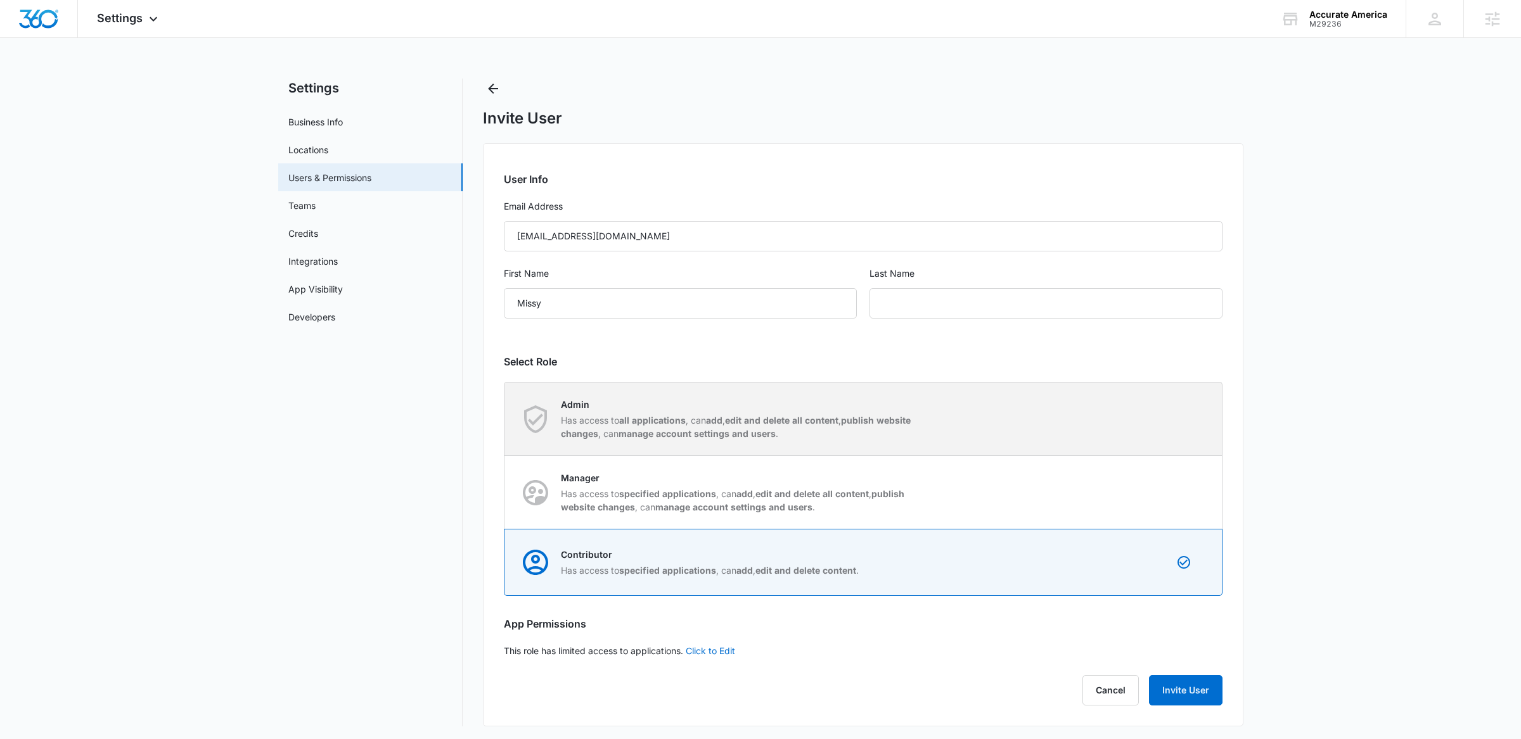
click at [647, 407] on p "Admin" at bounding box center [739, 404] width 356 height 13
click at [505, 419] on input "Admin Has access to all applications , can add , edit and delete all content , …" at bounding box center [504, 419] width 1 height 1
radio input "true"
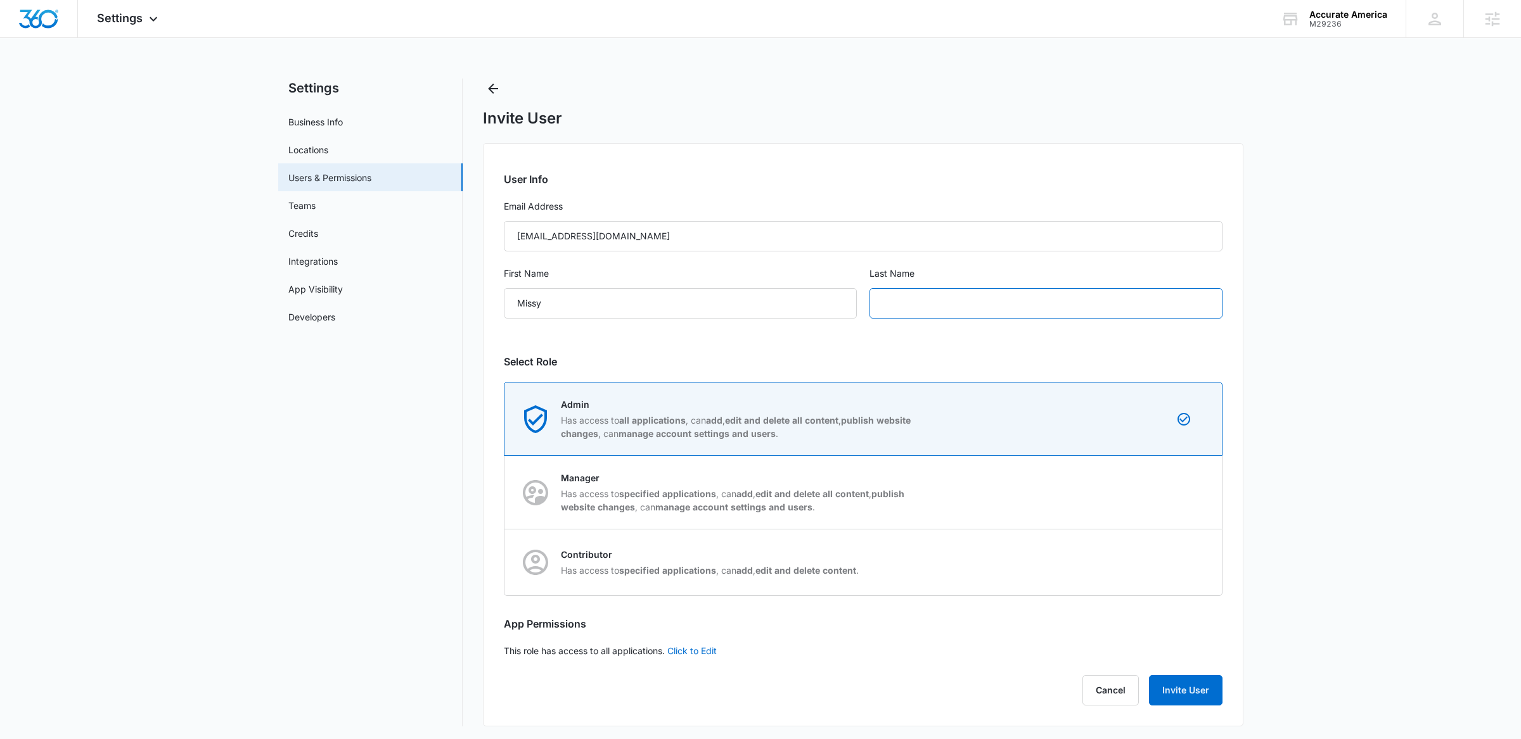
click at [921, 304] on input "text" at bounding box center [1045, 303] width 353 height 30
click at [890, 305] on input "michalek" at bounding box center [1045, 303] width 353 height 30
click at [988, 299] on input "Michalek" at bounding box center [1045, 303] width 353 height 30
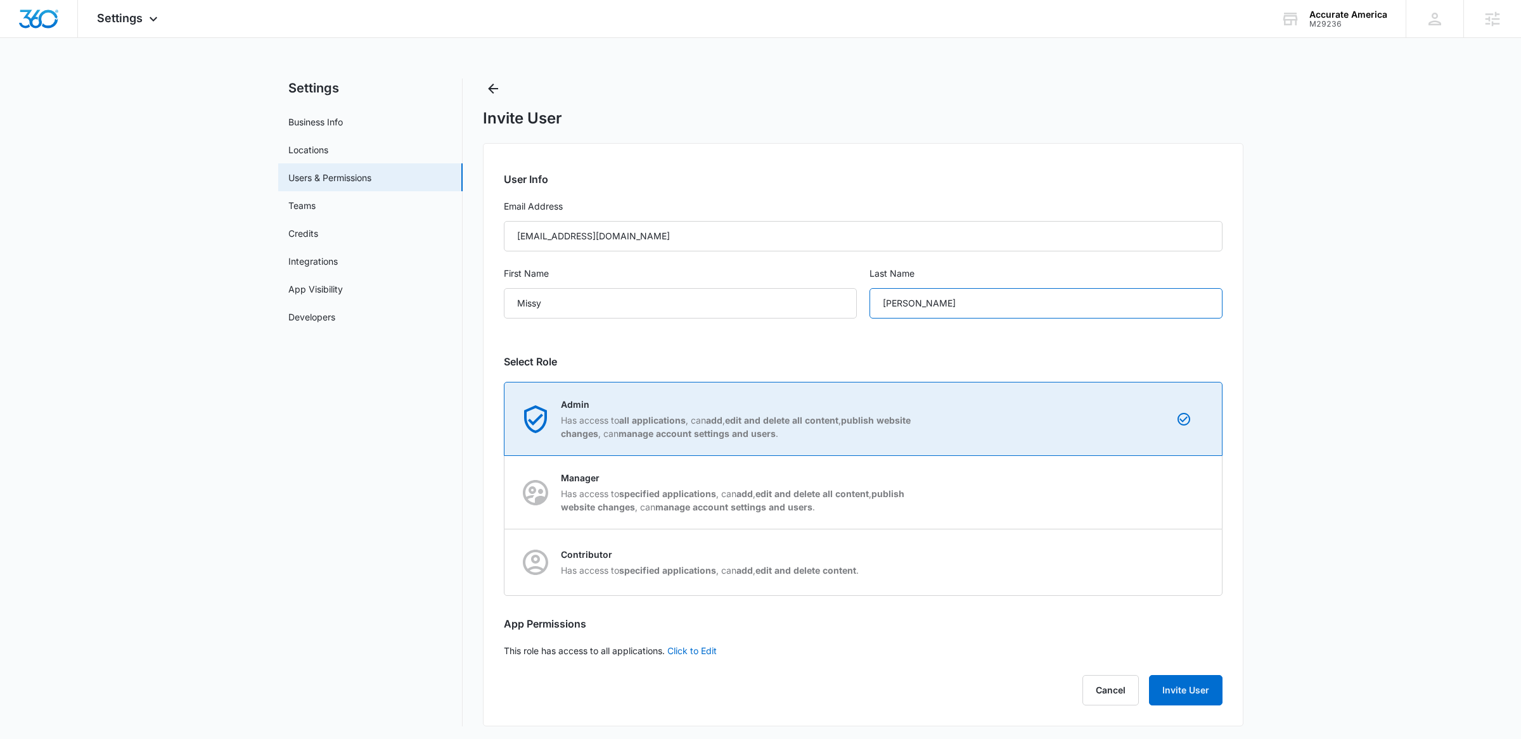
scroll to position [1, 0]
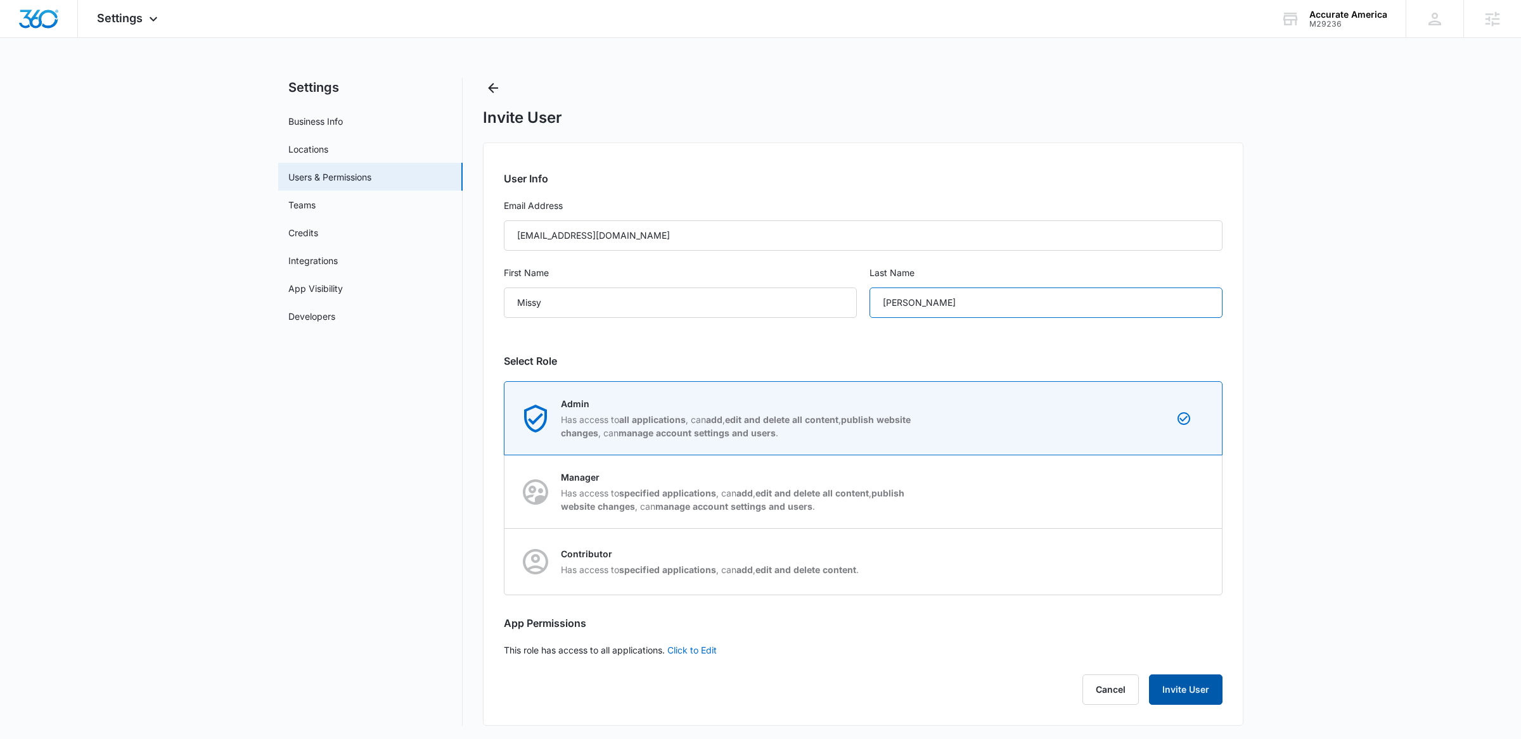
type input "Michalek"
click at [1182, 675] on button "Invite User" at bounding box center [1186, 690] width 74 height 30
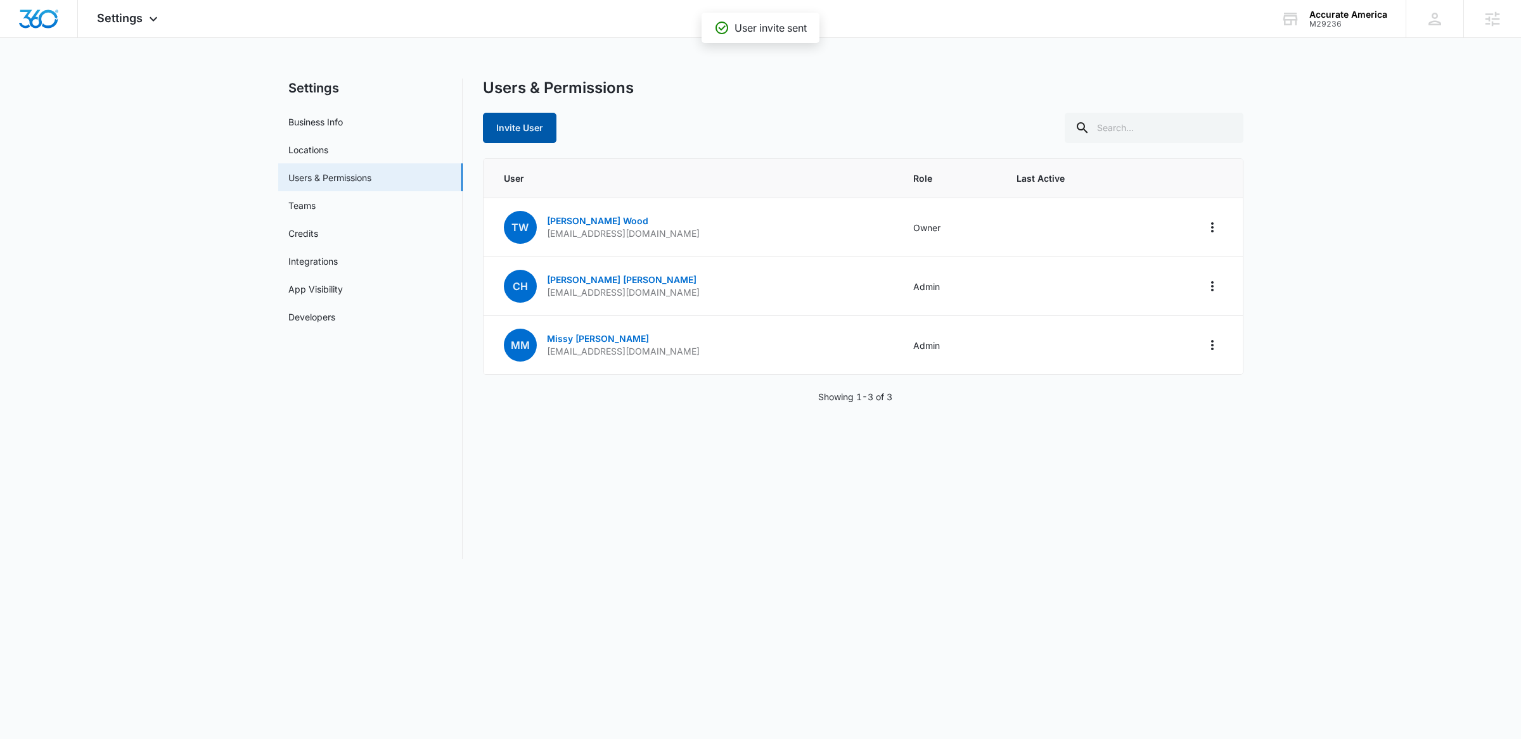
click at [512, 122] on button "Invite User" at bounding box center [520, 128] width 74 height 30
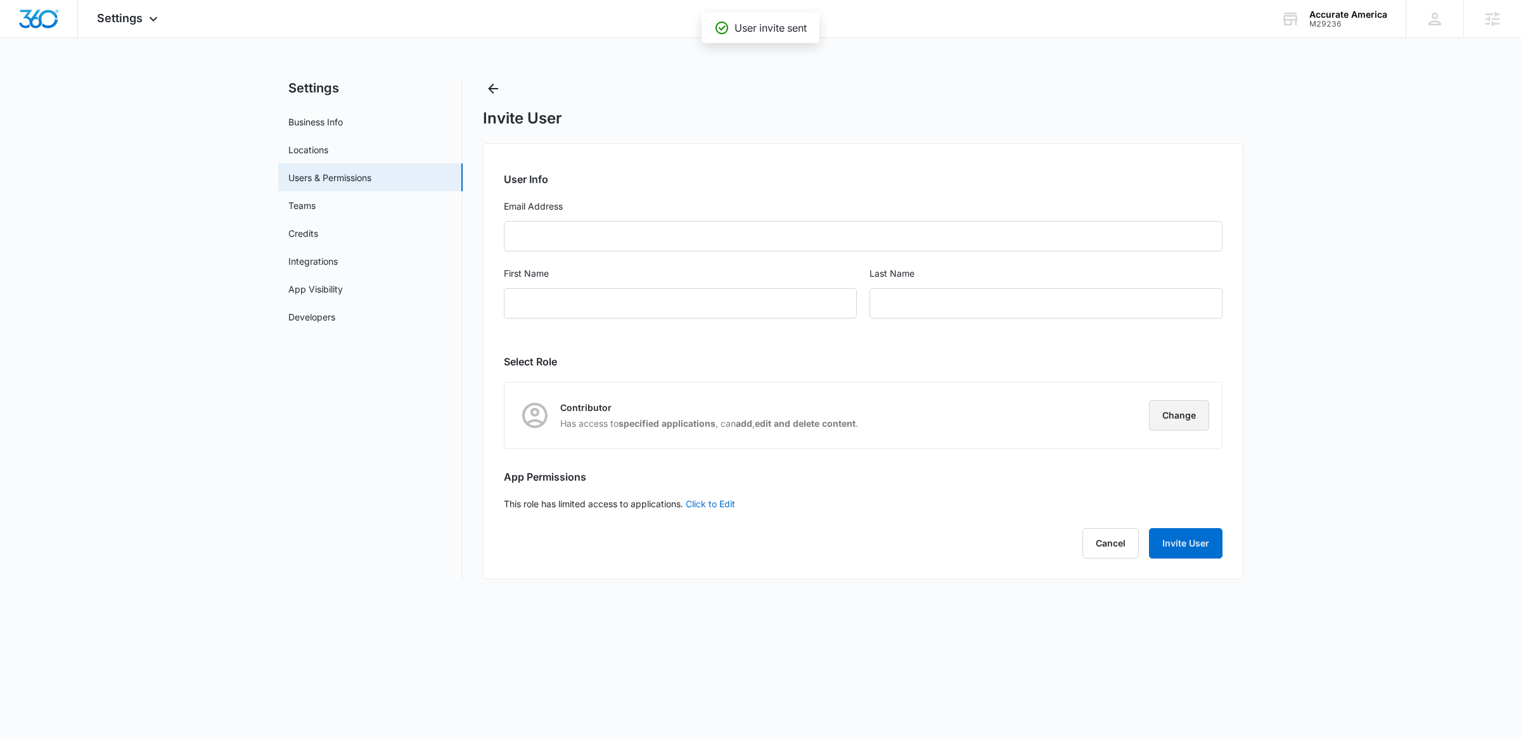
click at [1182, 416] on button "Change" at bounding box center [1179, 415] width 60 height 30
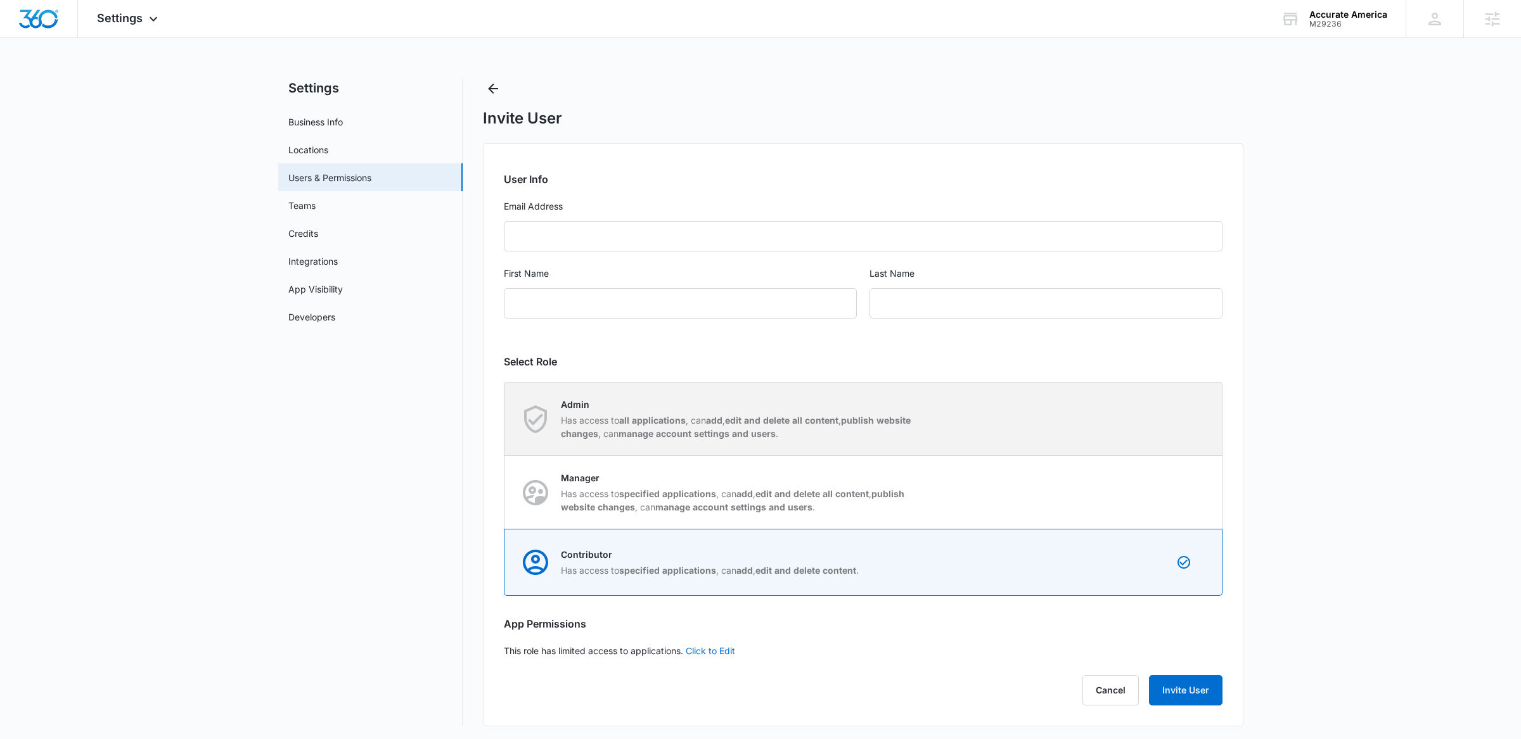
click at [776, 421] on strong "edit and delete all content" at bounding box center [781, 420] width 113 height 11
click at [505, 419] on input "Admin Has access to all applications , can add , edit and delete all content , …" at bounding box center [504, 419] width 1 height 1
radio input "true"
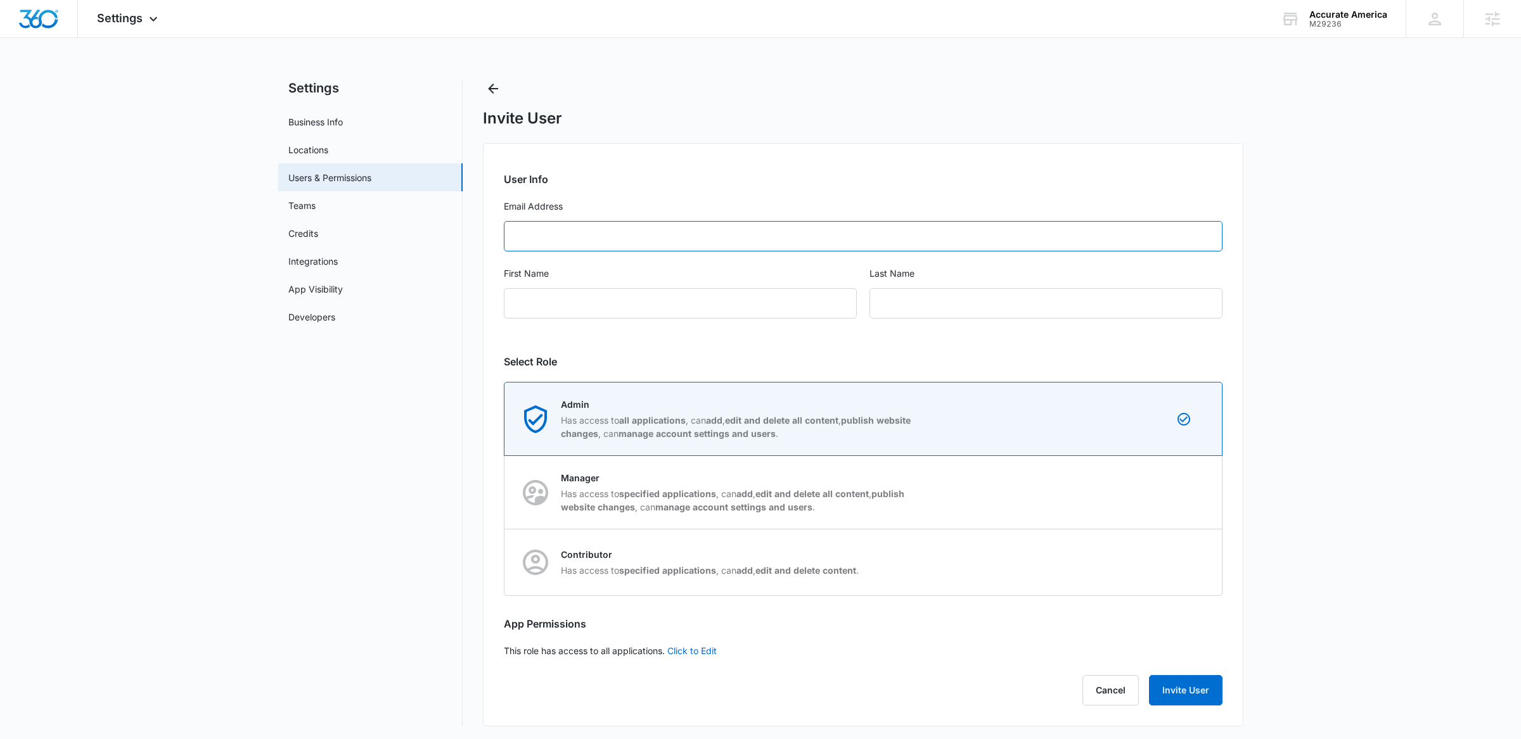
click at [520, 242] on input "Email Address" at bounding box center [863, 236] width 719 height 30
type input "bookkeeping@accurateamerica.com"
click at [572, 310] on input "First Name" at bounding box center [680, 303] width 353 height 30
click at [533, 309] on input "Valarie" at bounding box center [680, 303] width 353 height 30
click at [533, 306] on input "Valarie" at bounding box center [680, 303] width 353 height 30
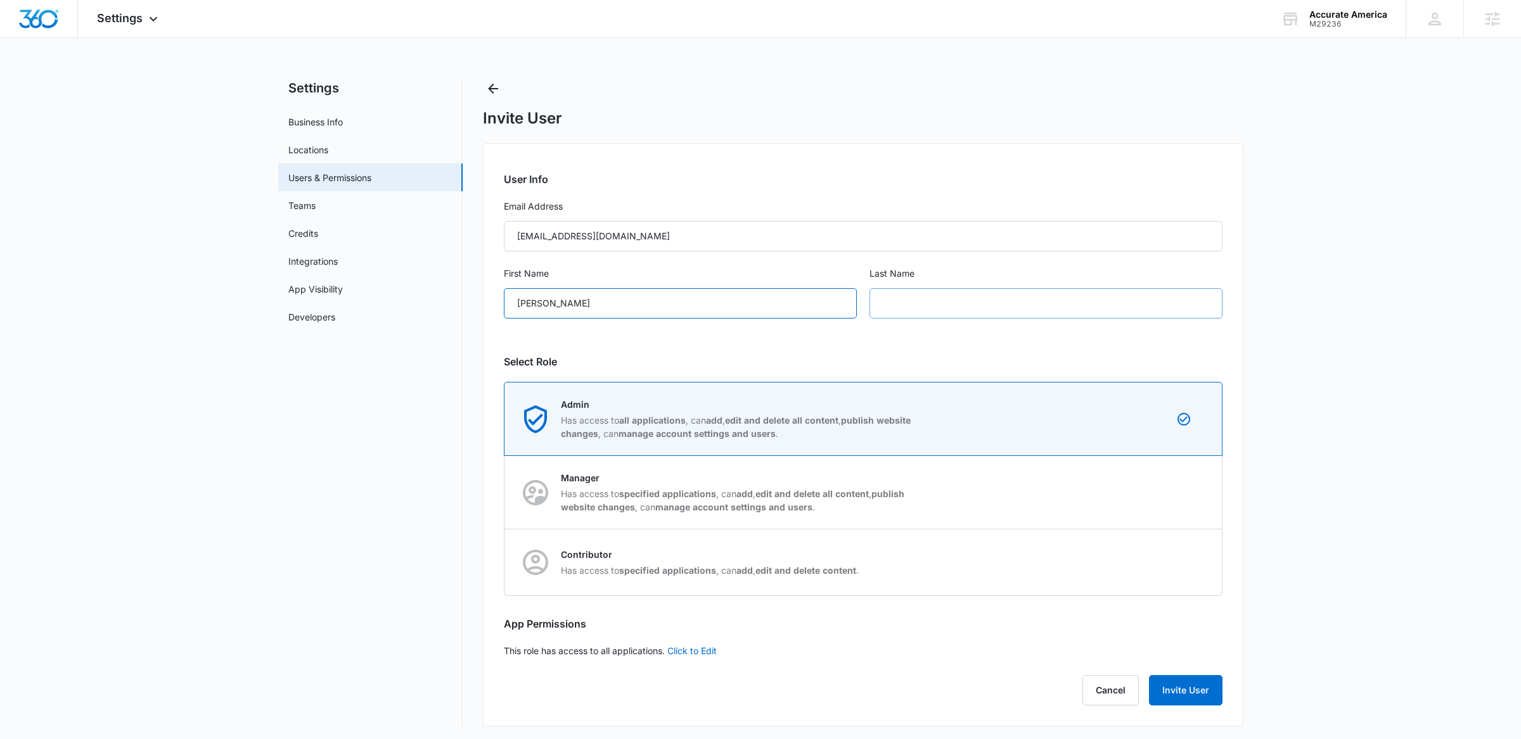
type input "Valerie"
click at [949, 304] on input "text" at bounding box center [1045, 303] width 353 height 30
click at [962, 314] on input "Statement" at bounding box center [1045, 303] width 353 height 30
type input "Stateman"
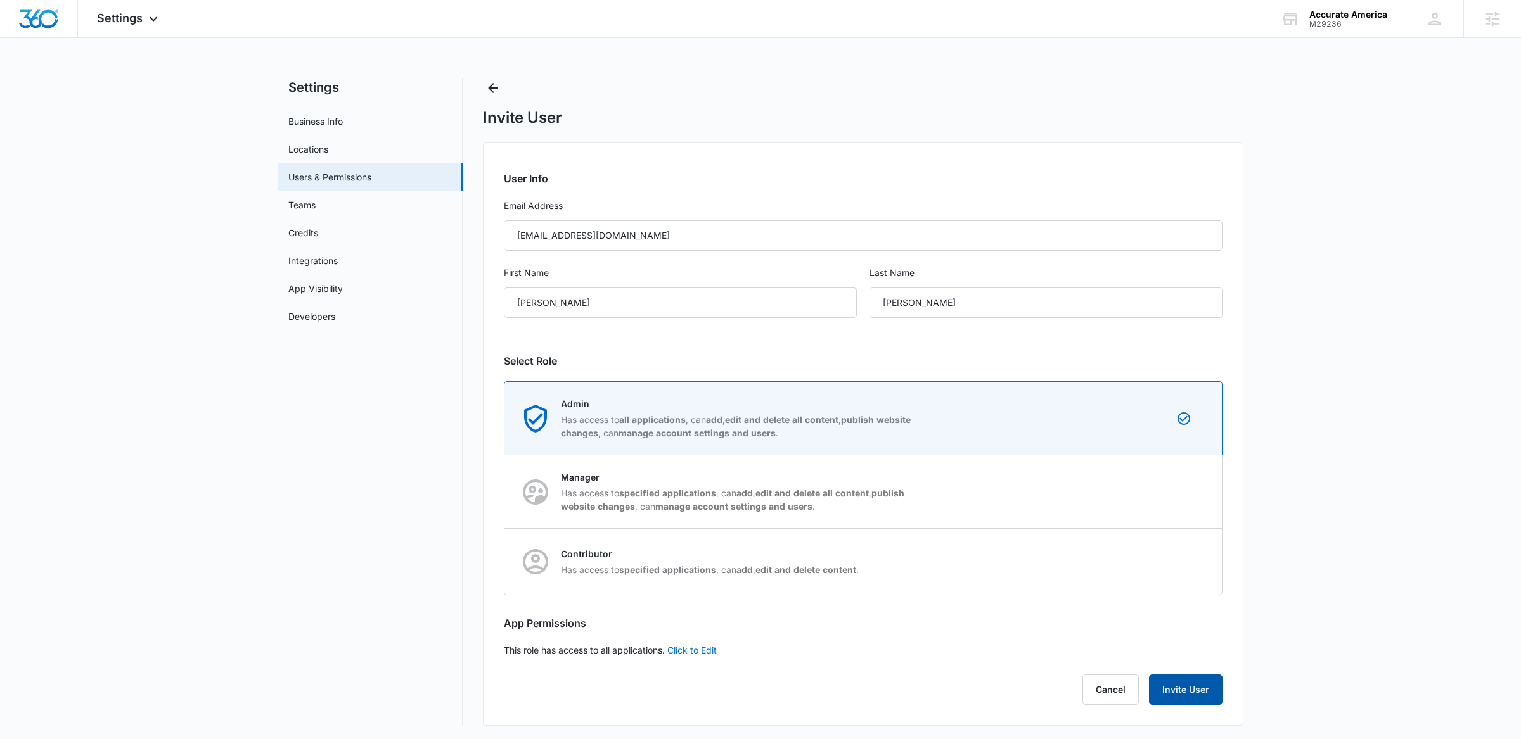
click at [1194, 694] on button "Invite User" at bounding box center [1186, 690] width 74 height 30
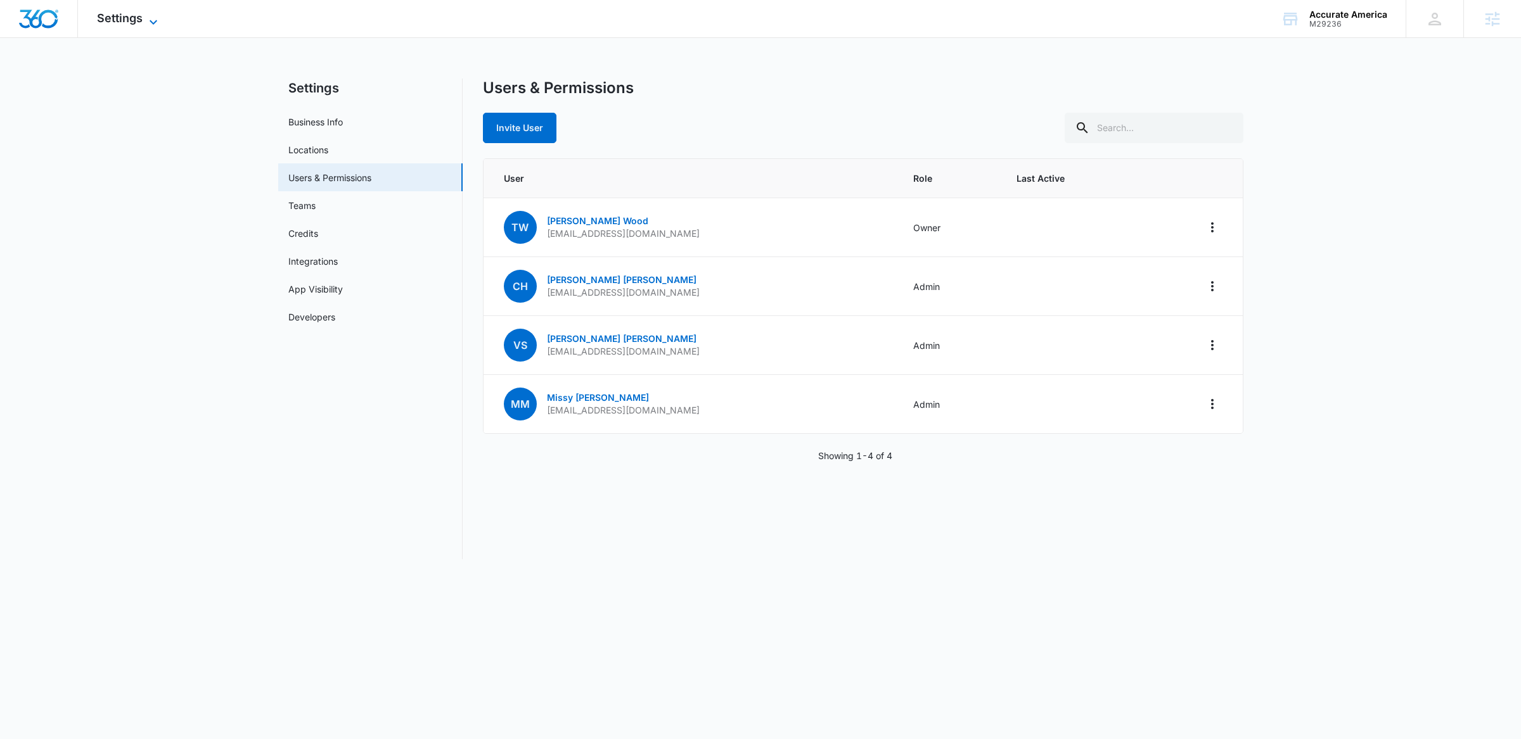
click at [135, 16] on span "Settings" at bounding box center [120, 17] width 46 height 13
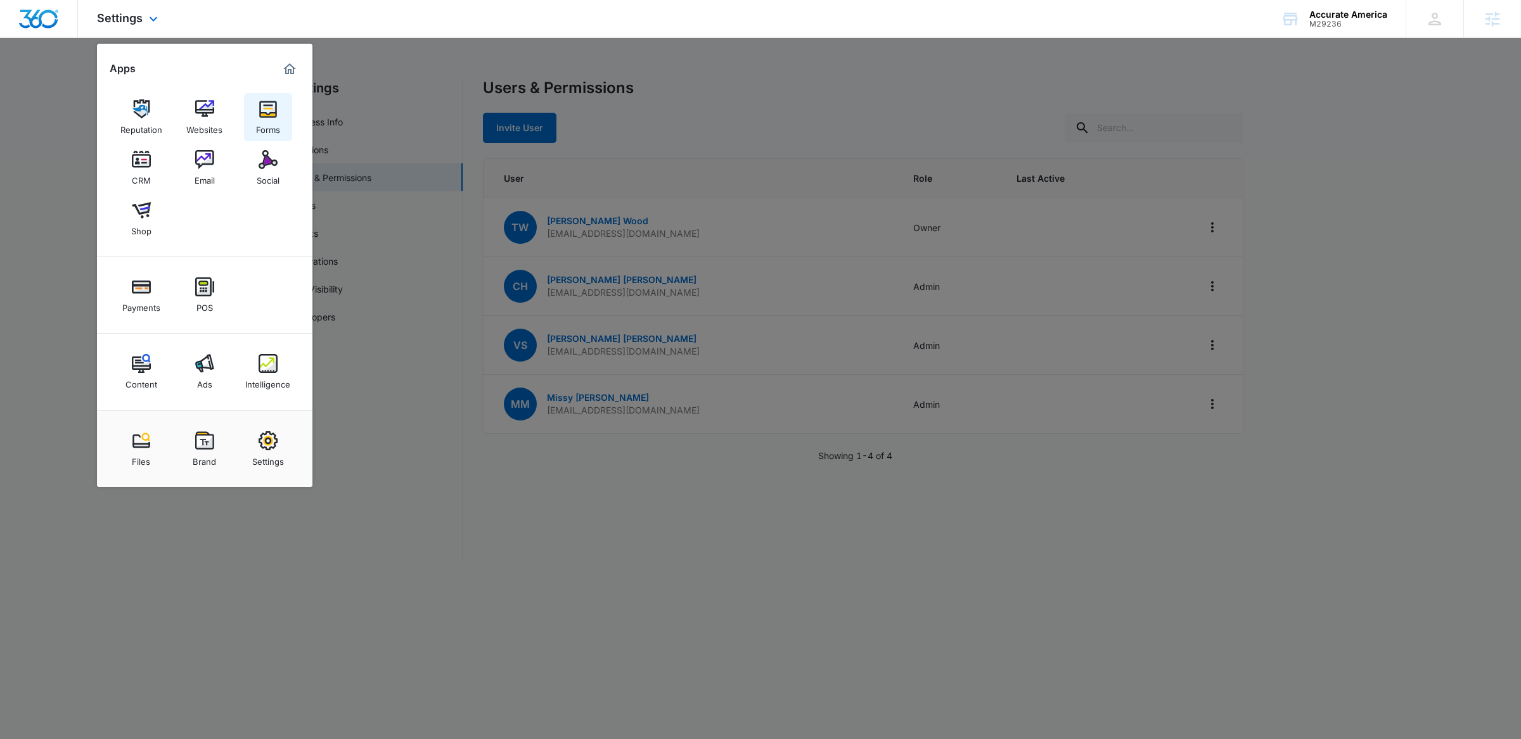
click at [268, 110] on img at bounding box center [268, 108] width 19 height 19
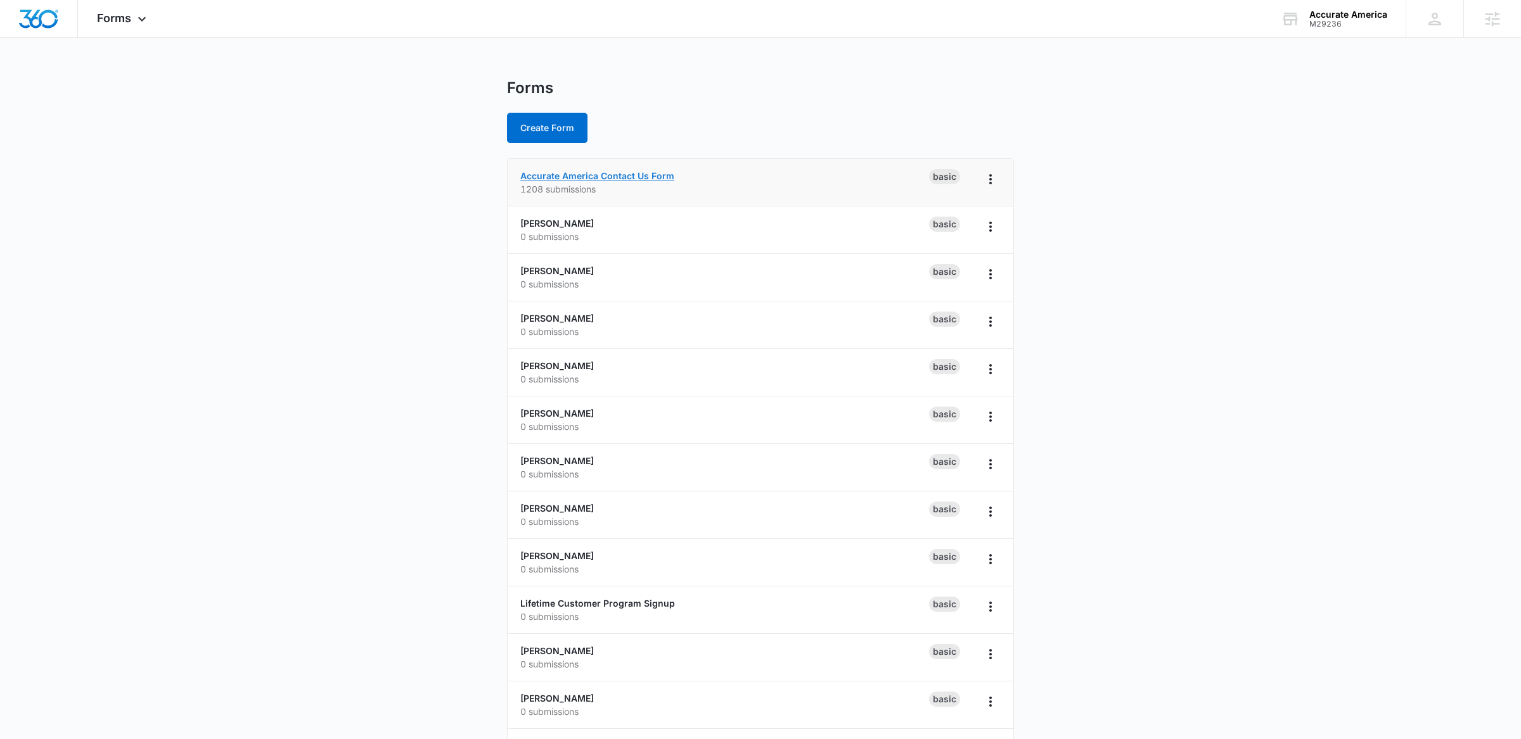
click at [553, 176] on link "Accurate America Contact Us Form" at bounding box center [597, 175] width 154 height 11
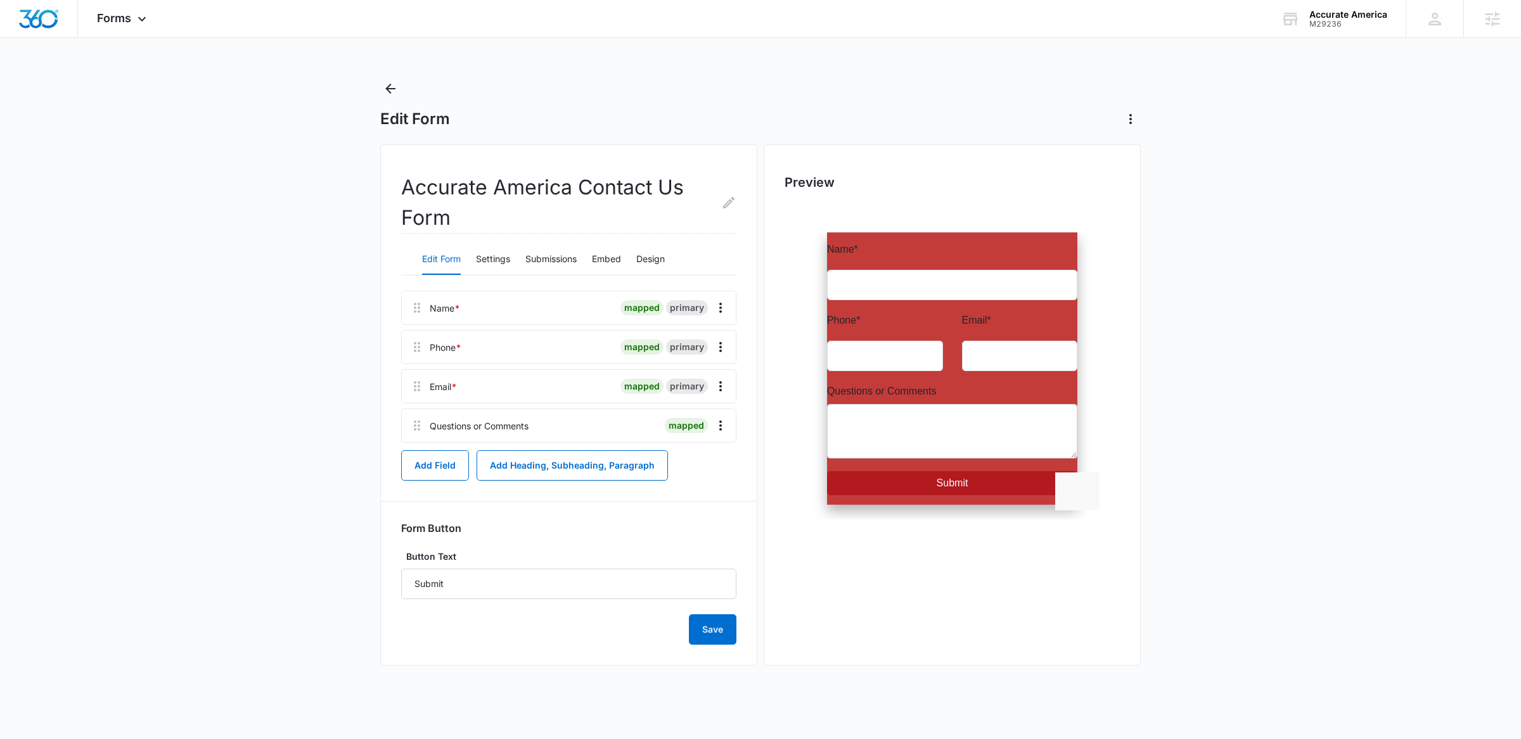
click at [520, 261] on div "Edit Form Settings Submissions Embed Design" at bounding box center [568, 260] width 335 height 32
click at [491, 256] on button "Settings" at bounding box center [493, 260] width 34 height 30
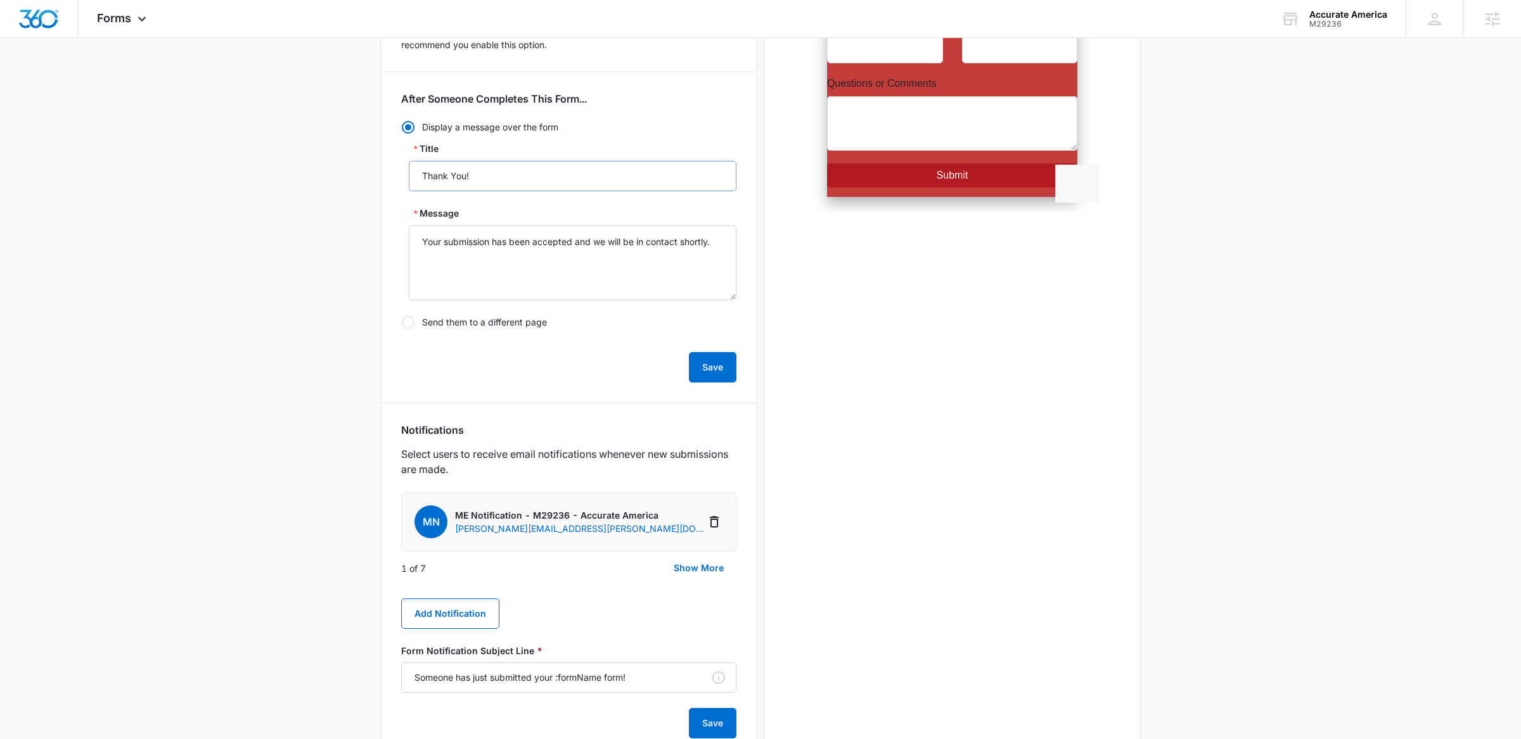
scroll to position [309, 0]
click at [710, 561] on button "Show More" at bounding box center [698, 567] width 75 height 30
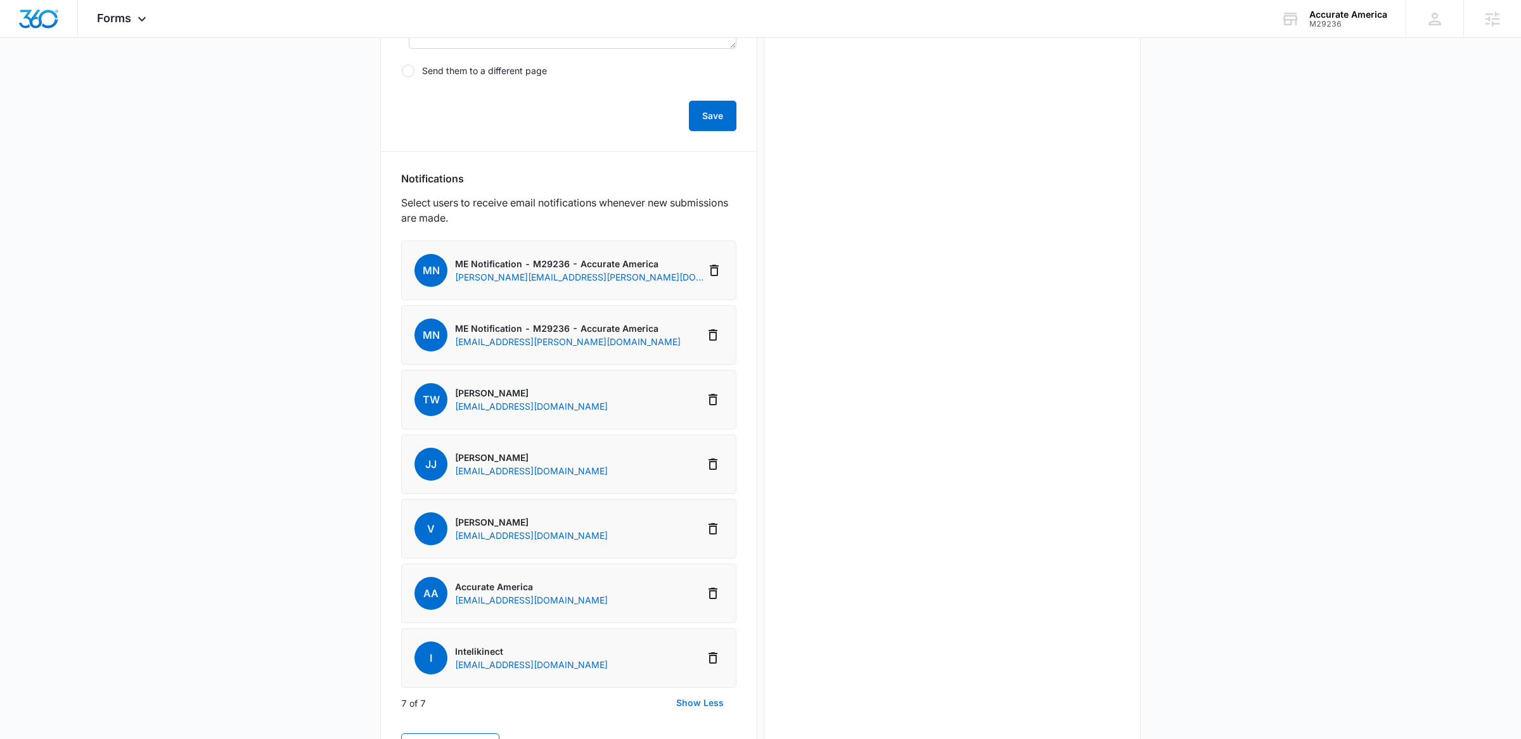
scroll to position [570, 0]
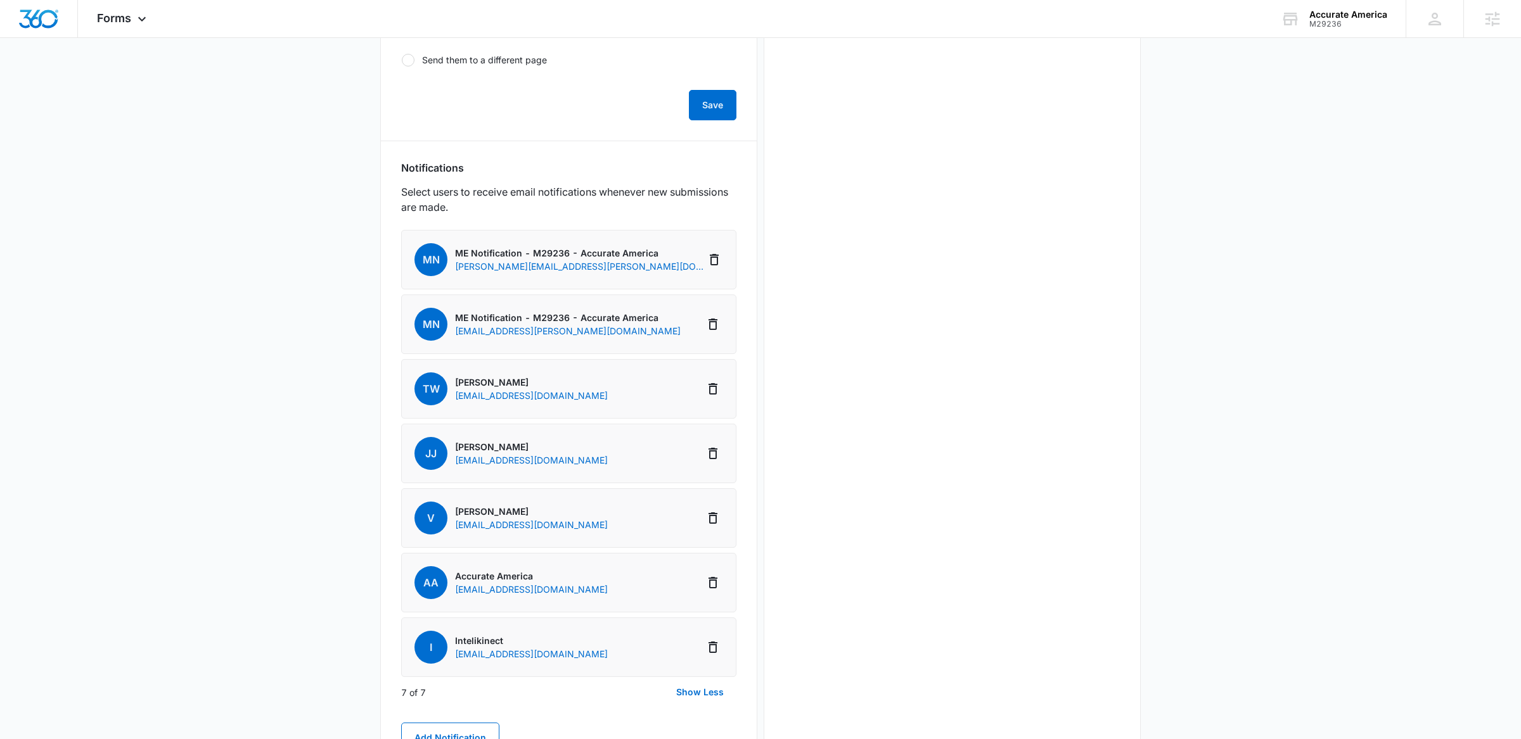
click at [538, 521] on p "[EMAIL_ADDRESS][DOMAIN_NAME]" at bounding box center [531, 524] width 153 height 13
click at [503, 508] on p "Vanessa" at bounding box center [531, 511] width 153 height 13
click at [466, 511] on p "Vanessa" at bounding box center [531, 511] width 153 height 13
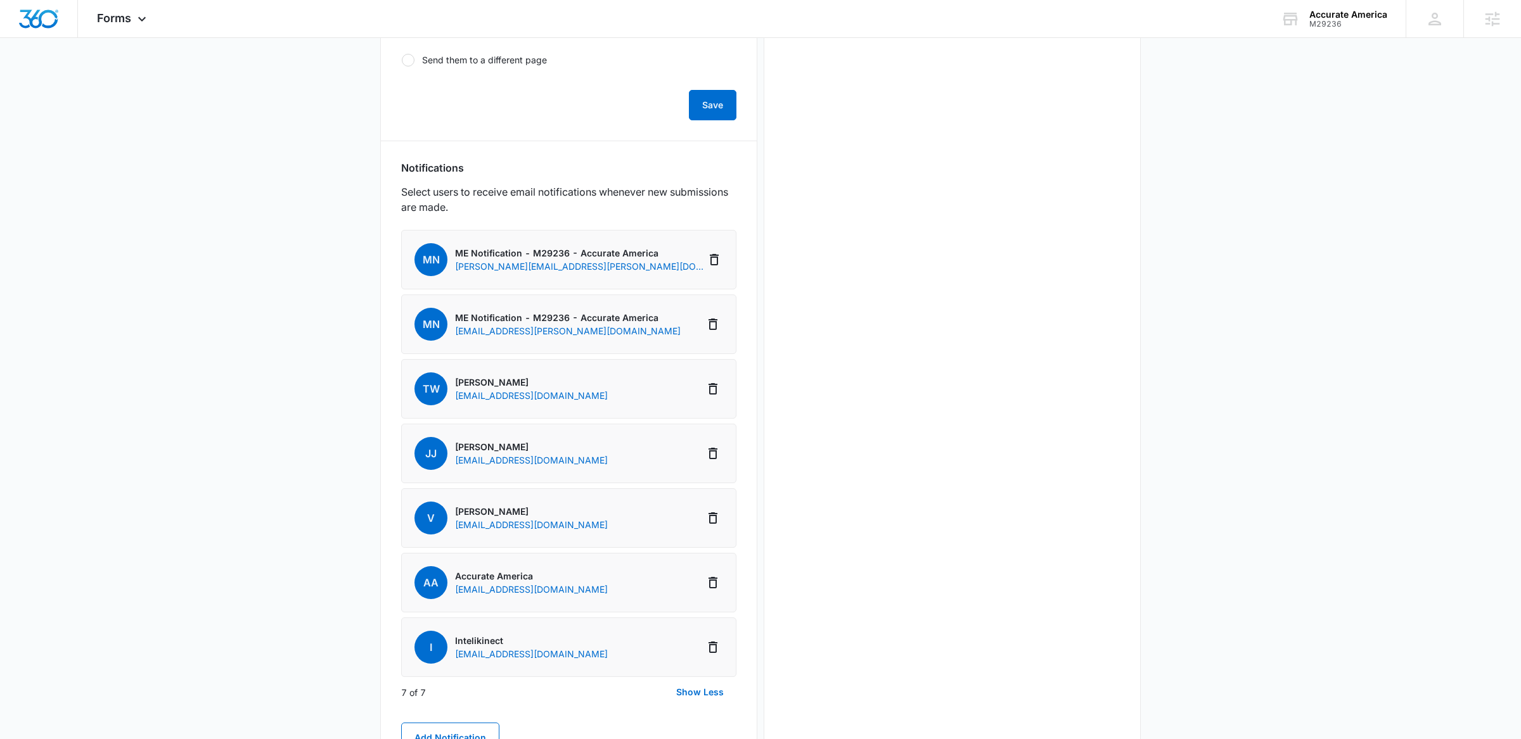
click at [415, 521] on span "V" at bounding box center [430, 518] width 33 height 33
click at [519, 515] on p "Vanessa" at bounding box center [531, 511] width 153 height 13
click at [518, 525] on p "[EMAIL_ADDRESS][DOMAIN_NAME]" at bounding box center [531, 524] width 153 height 13
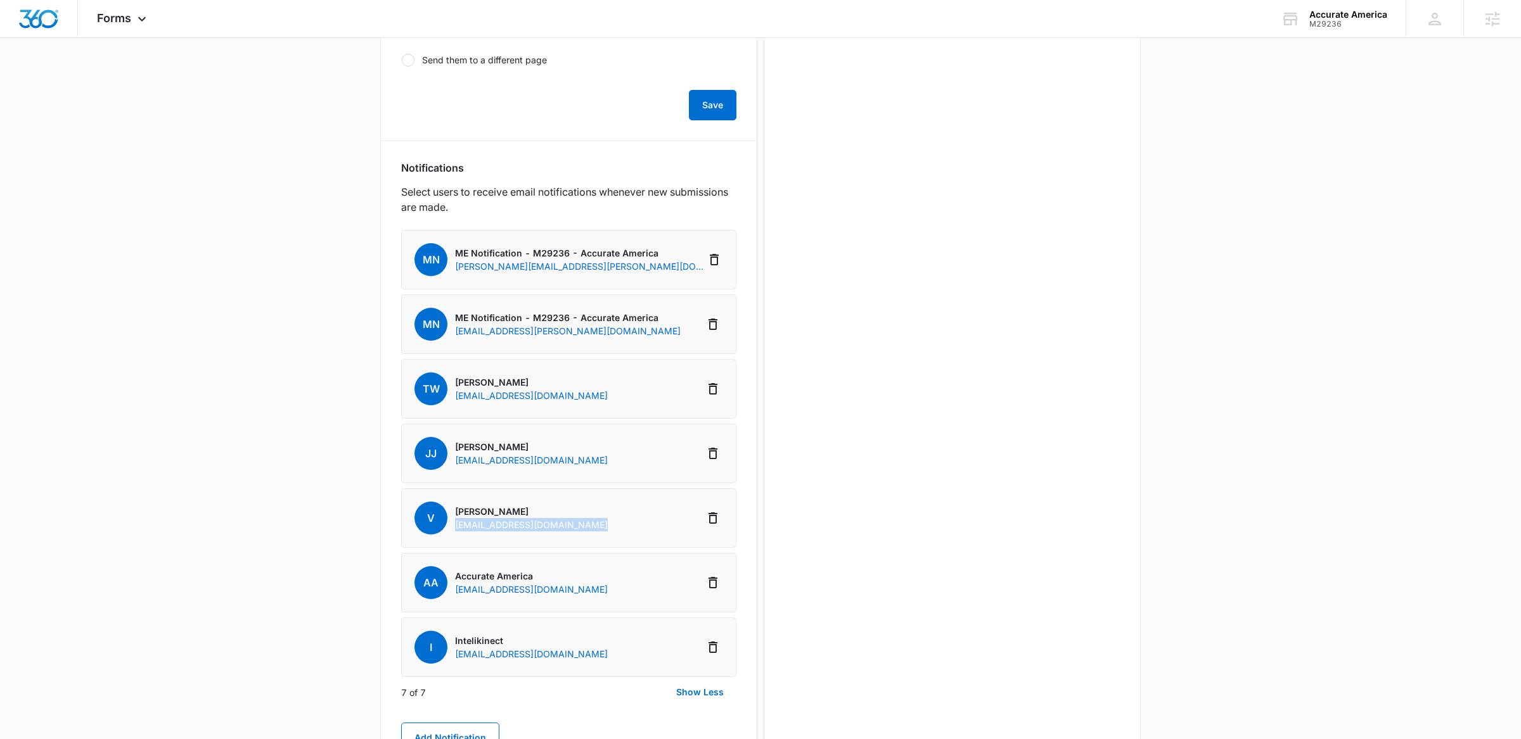
copy li "[EMAIL_ADDRESS][DOMAIN_NAME]"
click at [711, 520] on icon "Delete Notification" at bounding box center [712, 518] width 15 height 15
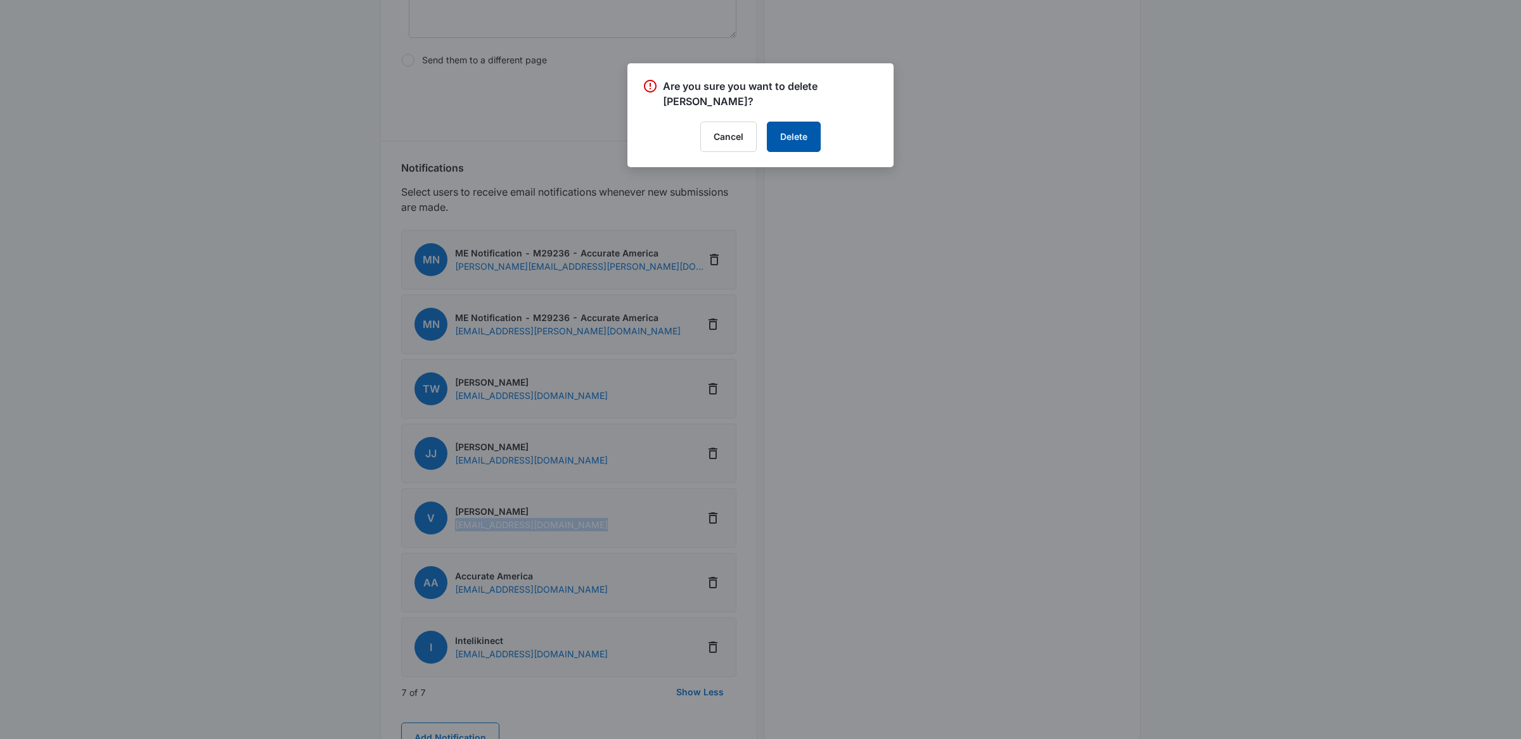
click at [792, 122] on button "Delete" at bounding box center [794, 137] width 54 height 30
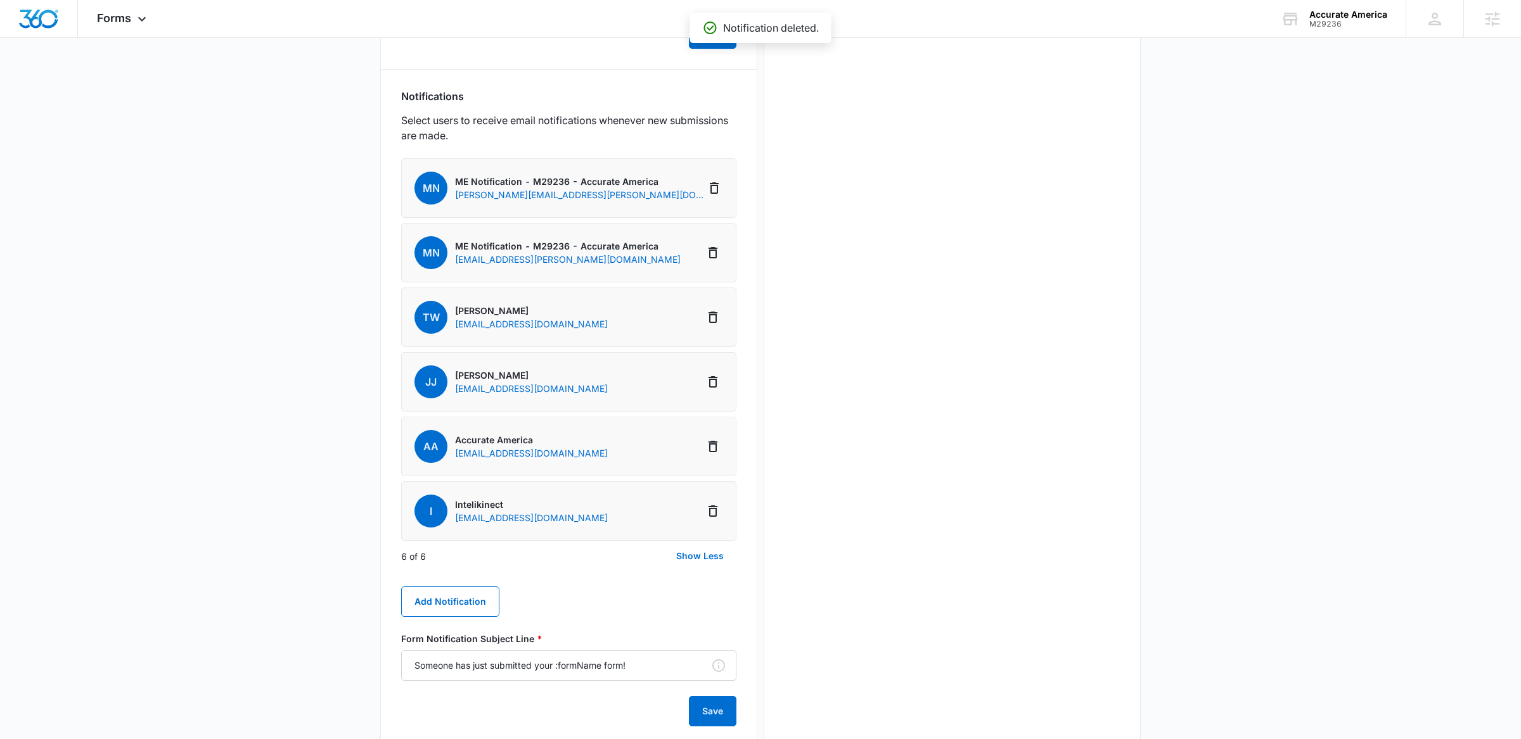
scroll to position [691, 0]
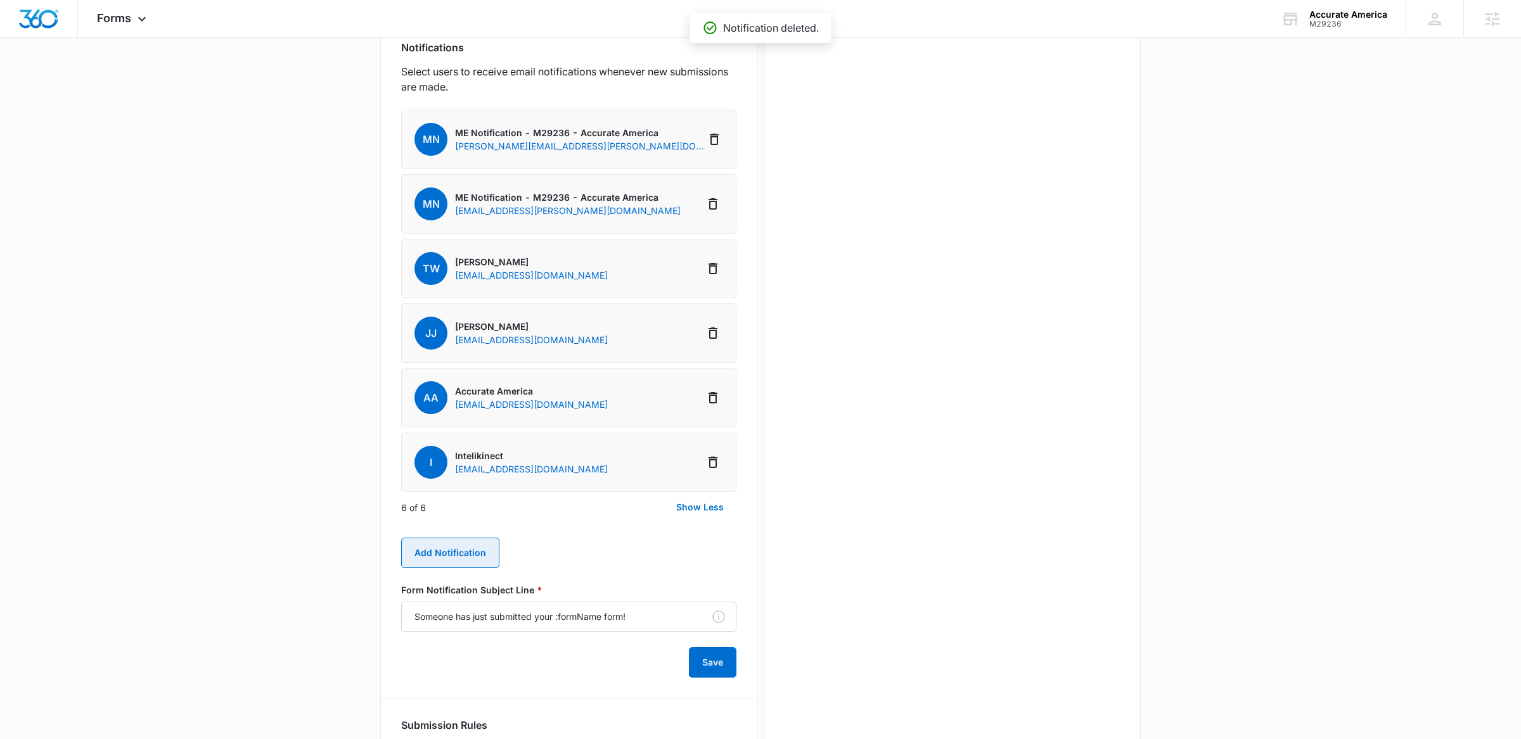
click at [445, 564] on button "Add Notification" at bounding box center [450, 553] width 98 height 30
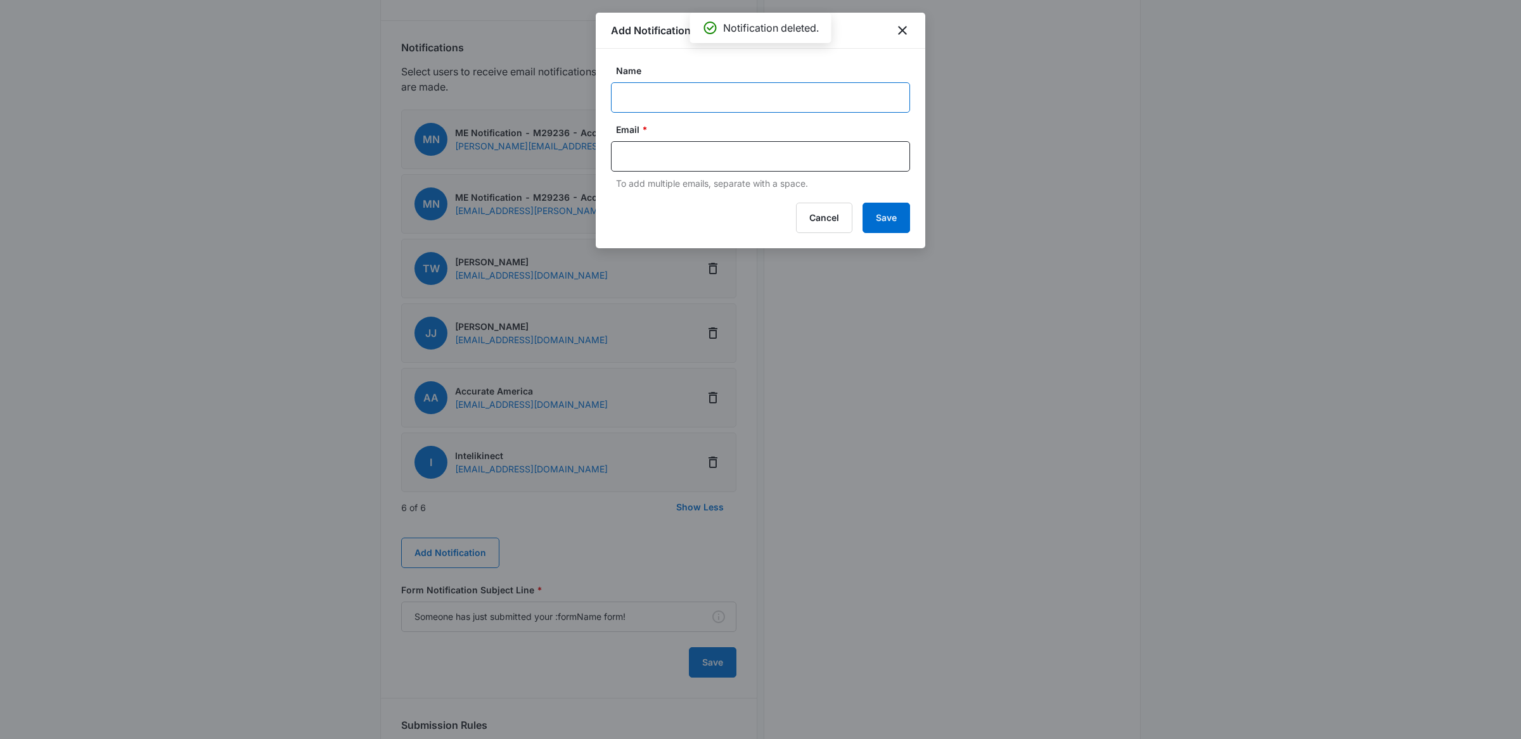
click at [670, 84] on input "Name" at bounding box center [760, 97] width 299 height 30
type input "C"
type input "Admin"
click at [643, 157] on input "text" at bounding box center [761, 156] width 275 height 19
paste input "[EMAIL_ADDRESS][DOMAIN_NAME]"
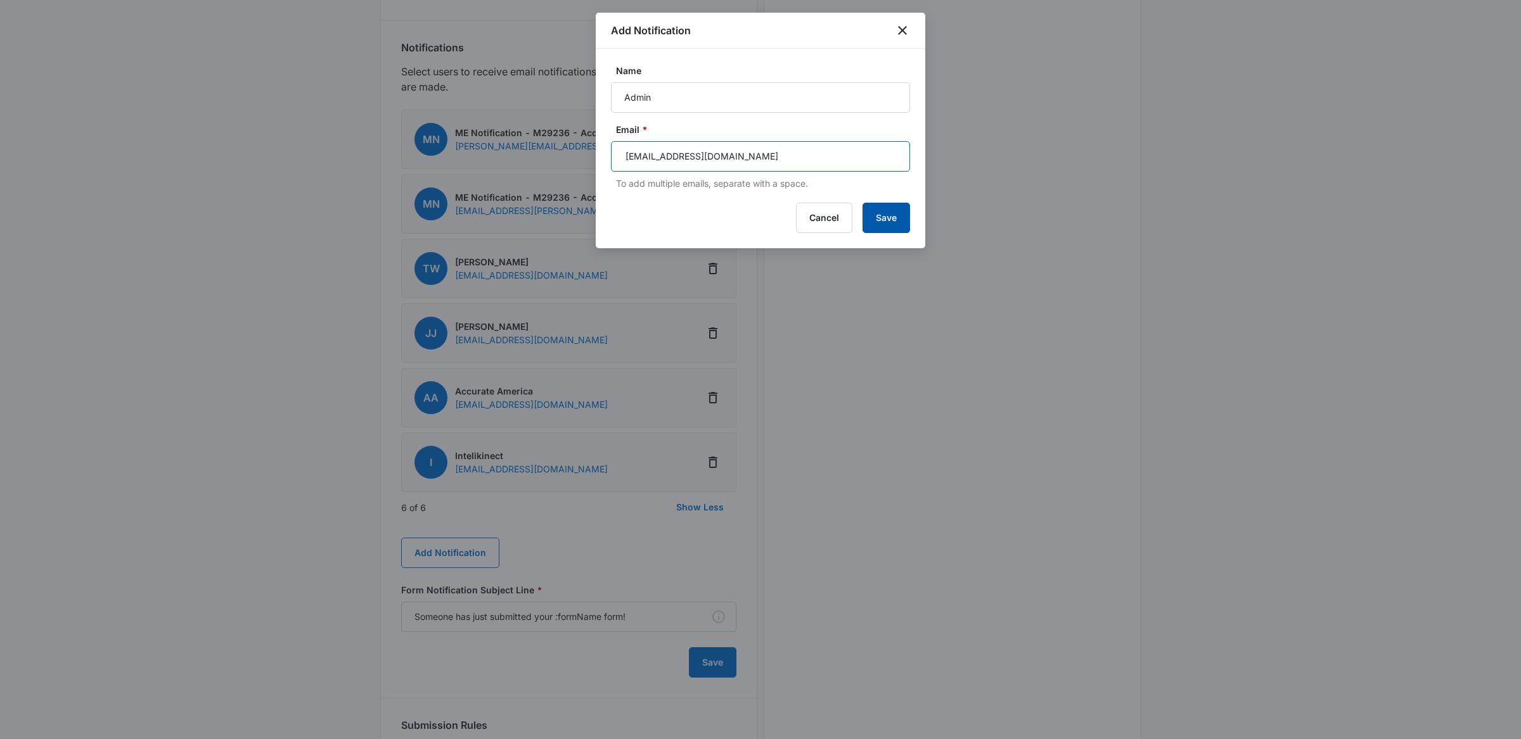
type input "[EMAIL_ADDRESS][DOMAIN_NAME]"
click at [894, 217] on button "Save" at bounding box center [886, 218] width 48 height 30
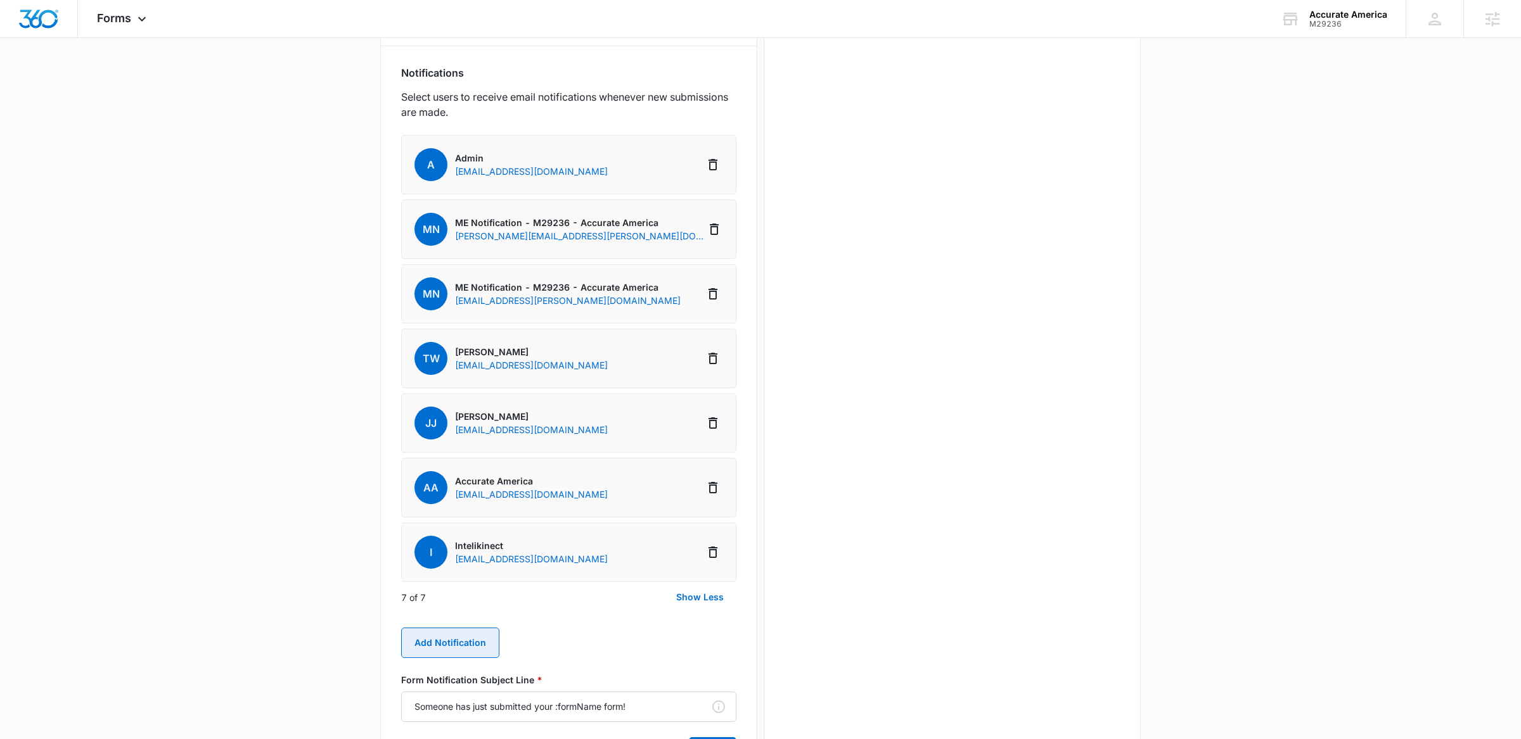
scroll to position [670, 0]
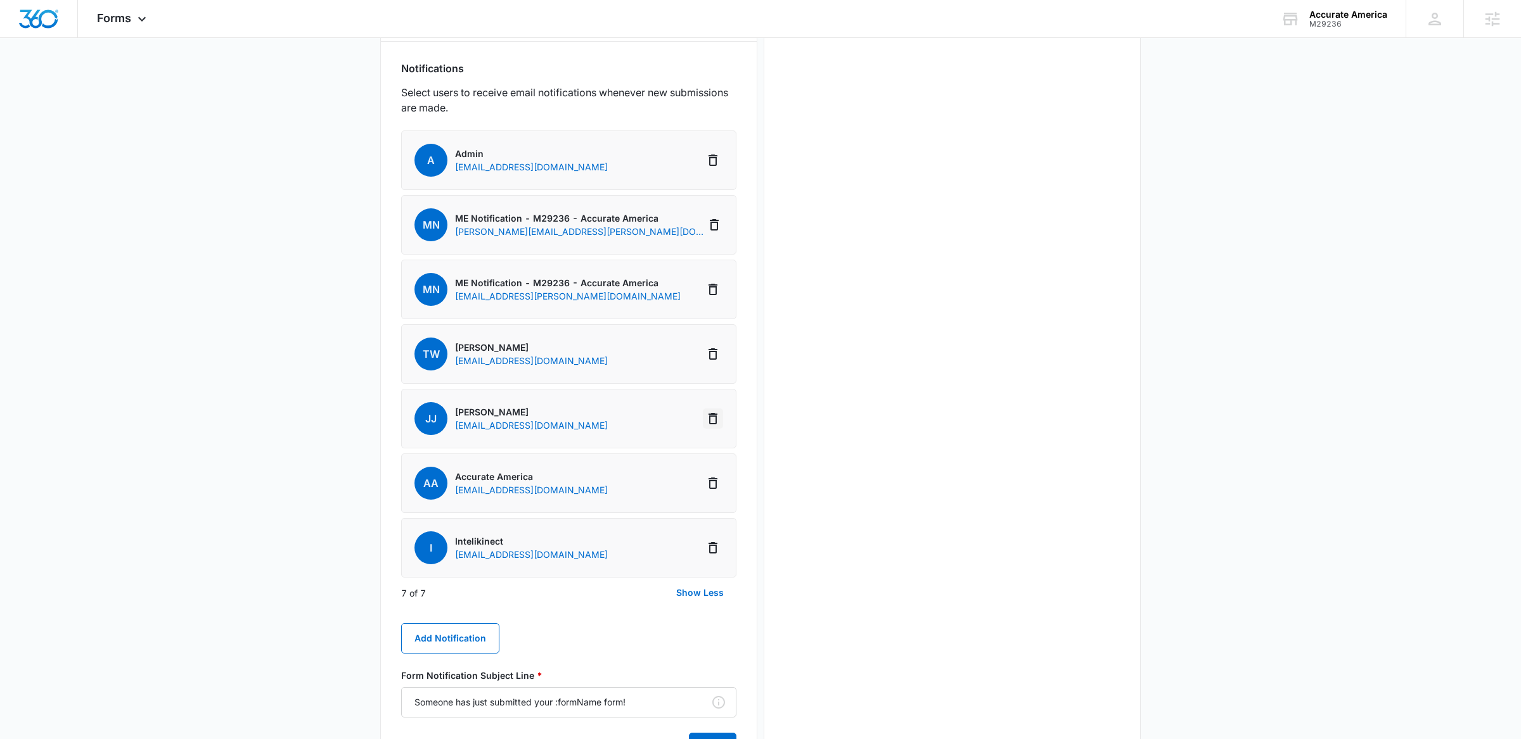
click at [710, 415] on icon "Delete Notification" at bounding box center [712, 418] width 9 height 11
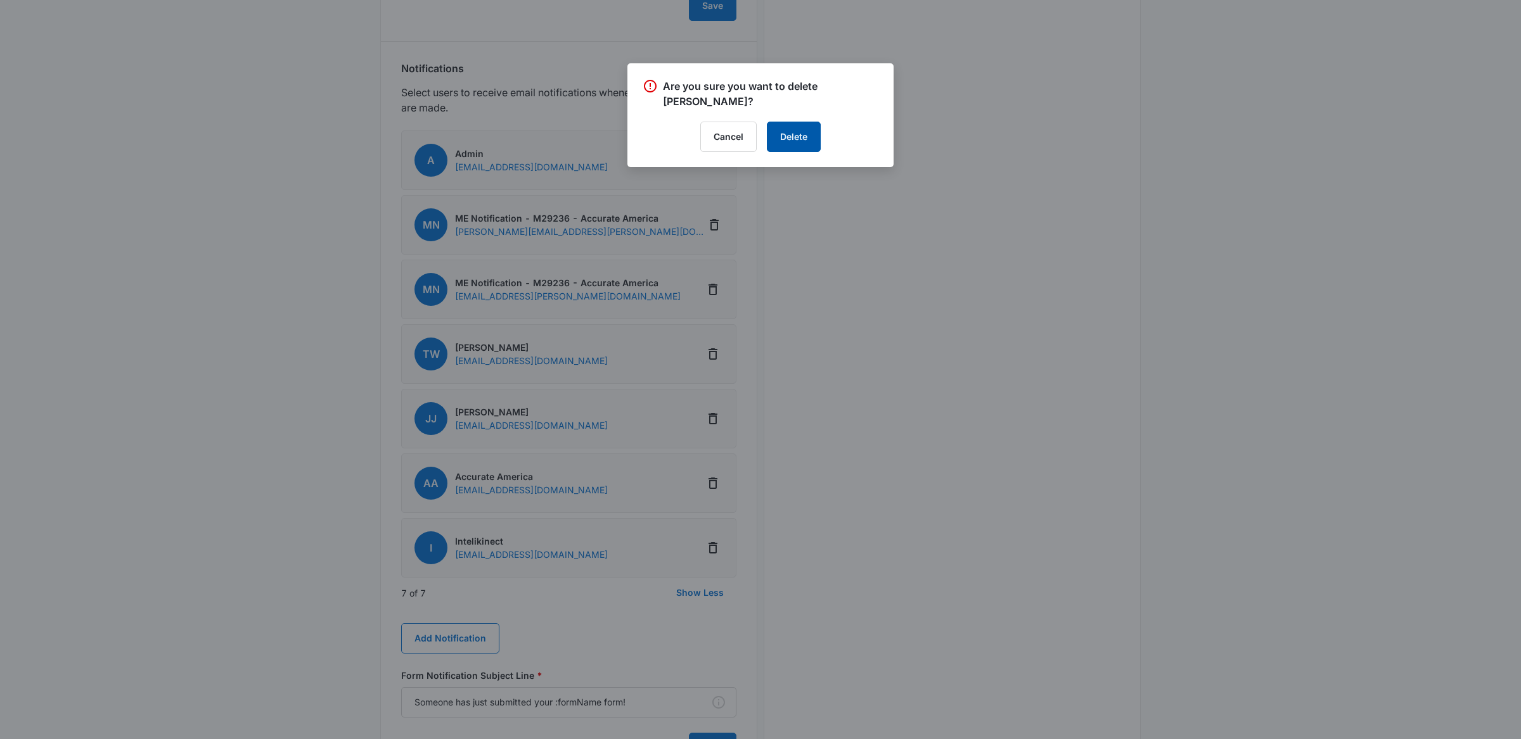
click at [795, 144] on button "Delete" at bounding box center [794, 137] width 54 height 30
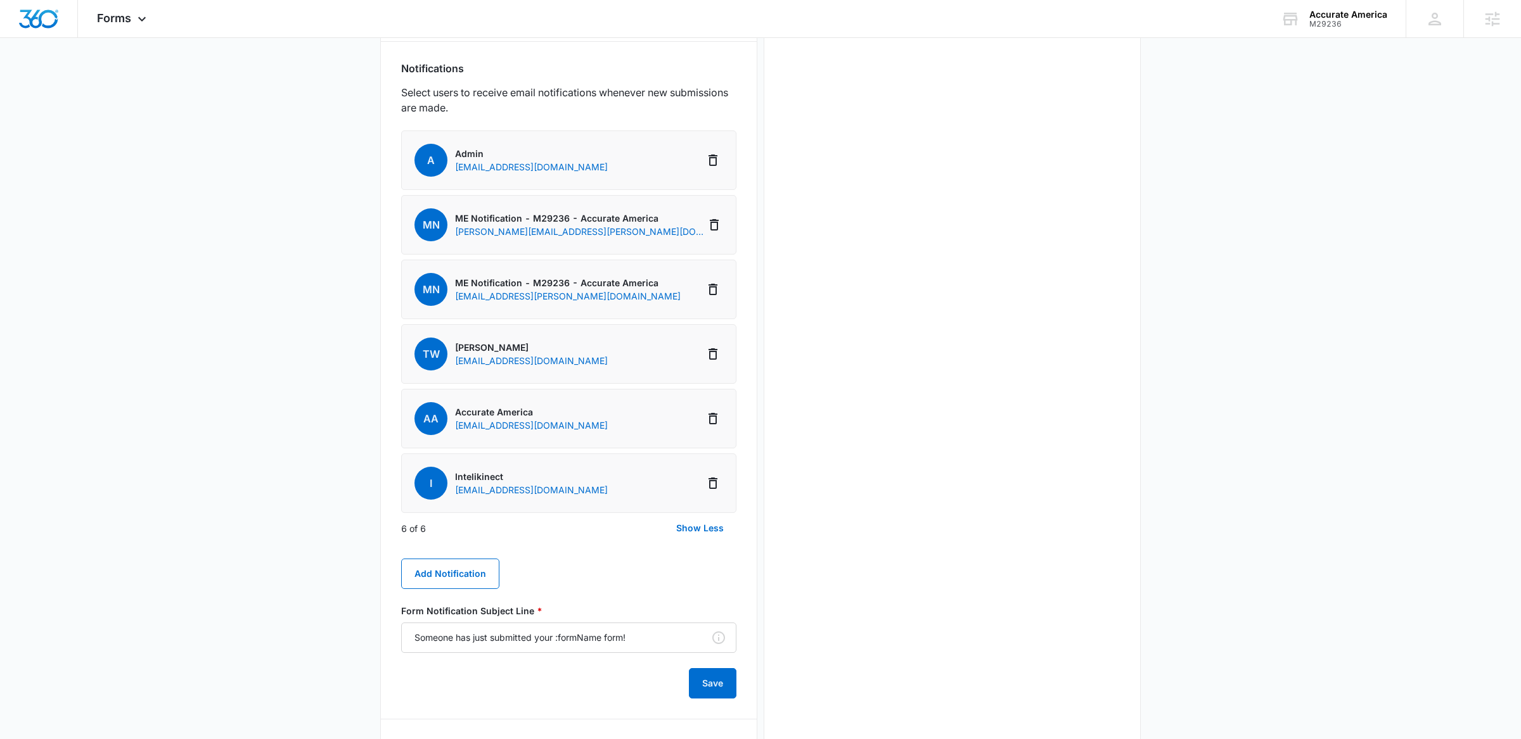
click at [501, 490] on p "accurateamerica@intelikinect.com" at bounding box center [531, 489] width 153 height 13
click at [516, 422] on p "info@accurateamerica.com" at bounding box center [531, 425] width 153 height 13
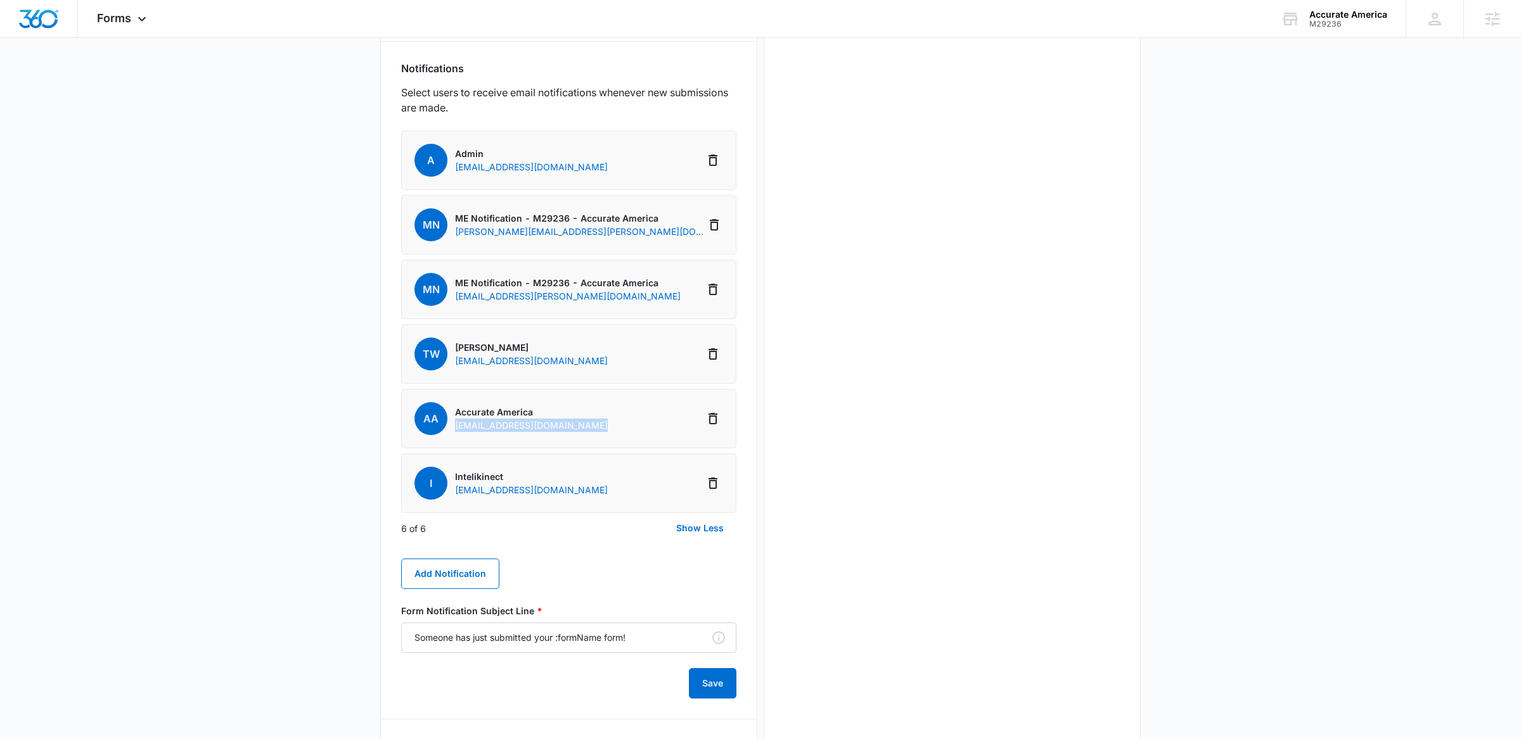
click at [516, 422] on p "info@accurateamerica.com" at bounding box center [531, 425] width 153 height 13
click at [592, 421] on li "AA Accurate America info@accurateamerica.com" at bounding box center [568, 419] width 335 height 60
click at [505, 489] on p "accurateamerica@intelikinect.com" at bounding box center [531, 489] width 153 height 13
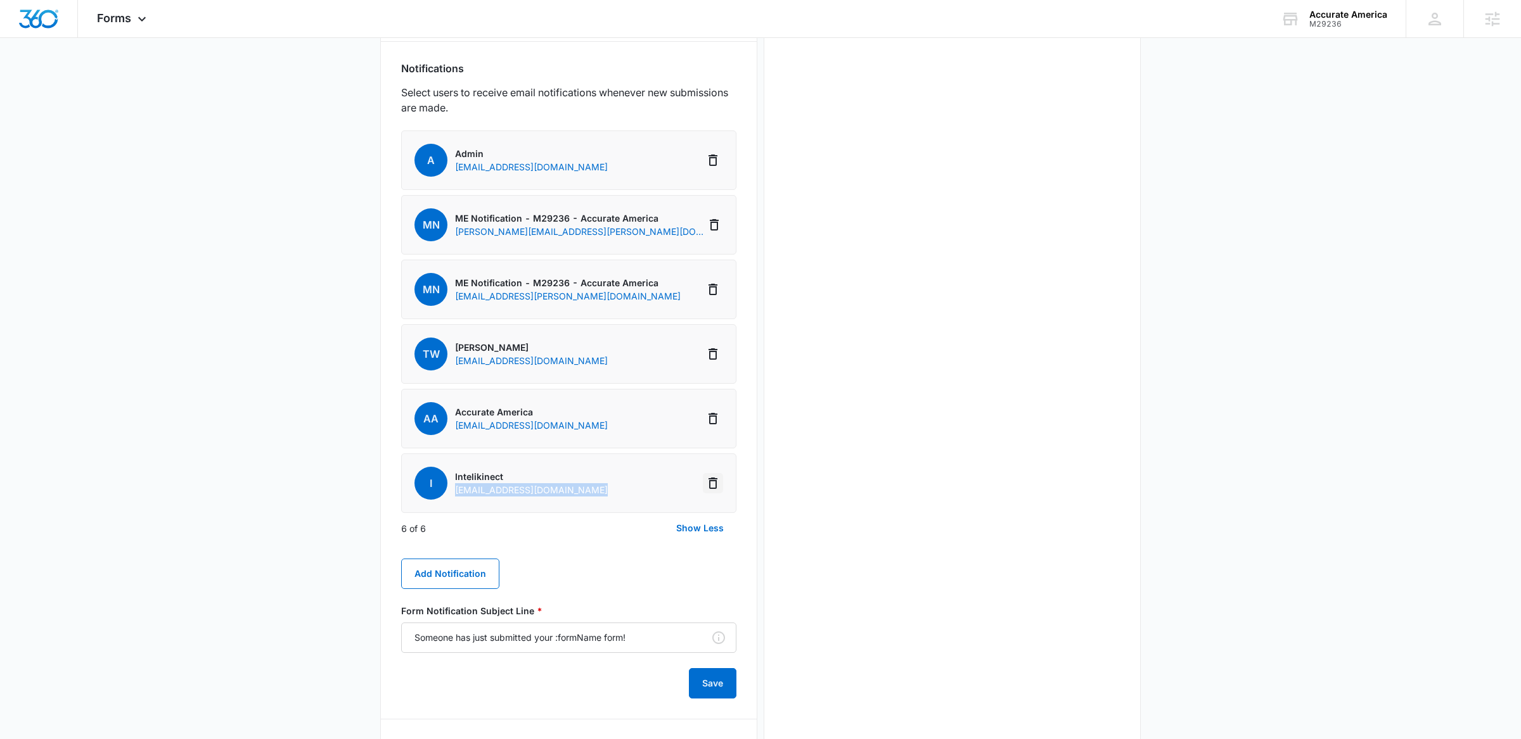
click at [719, 478] on icon "Delete Notification" at bounding box center [712, 483] width 15 height 15
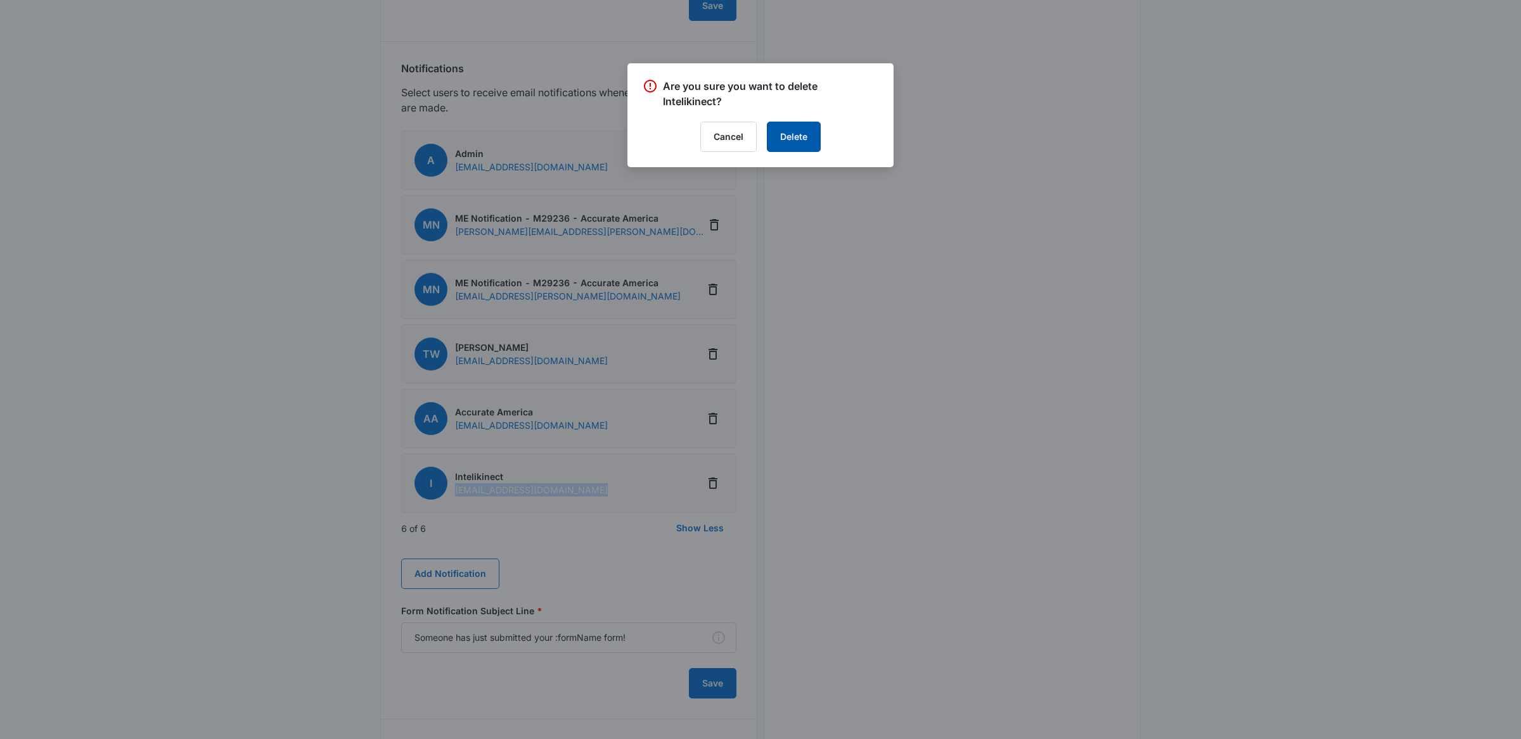
click at [786, 147] on button "Delete" at bounding box center [794, 137] width 54 height 30
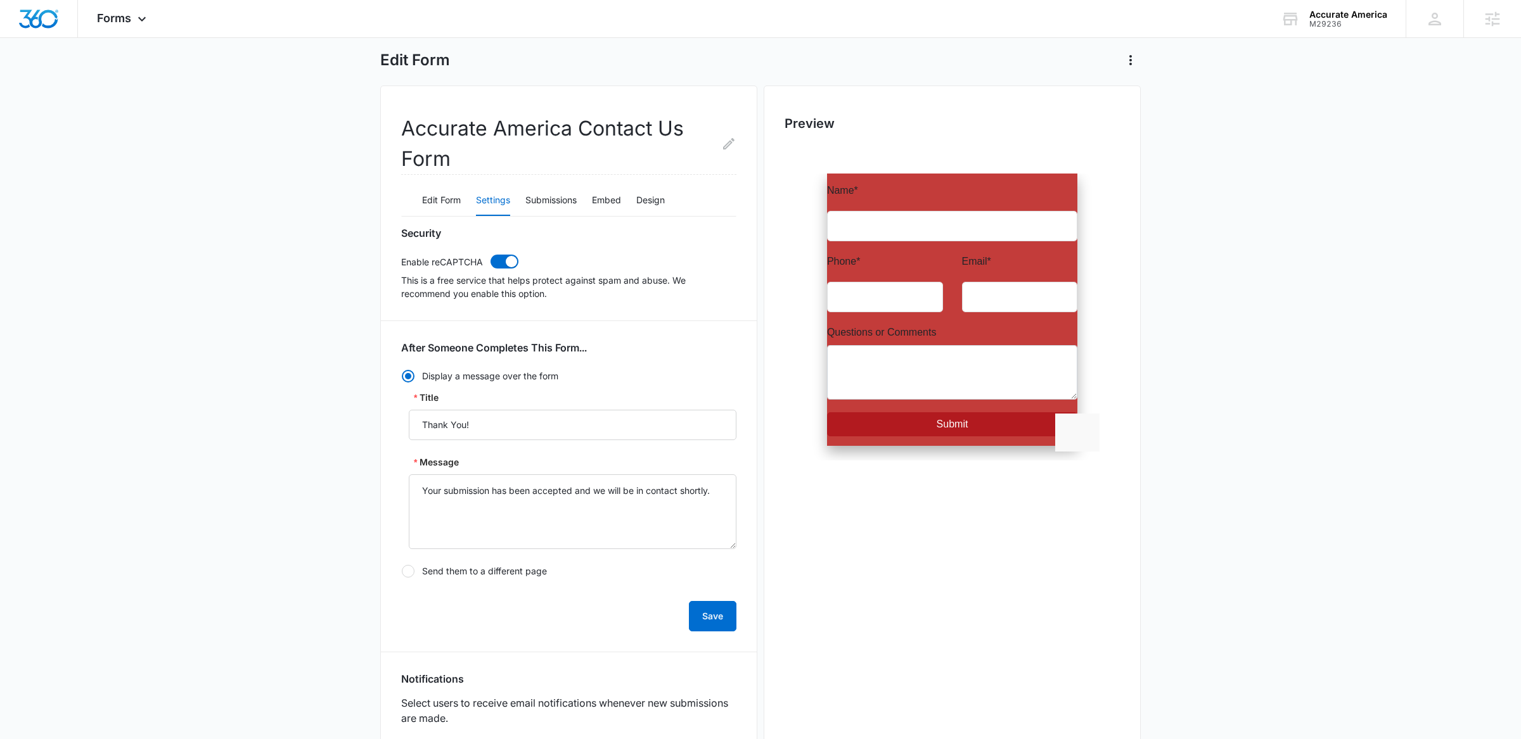
scroll to position [0, 0]
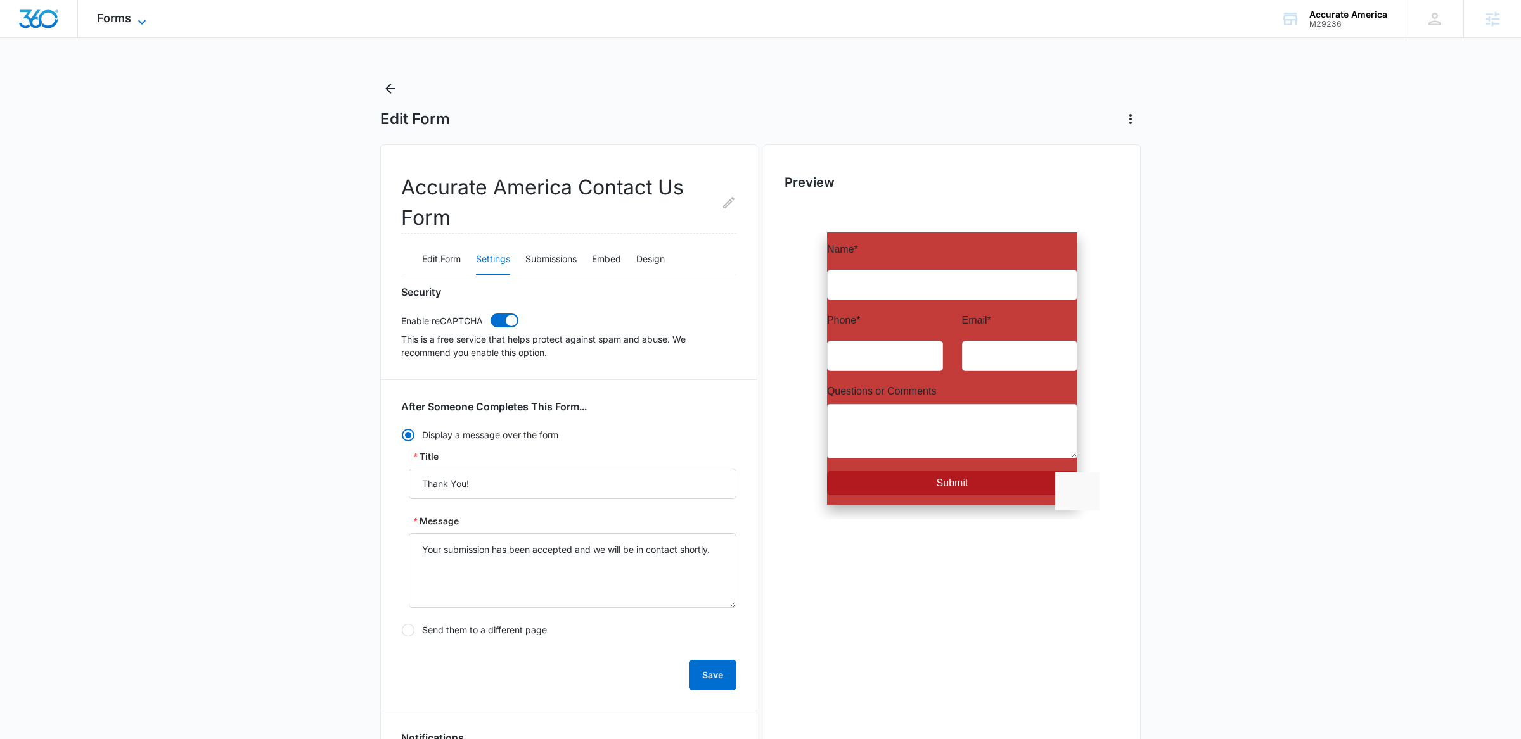
click at [119, 21] on span "Forms" at bounding box center [114, 17] width 34 height 13
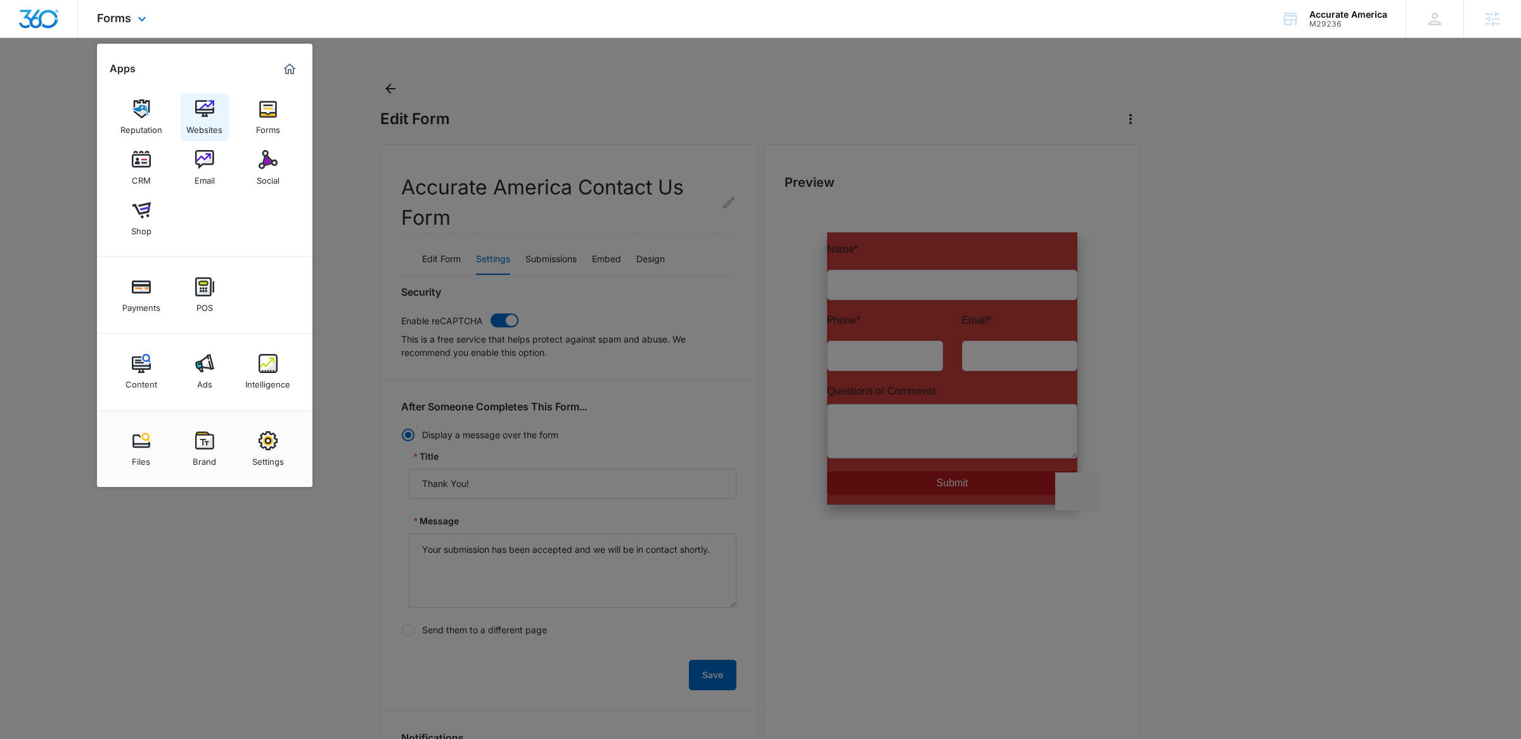
click at [201, 113] on img at bounding box center [204, 108] width 19 height 19
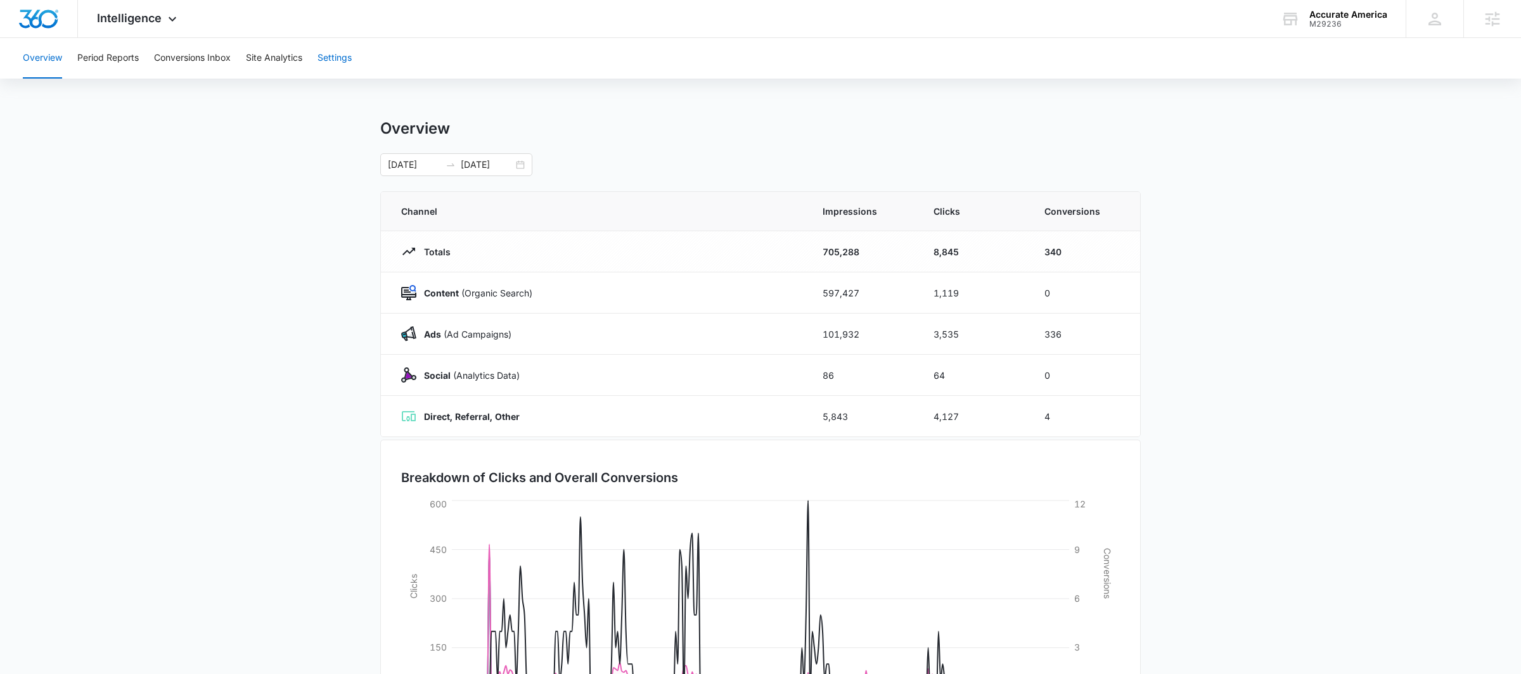
click at [338, 65] on button "Settings" at bounding box center [334, 58] width 34 height 41
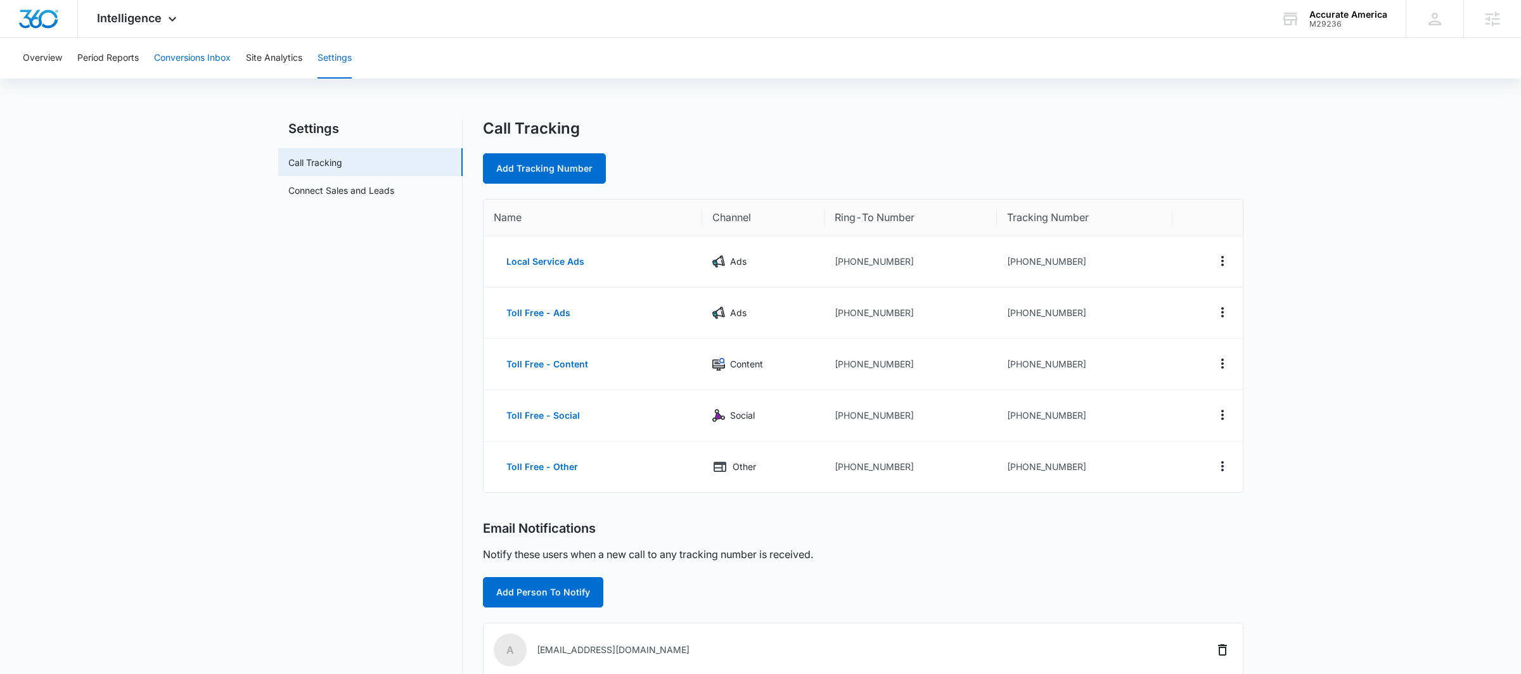
click at [189, 56] on button "Conversions Inbox" at bounding box center [192, 58] width 77 height 41
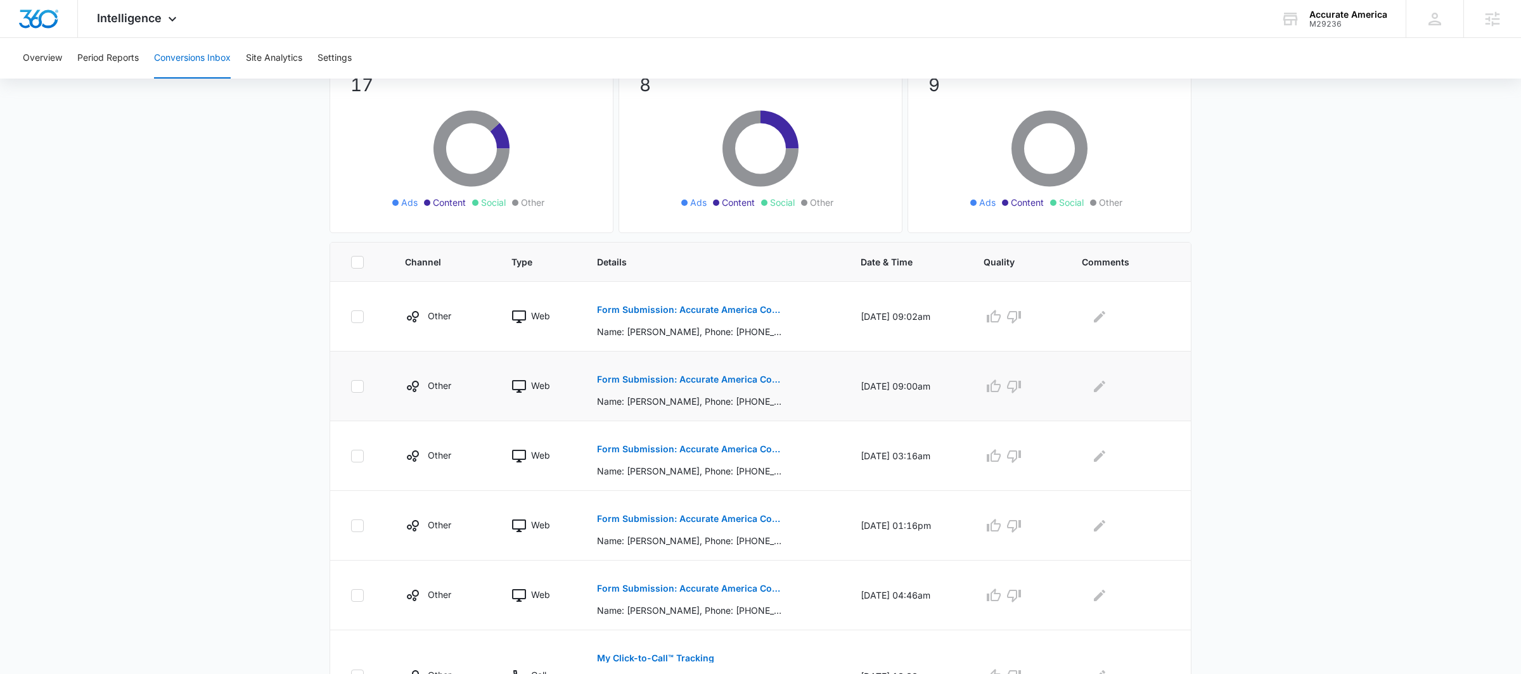
scroll to position [121, 0]
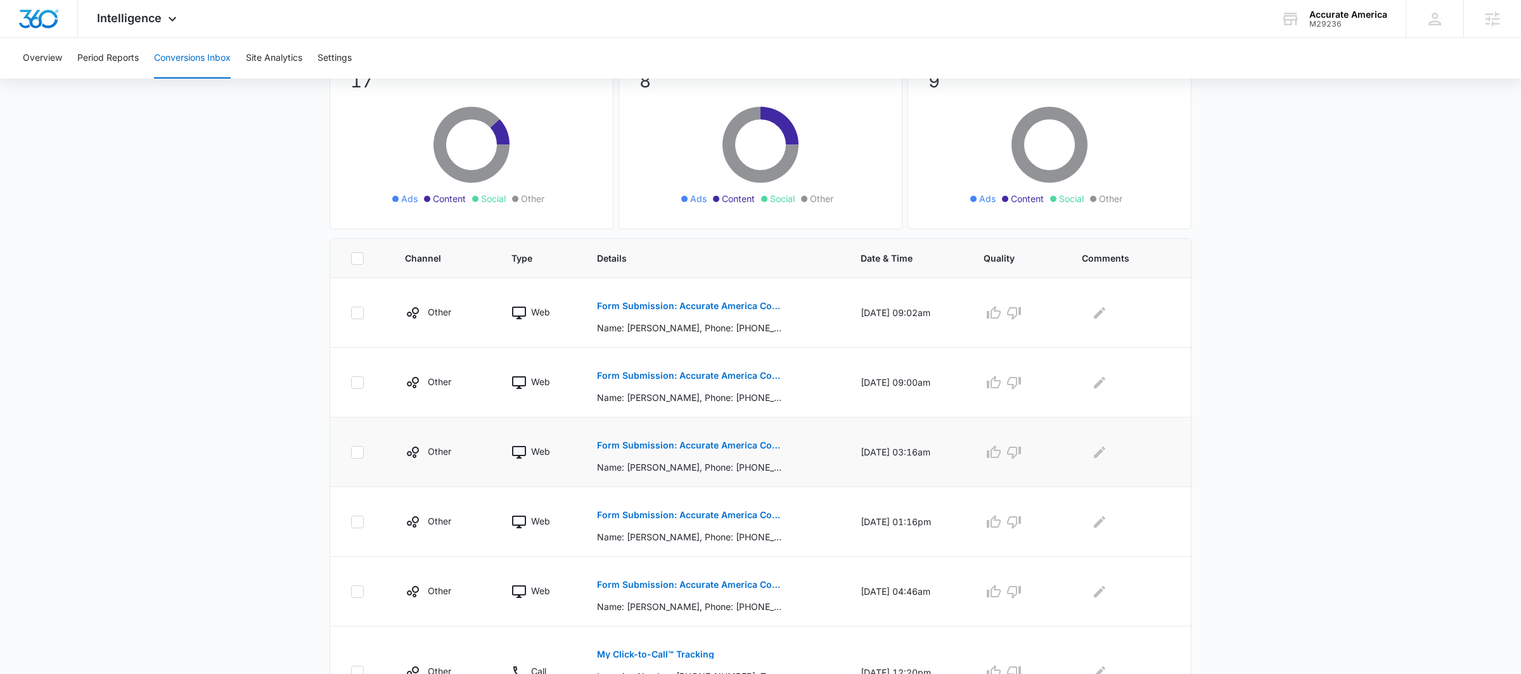
click at [636, 447] on p "Form Submission: Accurate America Contact Us Form" at bounding box center [689, 445] width 184 height 9
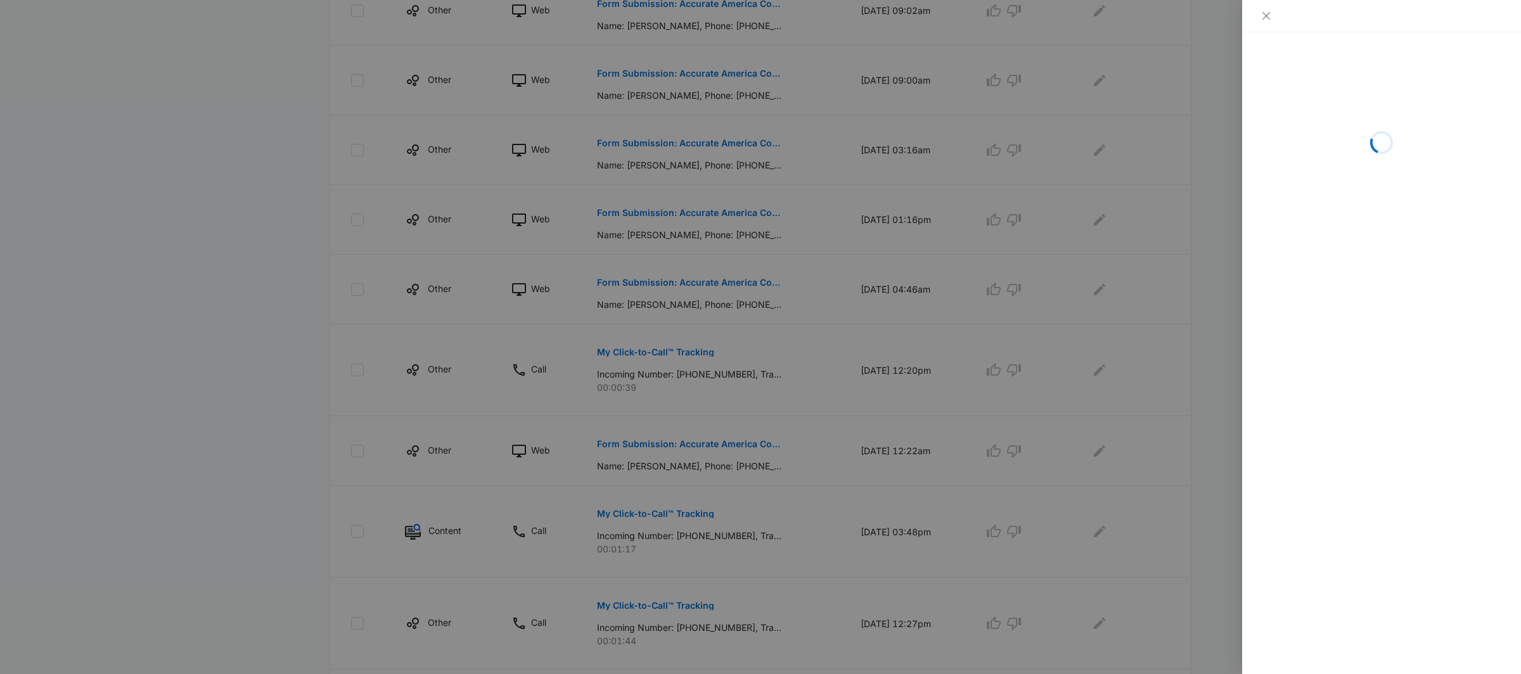
scroll to position [0, 0]
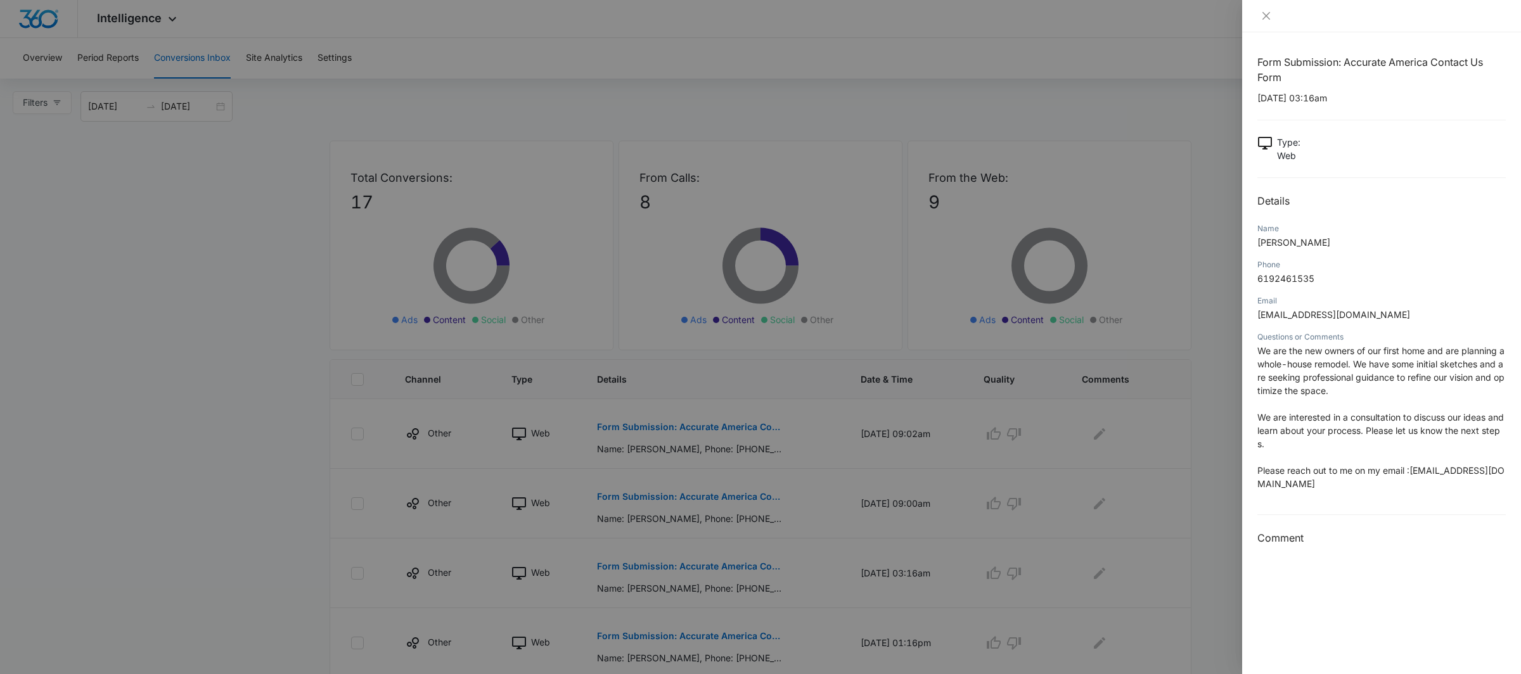
click at [1025, 485] on div at bounding box center [760, 337] width 1521 height 674
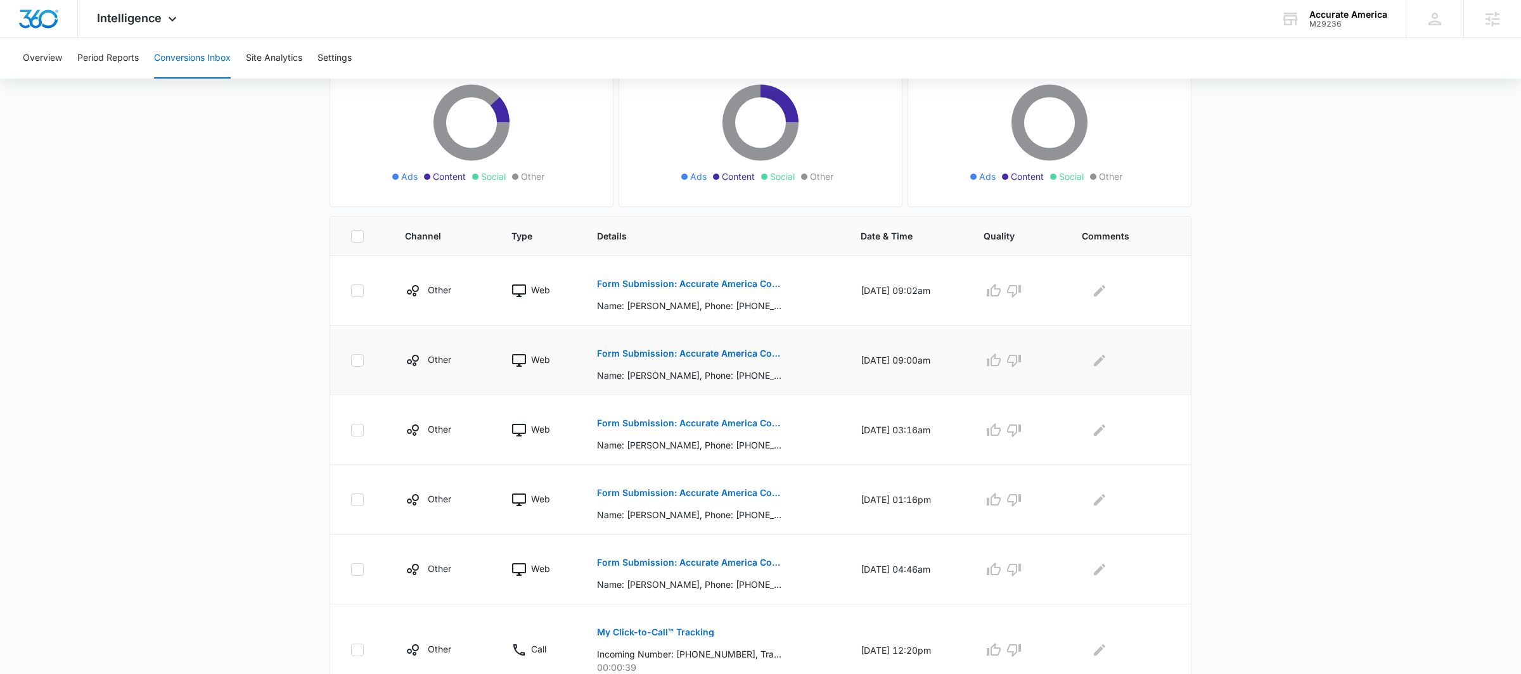
scroll to position [144, 0]
click at [634, 418] on p "Form Submission: Accurate America Contact Us Form" at bounding box center [689, 422] width 184 height 9
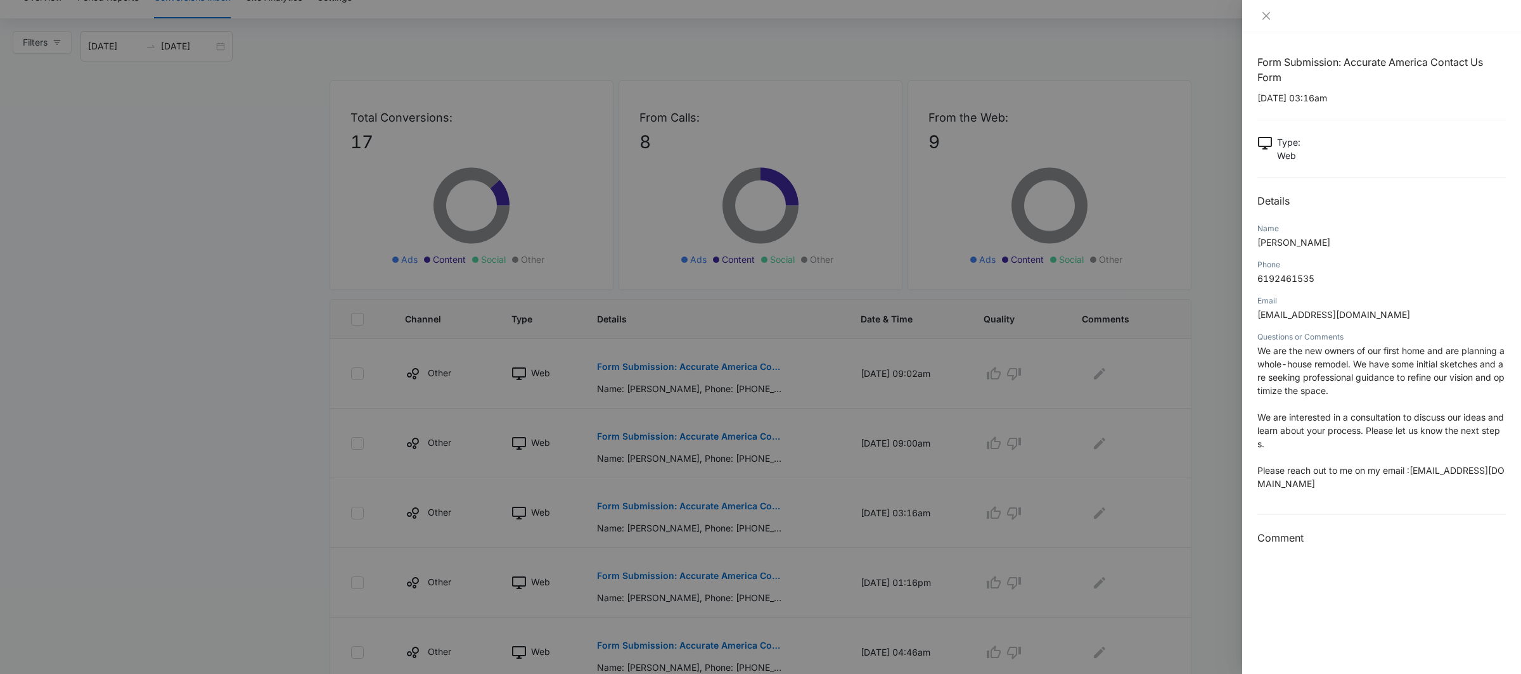
scroll to position [62, 0]
click at [876, 463] on div at bounding box center [760, 337] width 1521 height 674
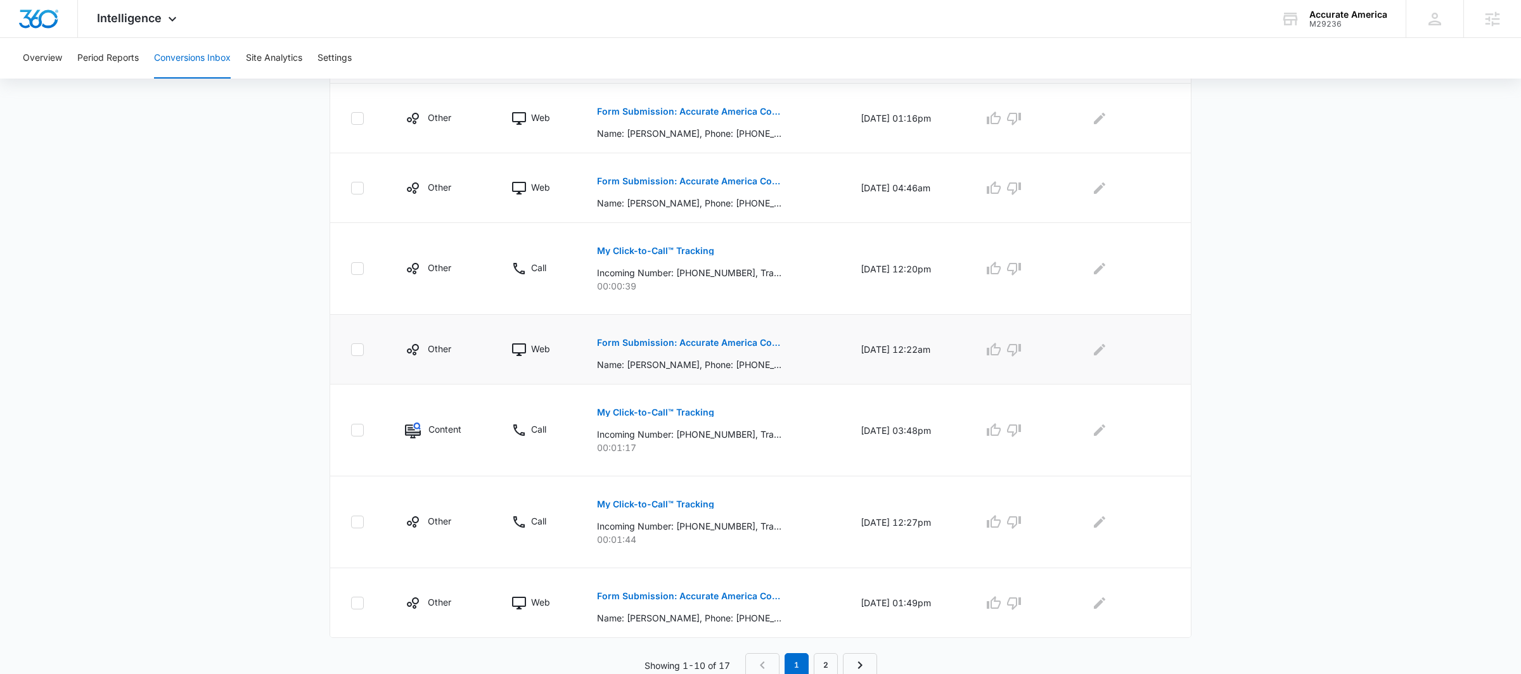
scroll to position [0, 0]
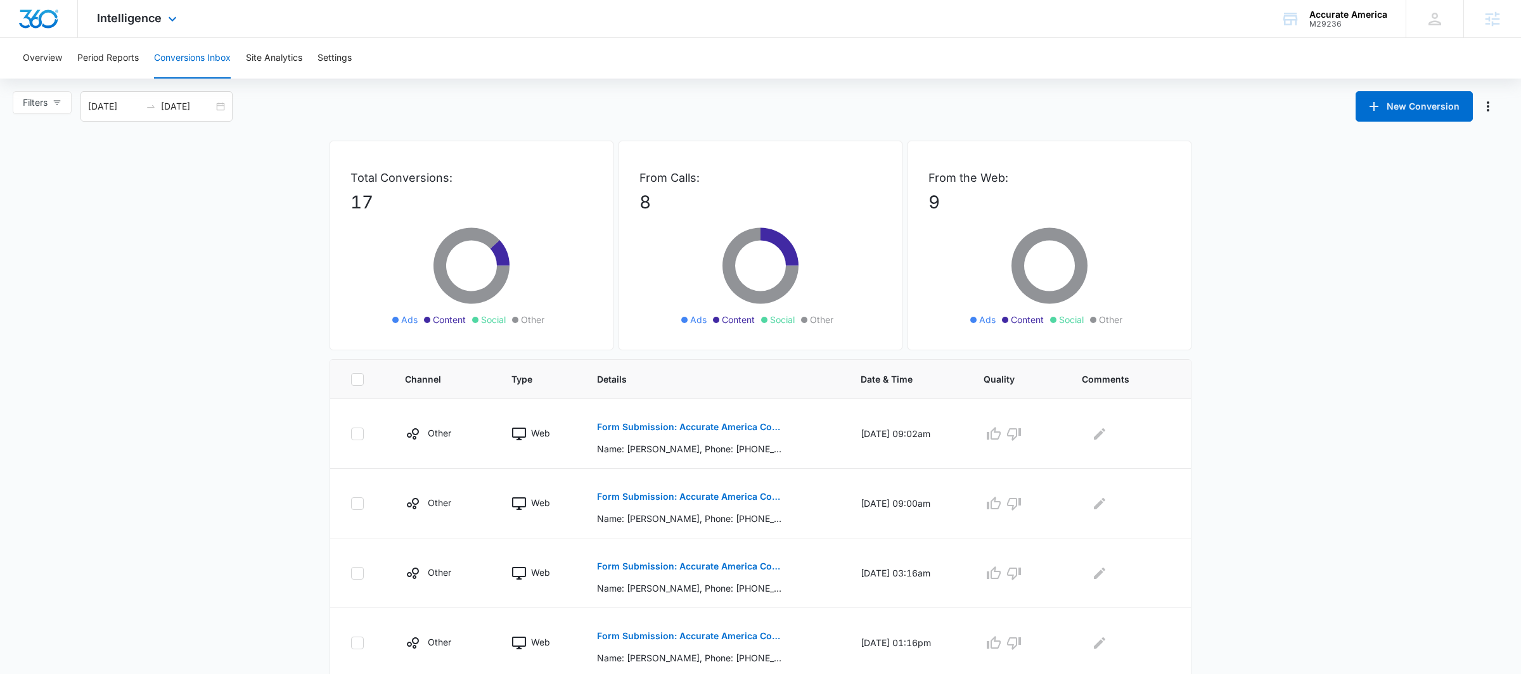
click at [112, 32] on div "Intelligence Apps Reputation Websites Forms CRM Email Social Shop Payments POS …" at bounding box center [138, 18] width 121 height 37
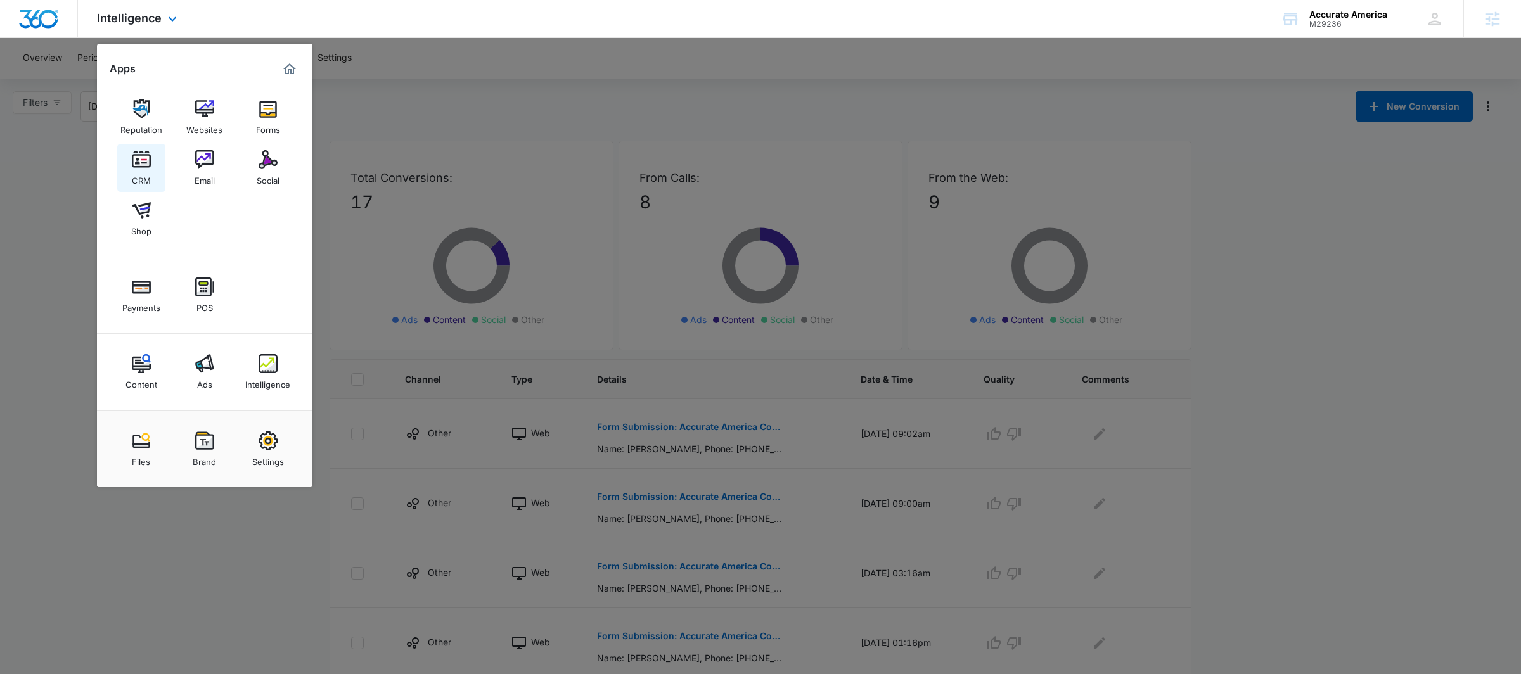
click at [139, 164] on img at bounding box center [141, 159] width 19 height 19
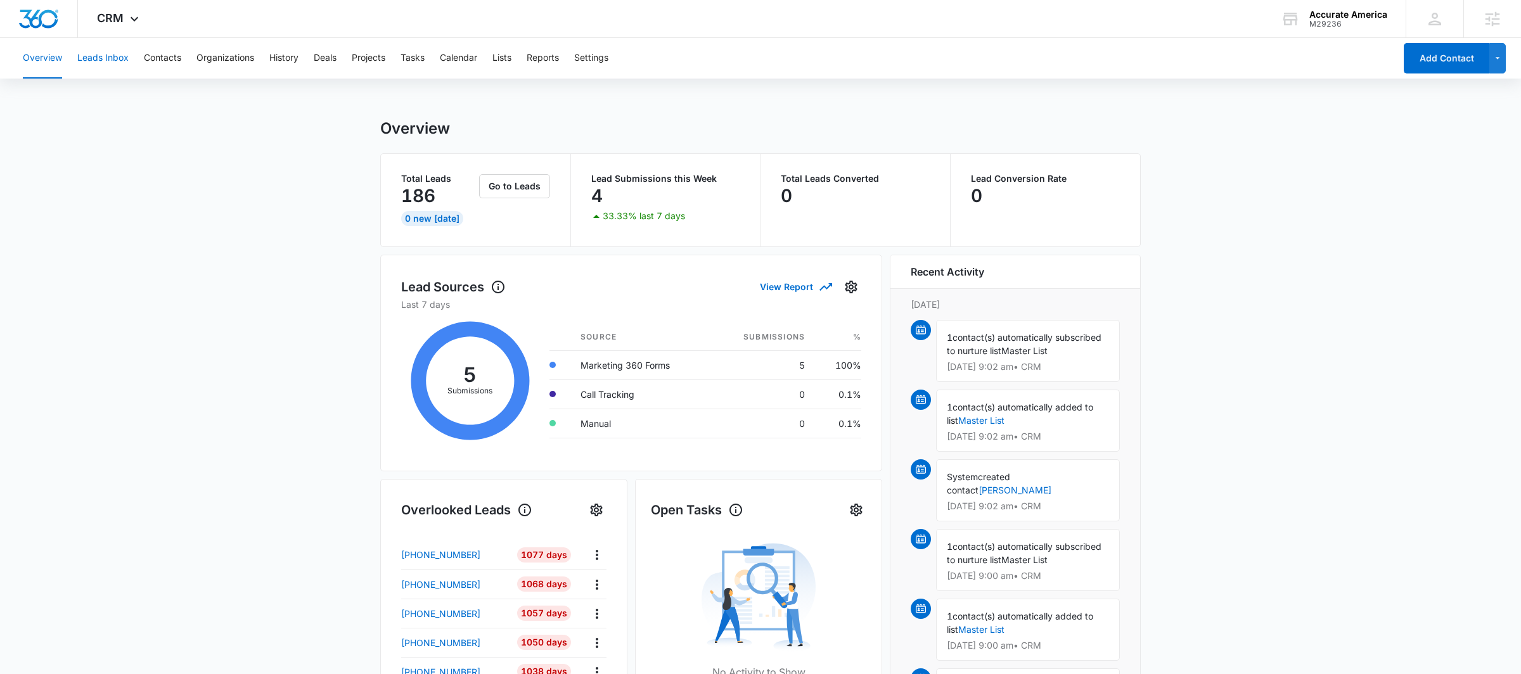
click at [107, 57] on button "Leads Inbox" at bounding box center [102, 58] width 51 height 41
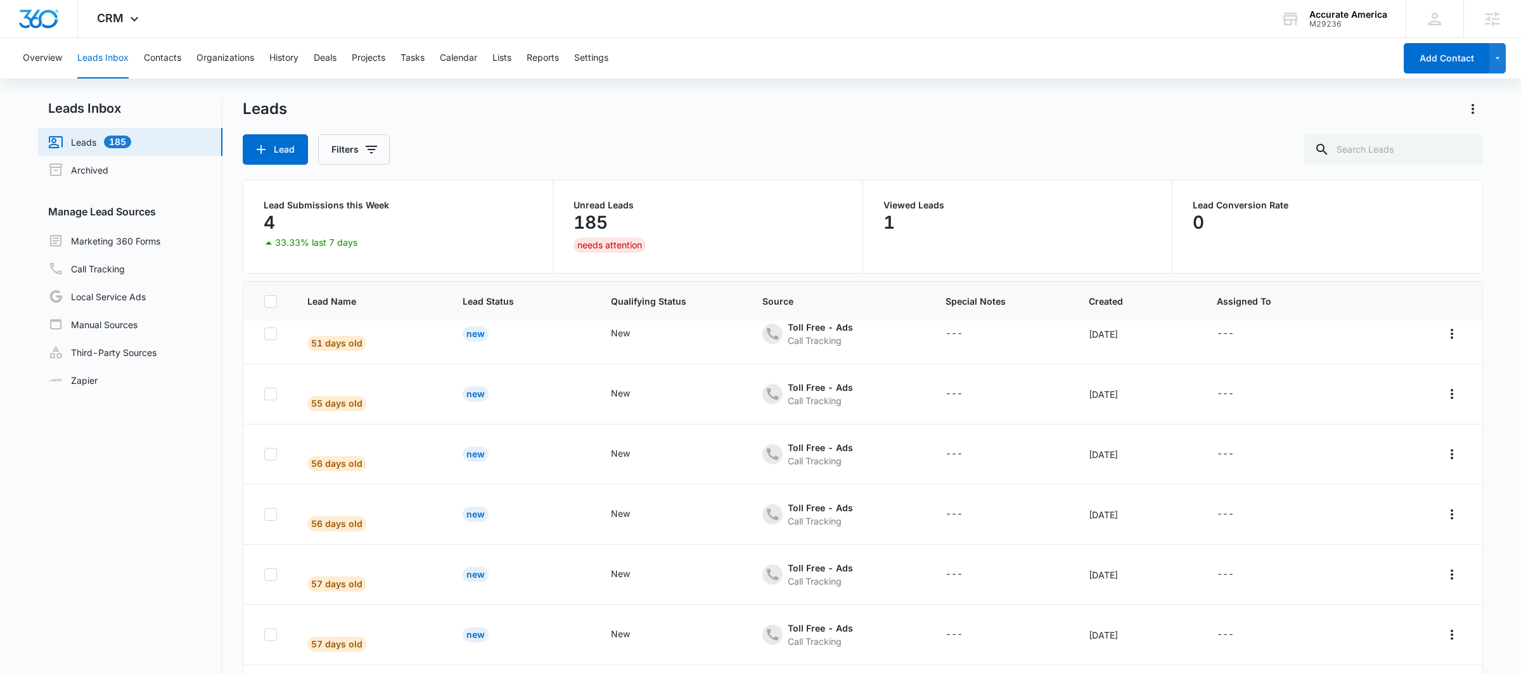
scroll to position [99, 0]
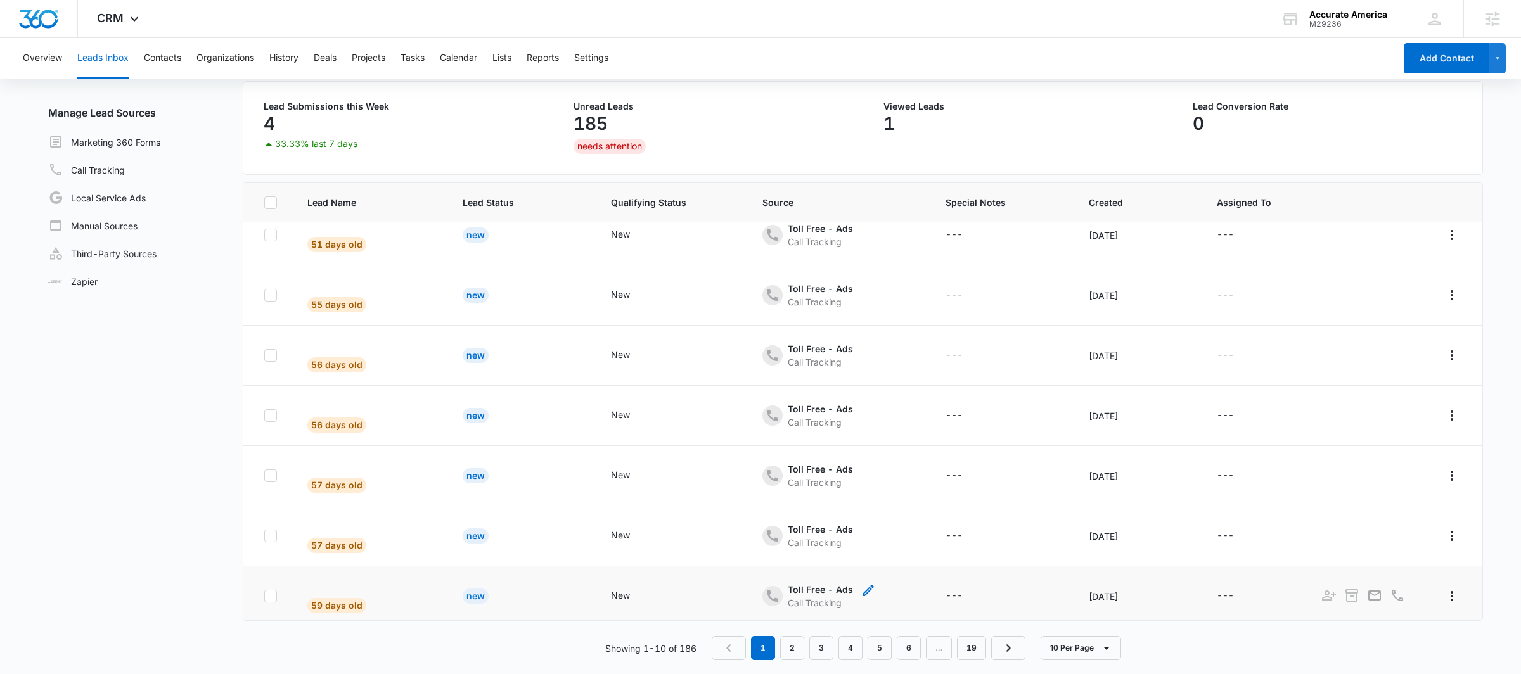
click at [814, 583] on div "Toll Free - Ads" at bounding box center [820, 589] width 65 height 13
click at [677, 598] on td "New" at bounding box center [671, 596] width 151 height 60
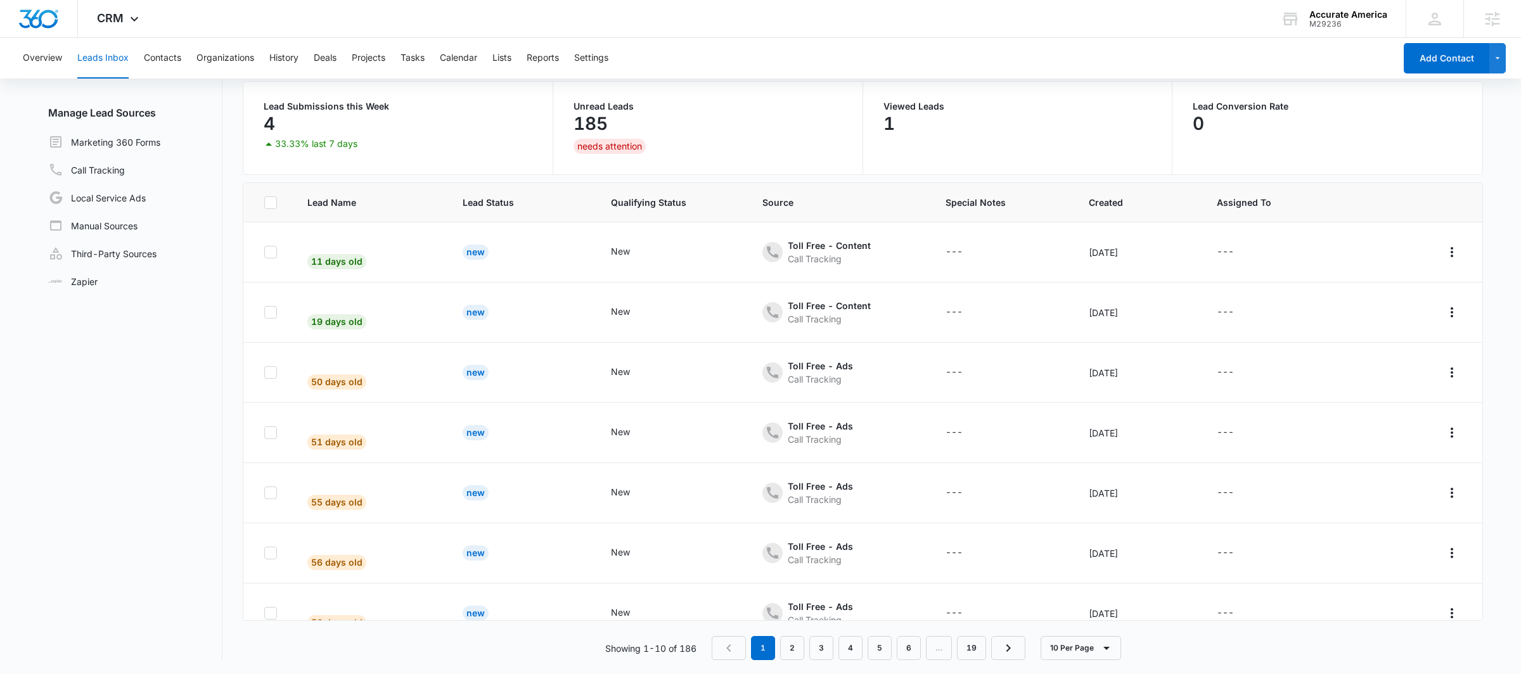
scroll to position [0, 0]
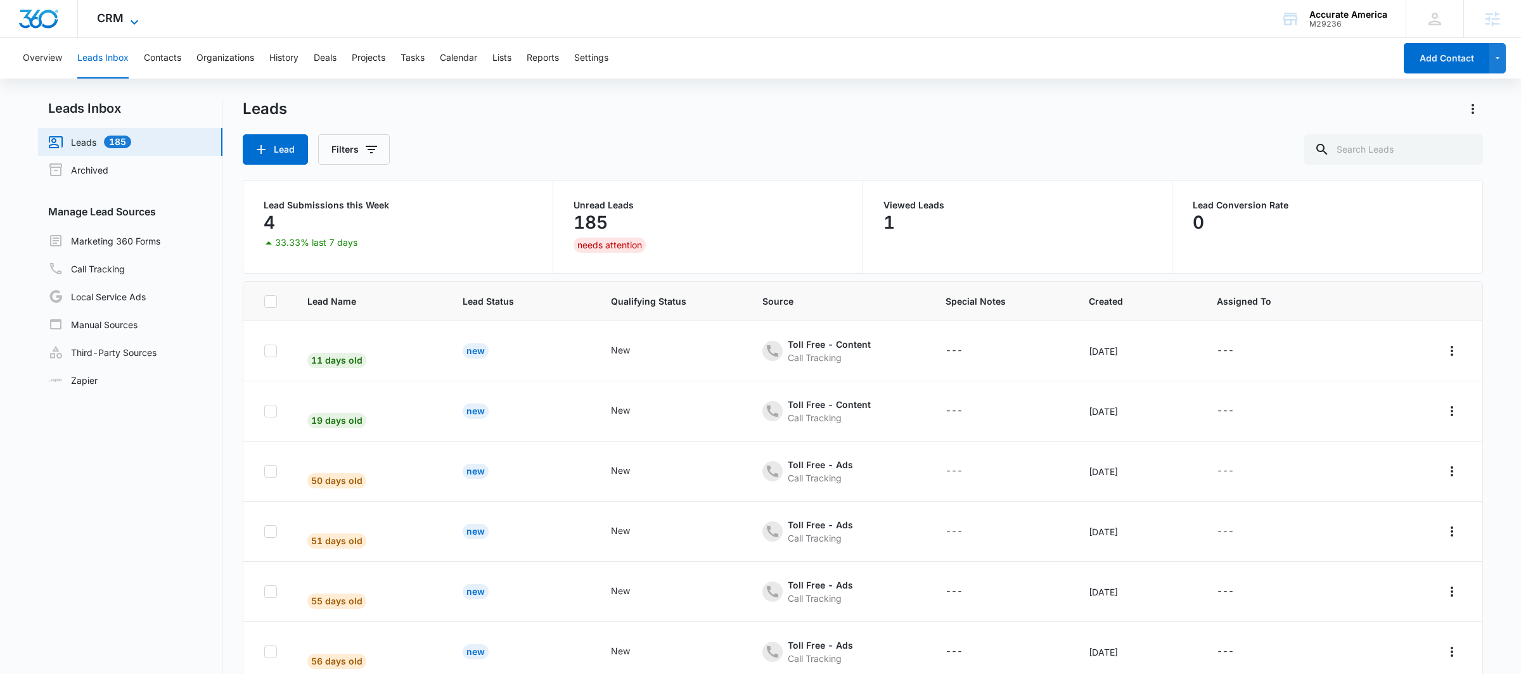
click at [121, 13] on span "CRM" at bounding box center [110, 17] width 27 height 13
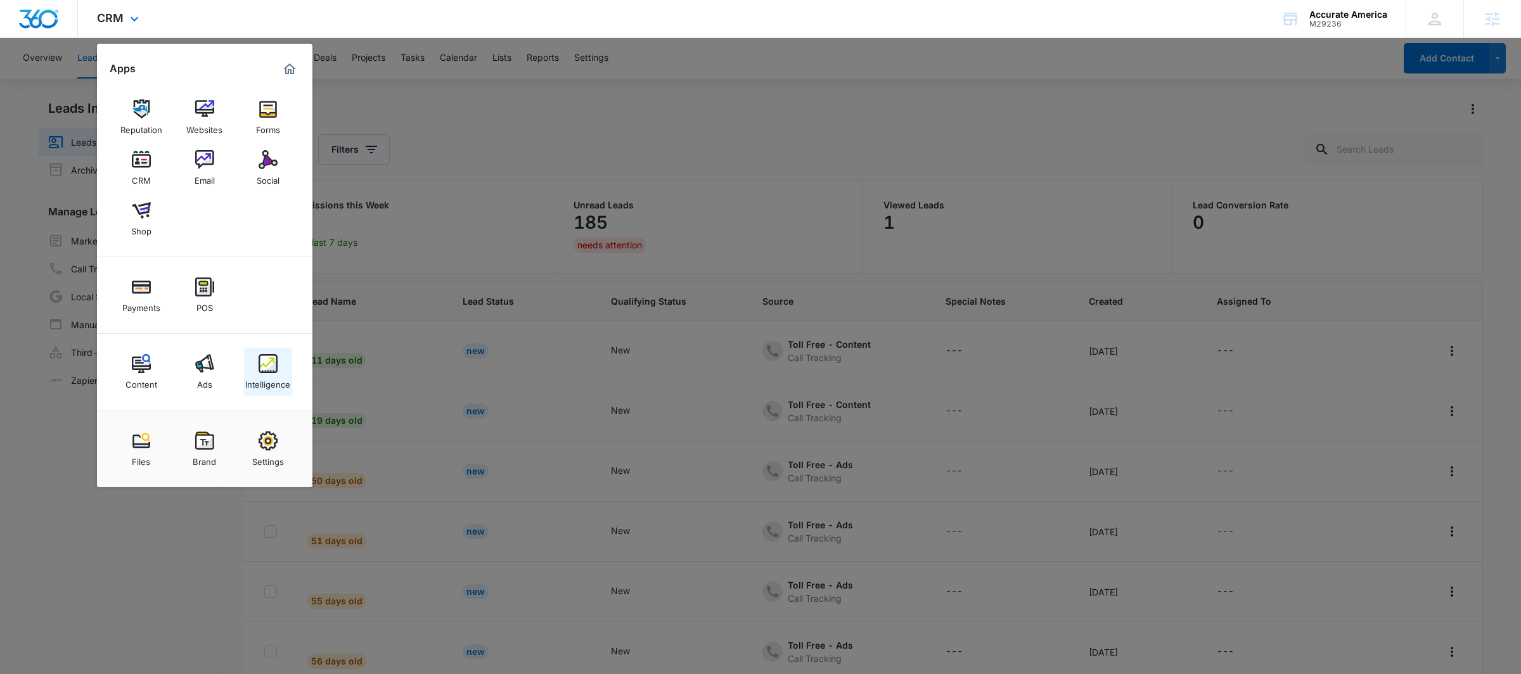
click at [265, 373] on div "Intelligence" at bounding box center [267, 381] width 45 height 16
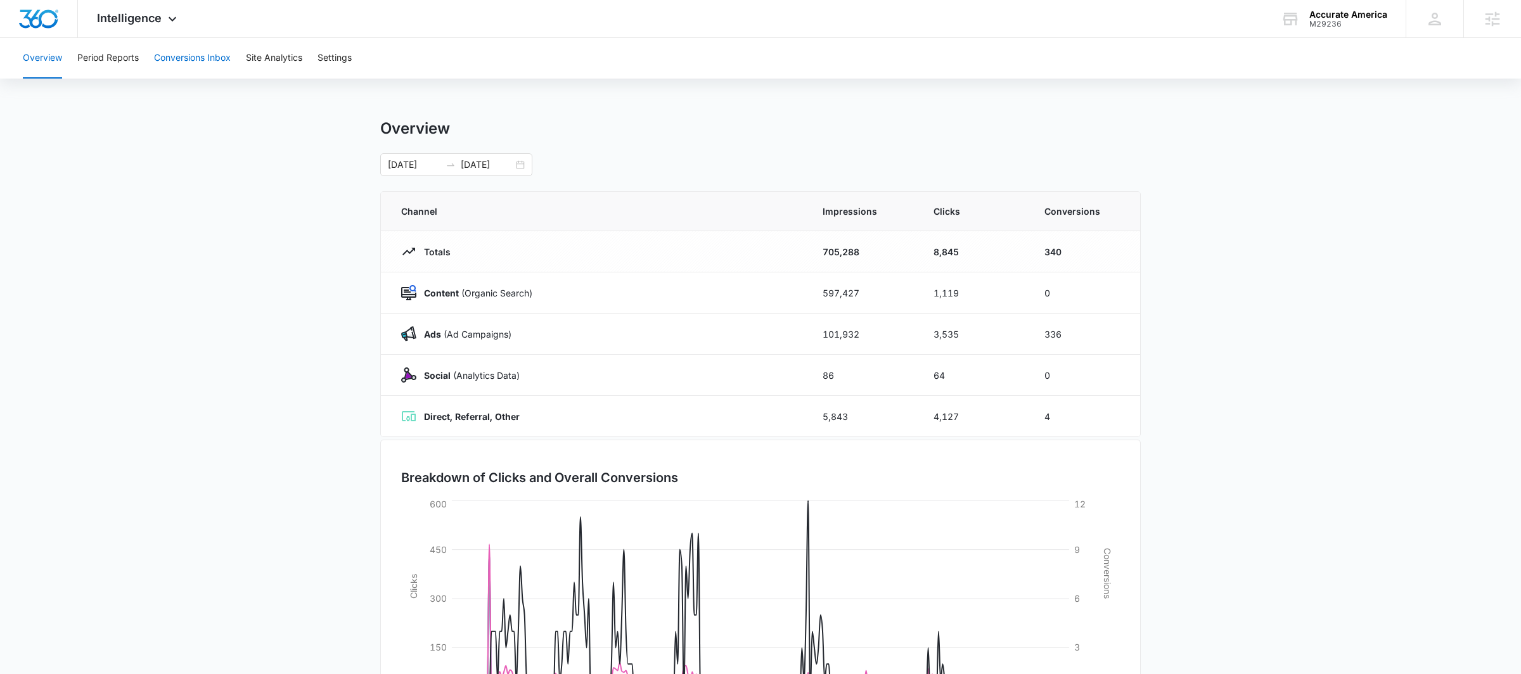
click at [224, 56] on button "Conversions Inbox" at bounding box center [192, 58] width 77 height 41
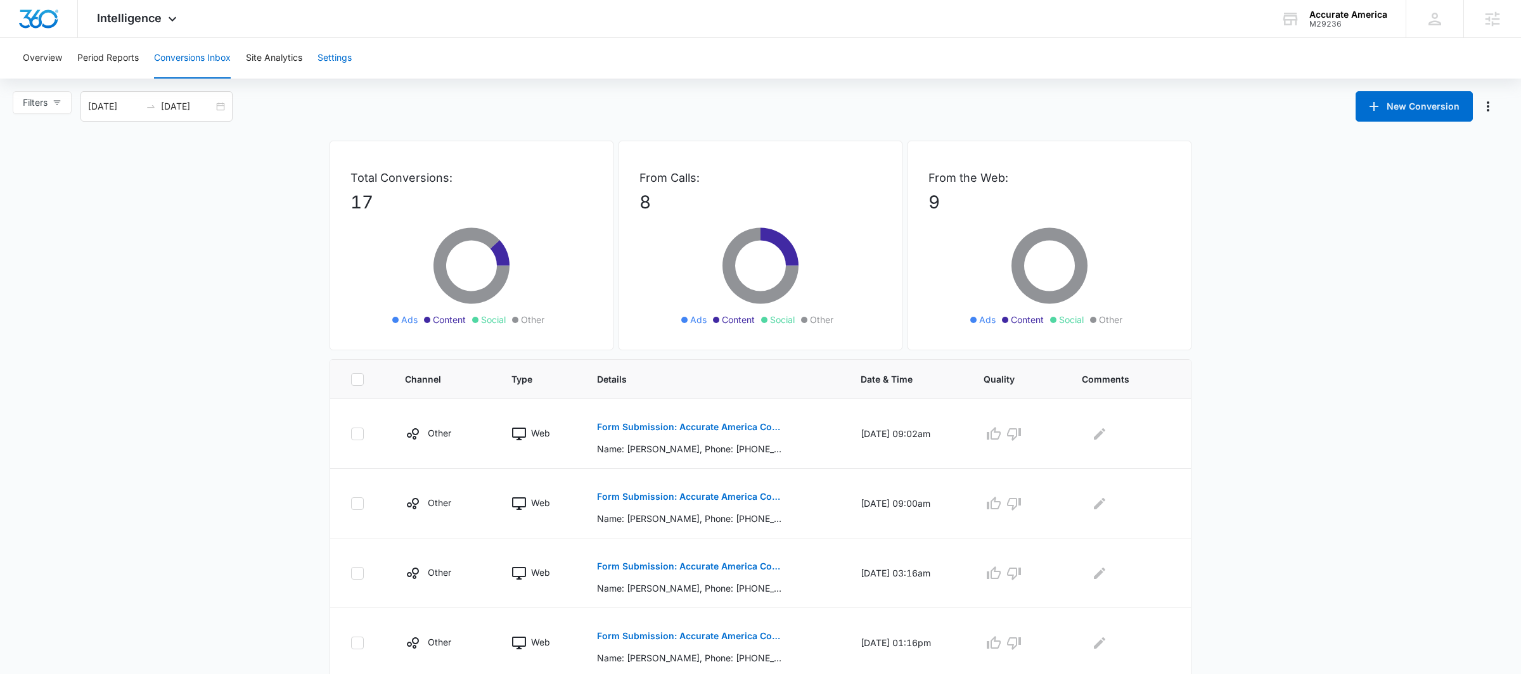
click at [336, 53] on button "Settings" at bounding box center [334, 58] width 34 height 41
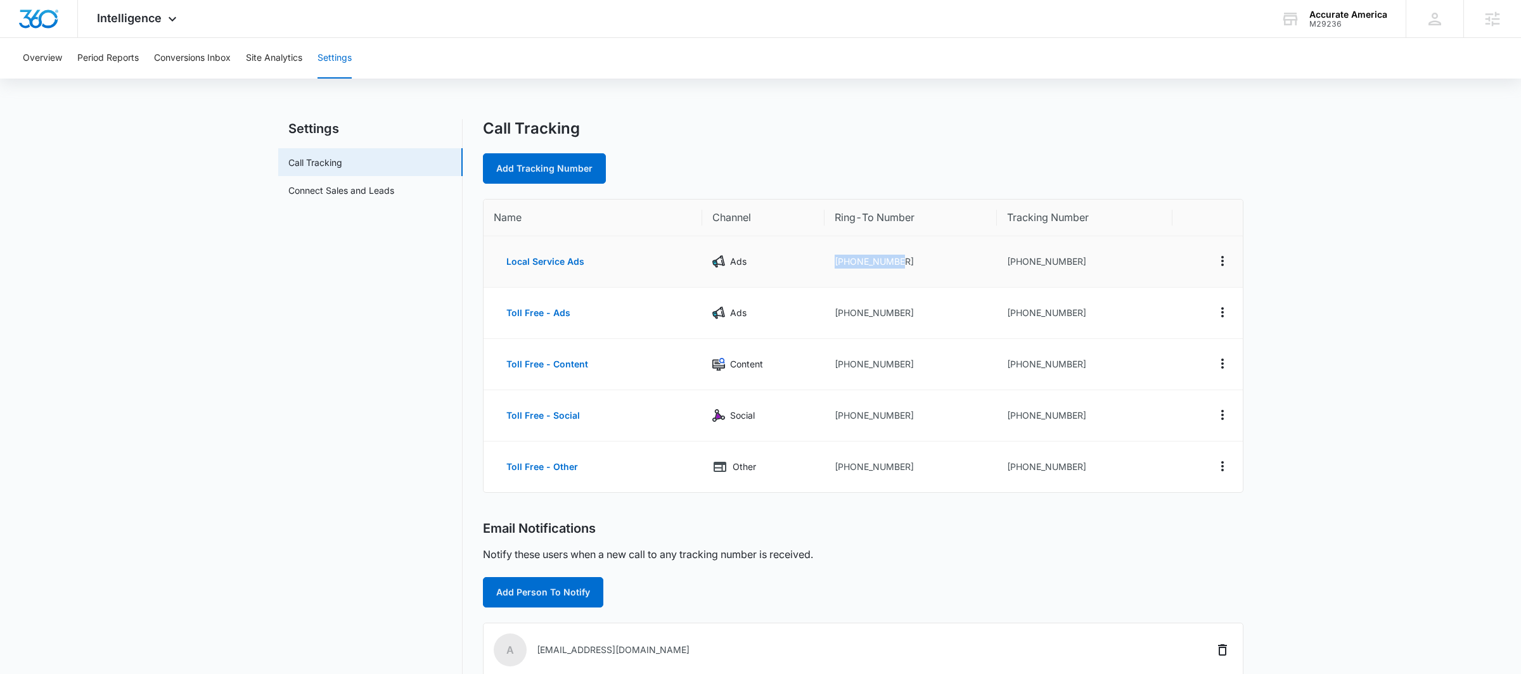
drag, startPoint x: 908, startPoint y: 262, endPoint x: 833, endPoint y: 260, distance: 75.4
click at [833, 260] on td "[PHONE_NUMBER]" at bounding box center [910, 261] width 172 height 51
click at [905, 267] on td "[PHONE_NUMBER]" at bounding box center [910, 261] width 172 height 51
drag, startPoint x: 913, startPoint y: 257, endPoint x: 809, endPoint y: 253, distance: 104.6
click at [809, 253] on tr "Local Service Ads Ads [PHONE_NUMBER] [PHONE_NUMBER]" at bounding box center [862, 261] width 759 height 51
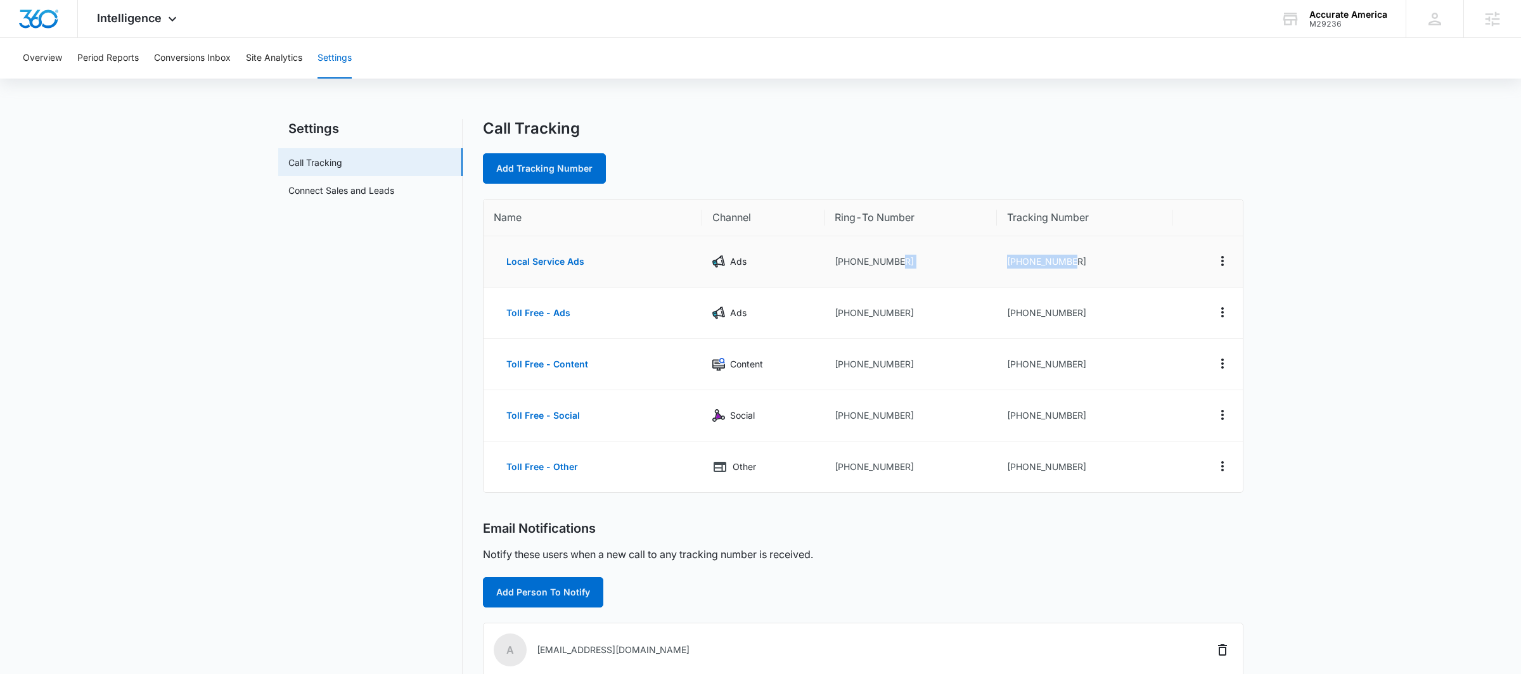
drag, startPoint x: 981, startPoint y: 265, endPoint x: 1097, endPoint y: 264, distance: 116.6
click at [1101, 265] on tr "Local Service Ads Ads [PHONE_NUMBER] [PHONE_NUMBER]" at bounding box center [862, 261] width 759 height 51
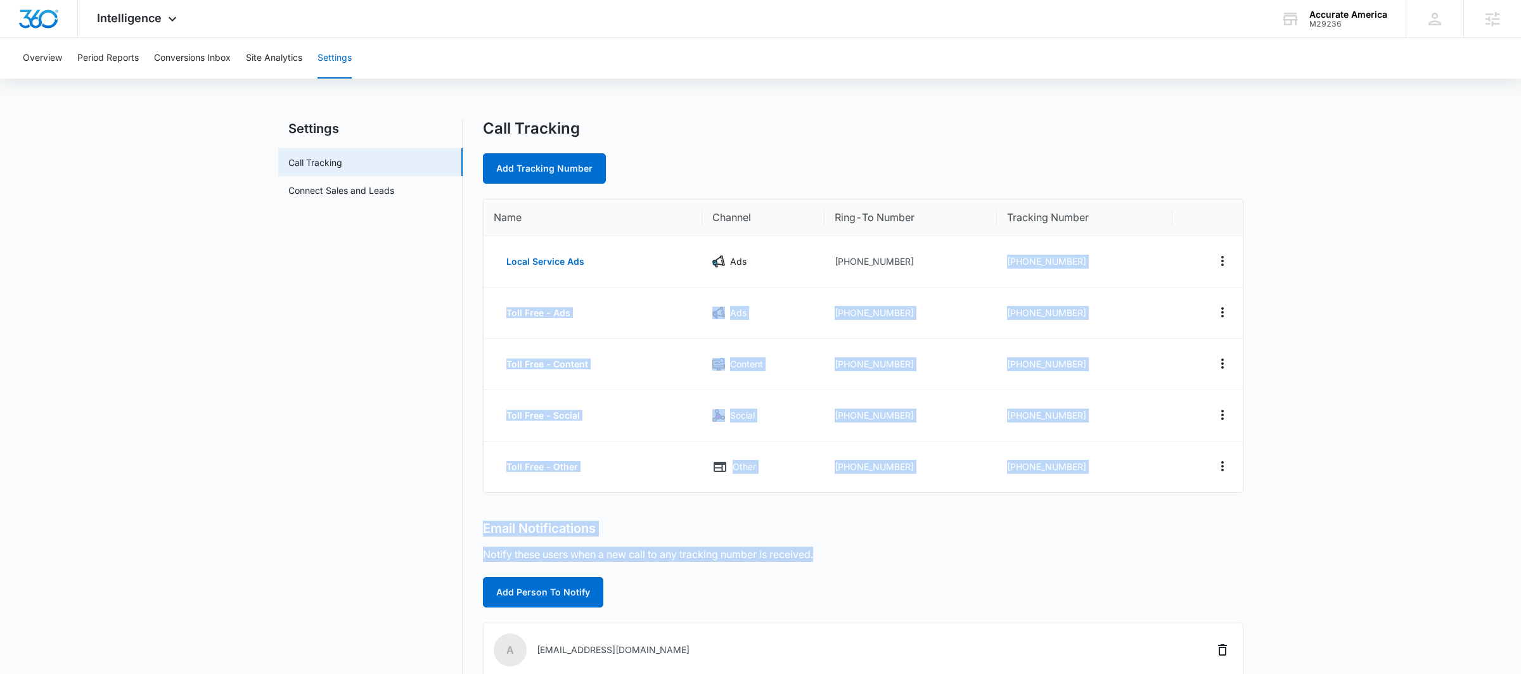
drag, startPoint x: 1095, startPoint y: 238, endPoint x: 1094, endPoint y: 556, distance: 317.5
click at [1094, 556] on div "Call Tracking Add Tracking Number Name Channel Ring-To Number Tracking Number L…" at bounding box center [863, 538] width 760 height 838
click at [1070, 483] on td "[PHONE_NUMBER]" at bounding box center [1085, 467] width 176 height 51
